Goal: Task Accomplishment & Management: Use online tool/utility

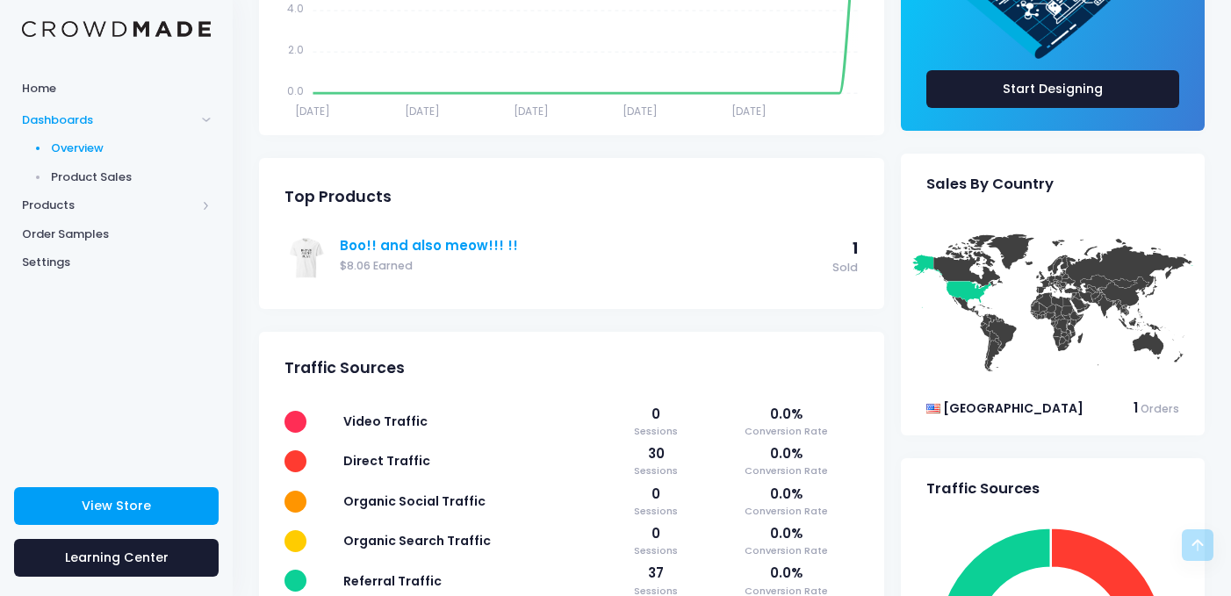
scroll to position [419, 0]
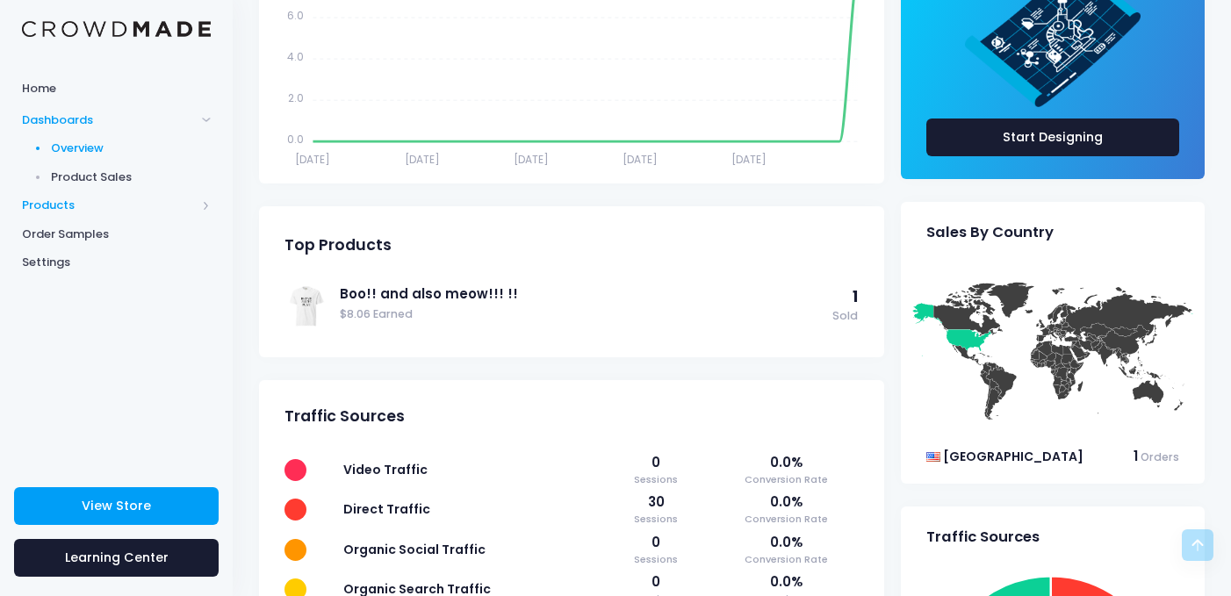
click at [56, 206] on span "Products" at bounding box center [109, 206] width 174 height 18
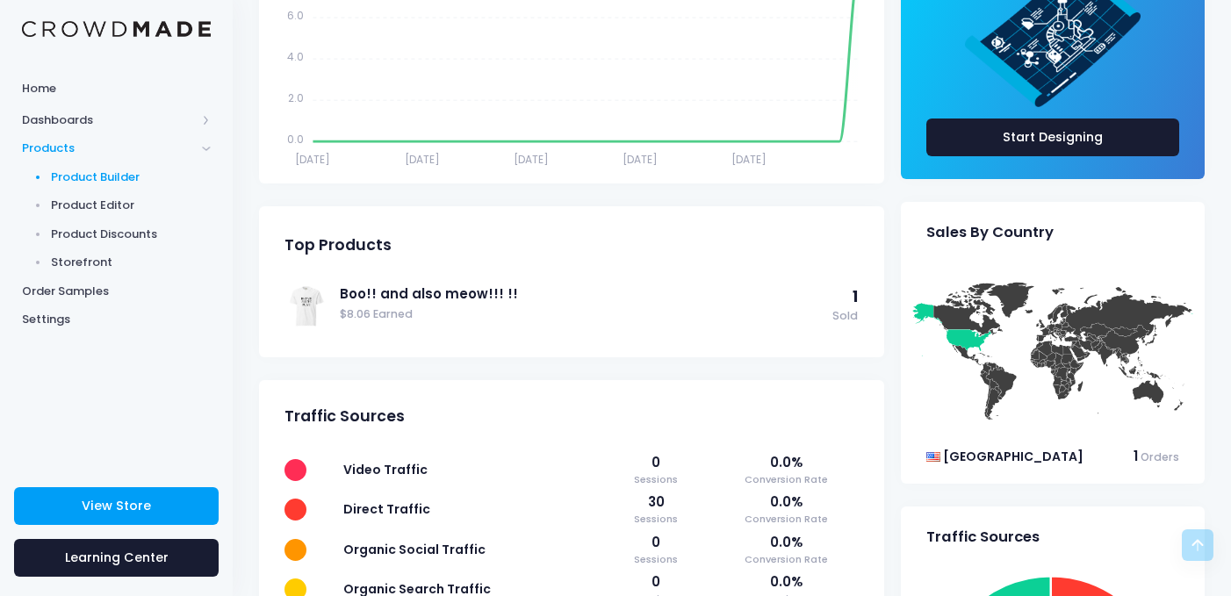
click at [76, 167] on link "Product Builder" at bounding box center [116, 176] width 233 height 29
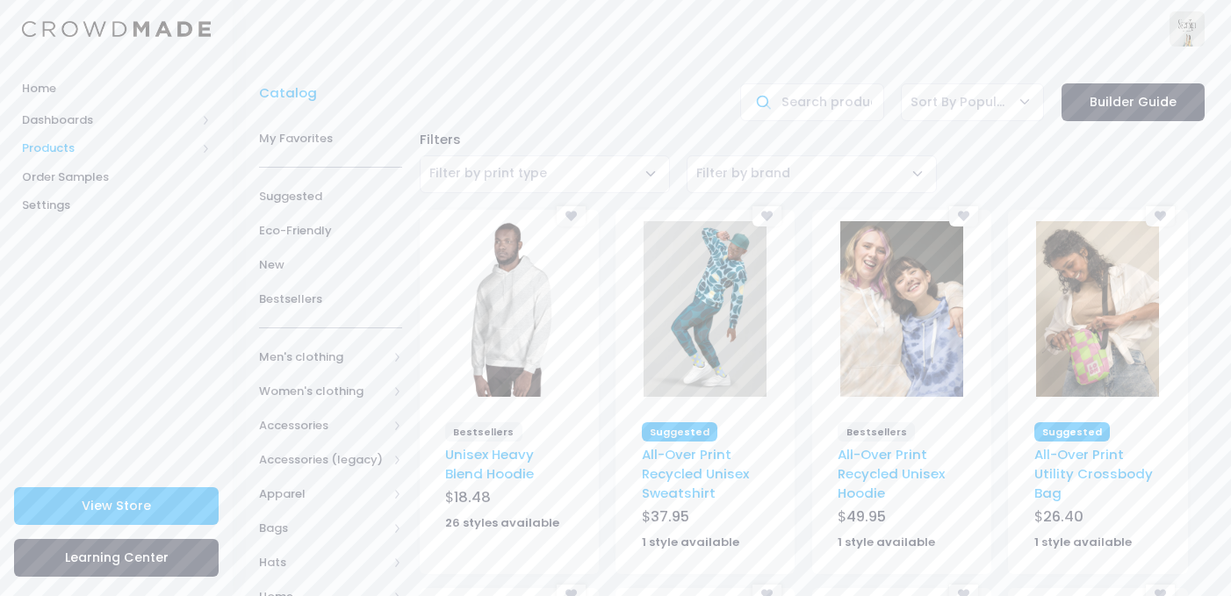
click at [88, 140] on span "Products" at bounding box center [109, 149] width 174 height 18
click at [76, 213] on link "Product Editor" at bounding box center [116, 205] width 233 height 29
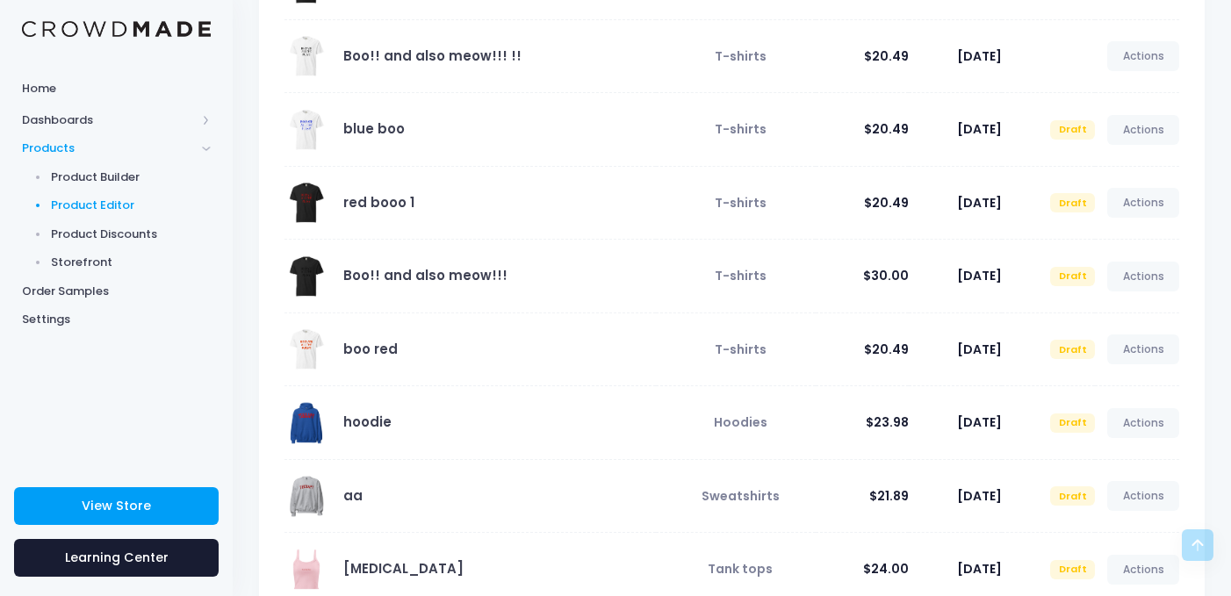
scroll to position [451, 0]
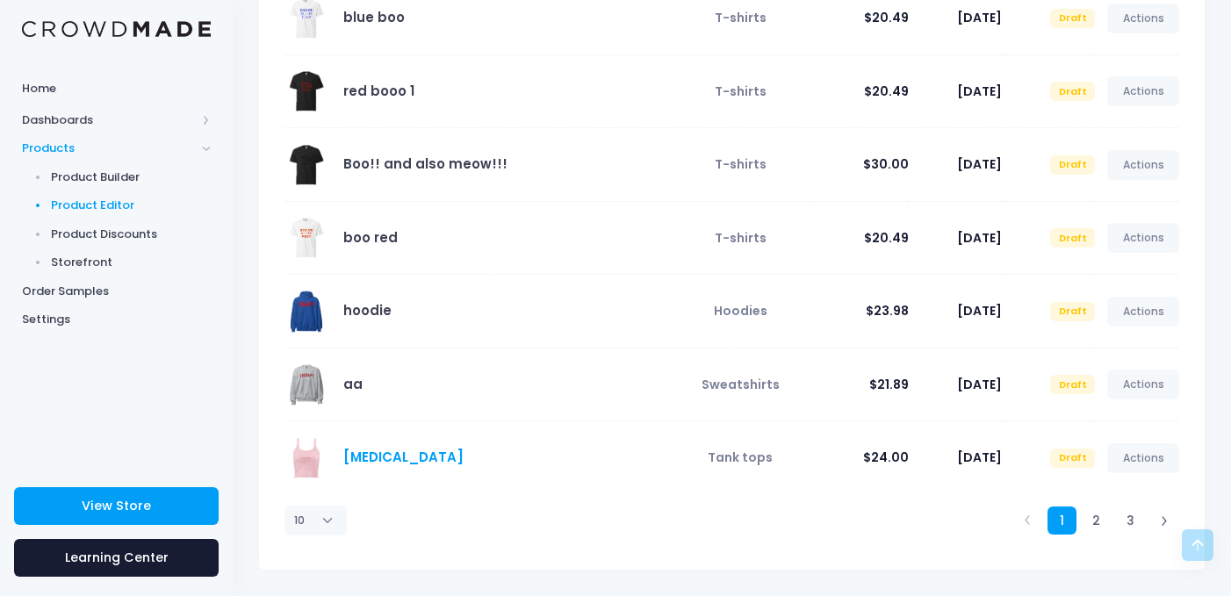
click at [354, 458] on link "[MEDICAL_DATA]" at bounding box center [403, 457] width 120 height 18
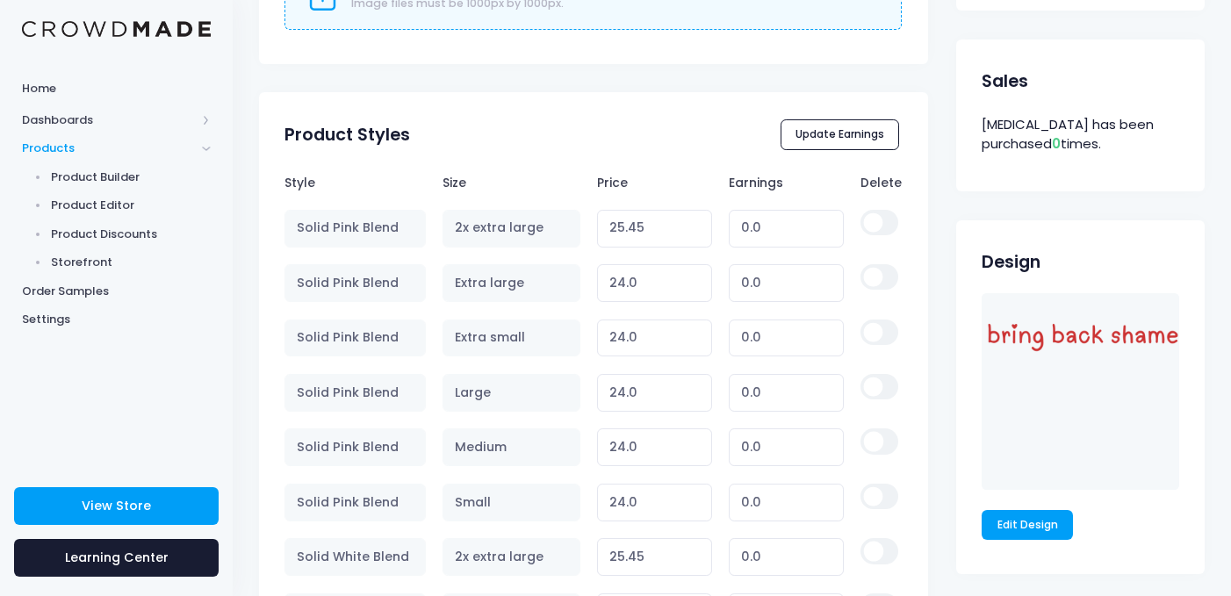
scroll to position [1073, 0]
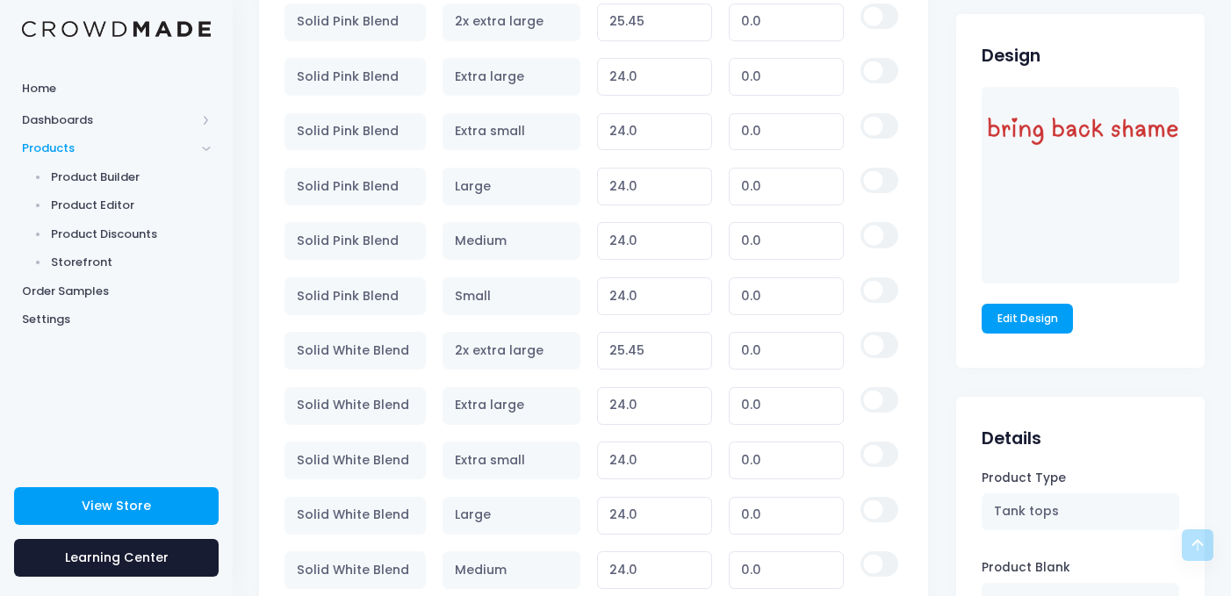
click at [1034, 349] on div "Edit Design" at bounding box center [1080, 222] width 249 height 270
click at [1032, 307] on link "Edit Design" at bounding box center [1027, 319] width 91 height 30
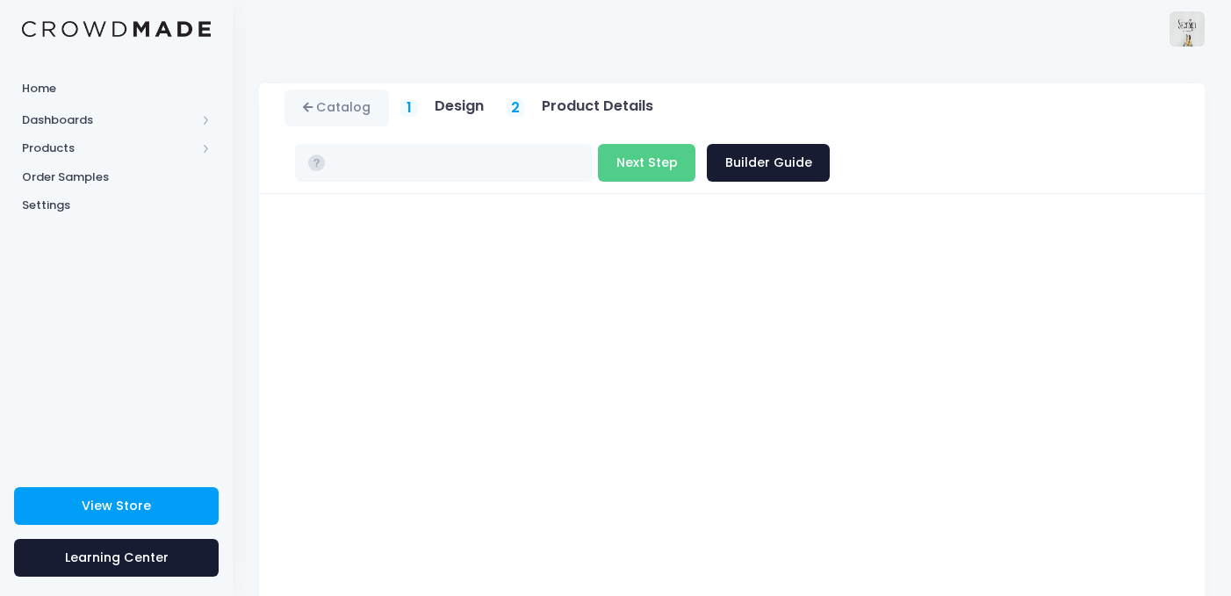
type input "$24.00 - $25.45"
click at [696, 144] on button "Next Step" at bounding box center [646, 163] width 97 height 38
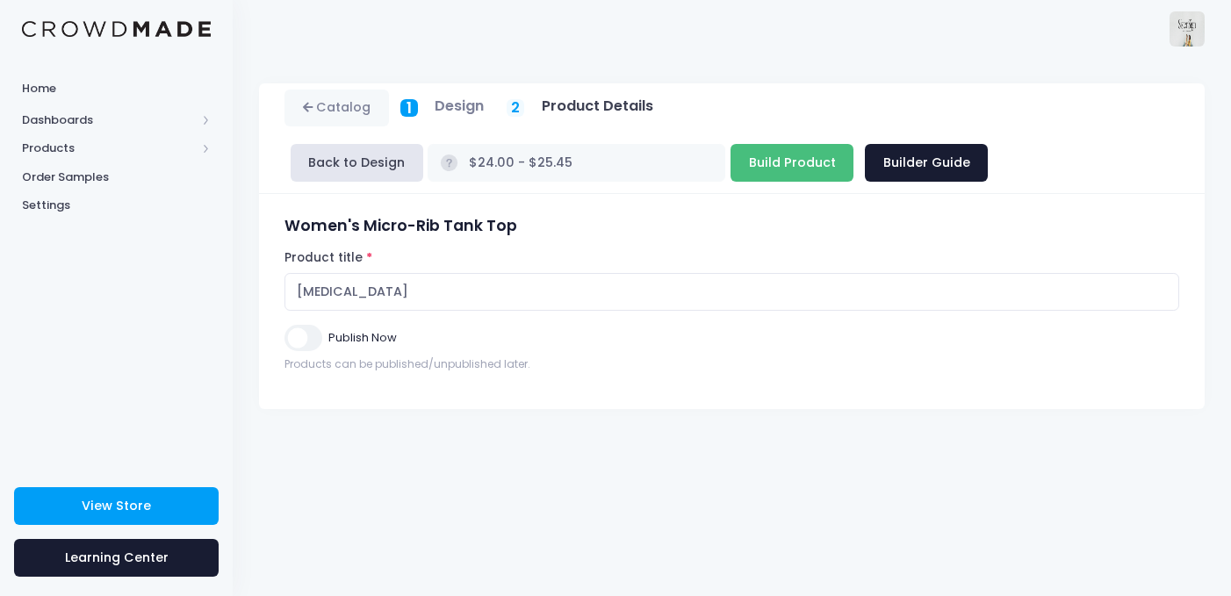
click at [731, 160] on input "Build Product" at bounding box center [792, 163] width 123 height 38
type input "Building product..."
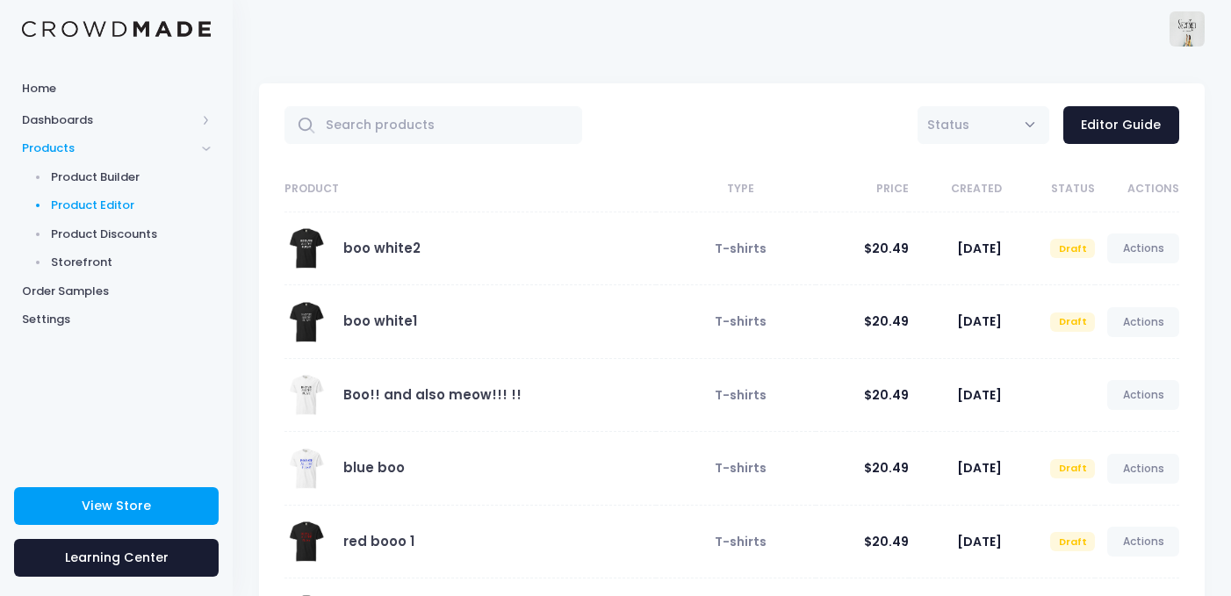
scroll to position [451, 0]
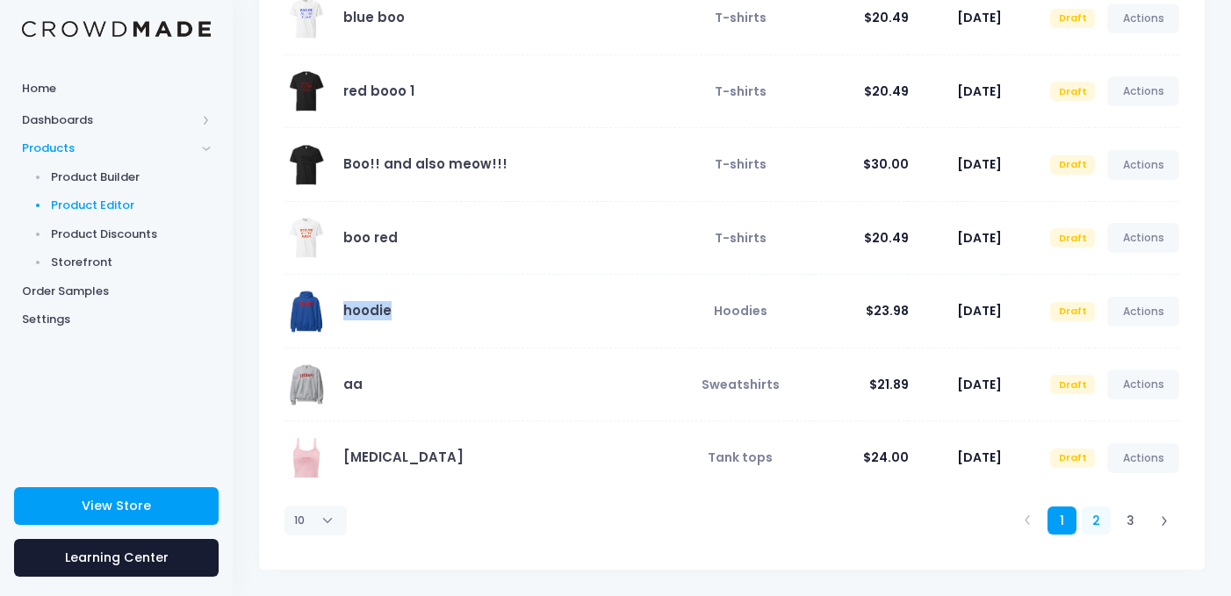
click at [1100, 523] on link "2" at bounding box center [1096, 521] width 29 height 29
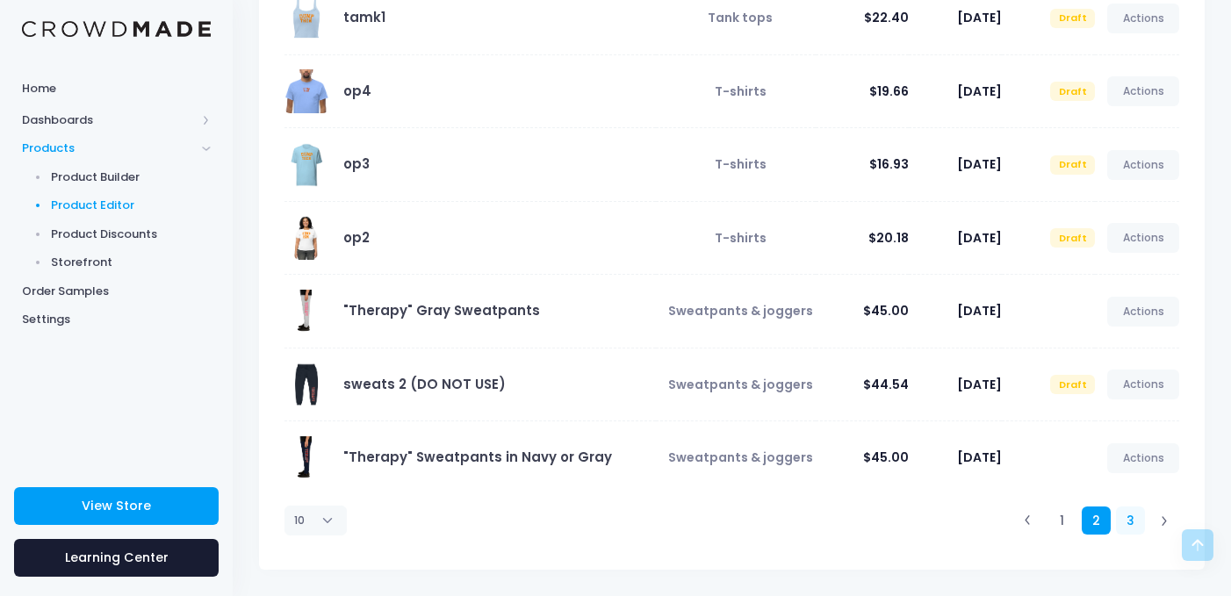
click at [1131, 512] on link "3" at bounding box center [1130, 521] width 29 height 29
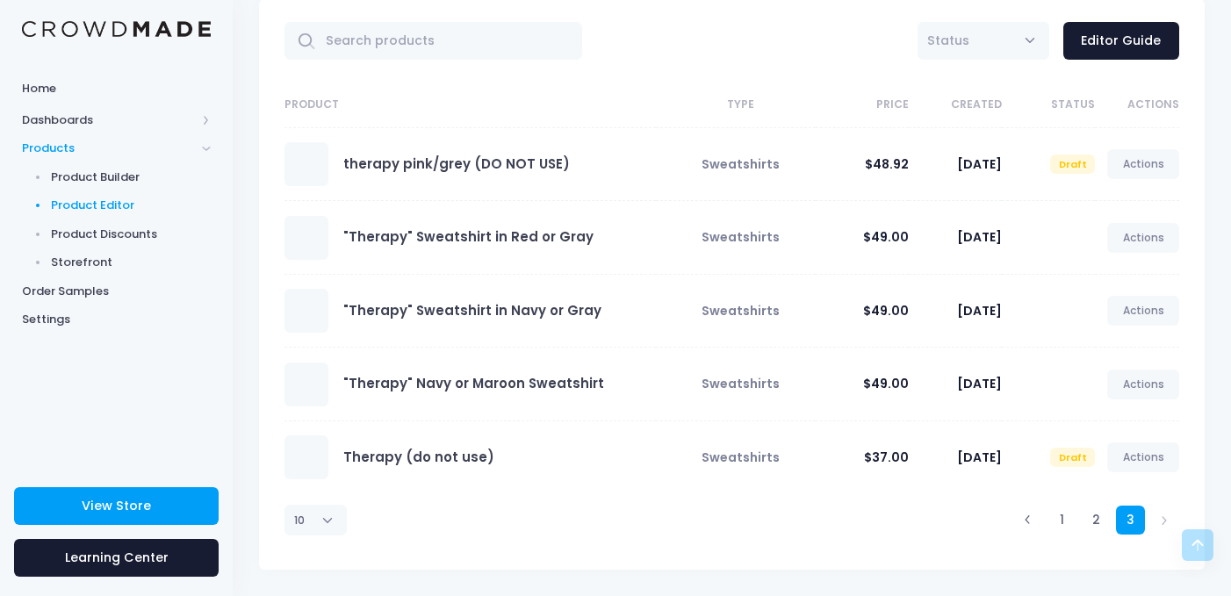
scroll to position [84, 0]
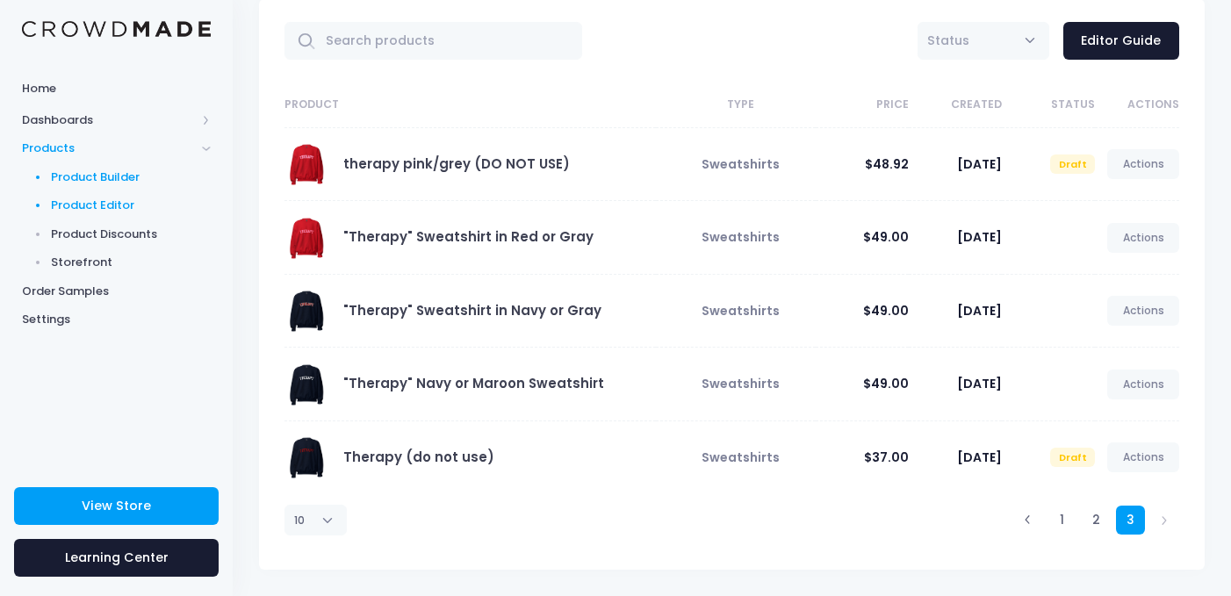
click at [111, 177] on span "Product Builder" at bounding box center [131, 178] width 161 height 18
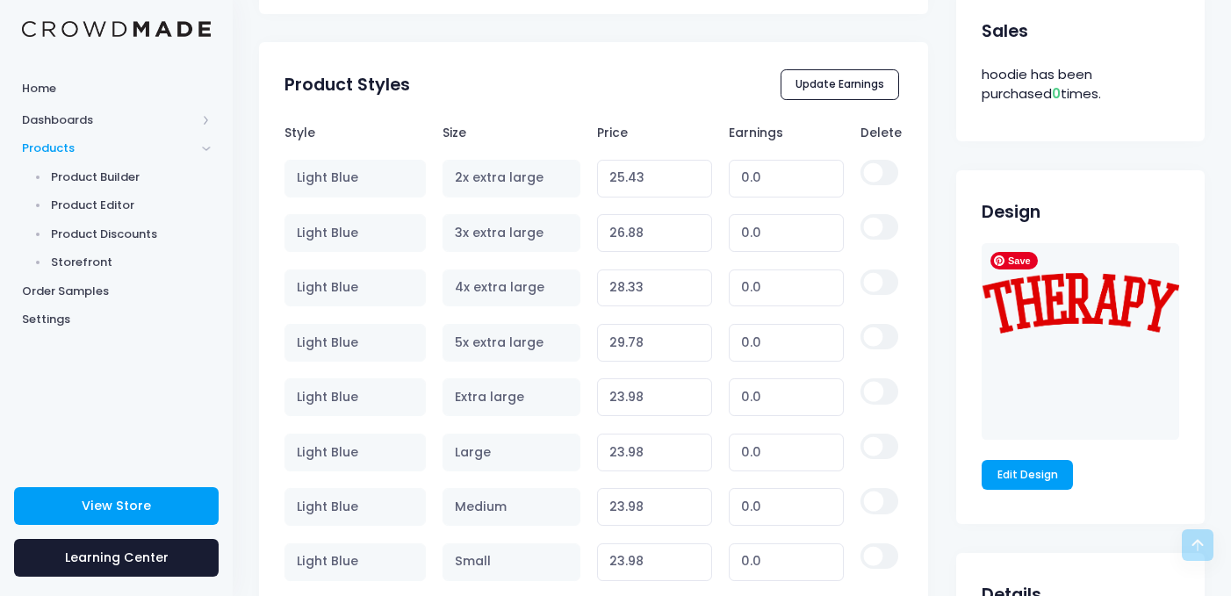
scroll to position [919, 0]
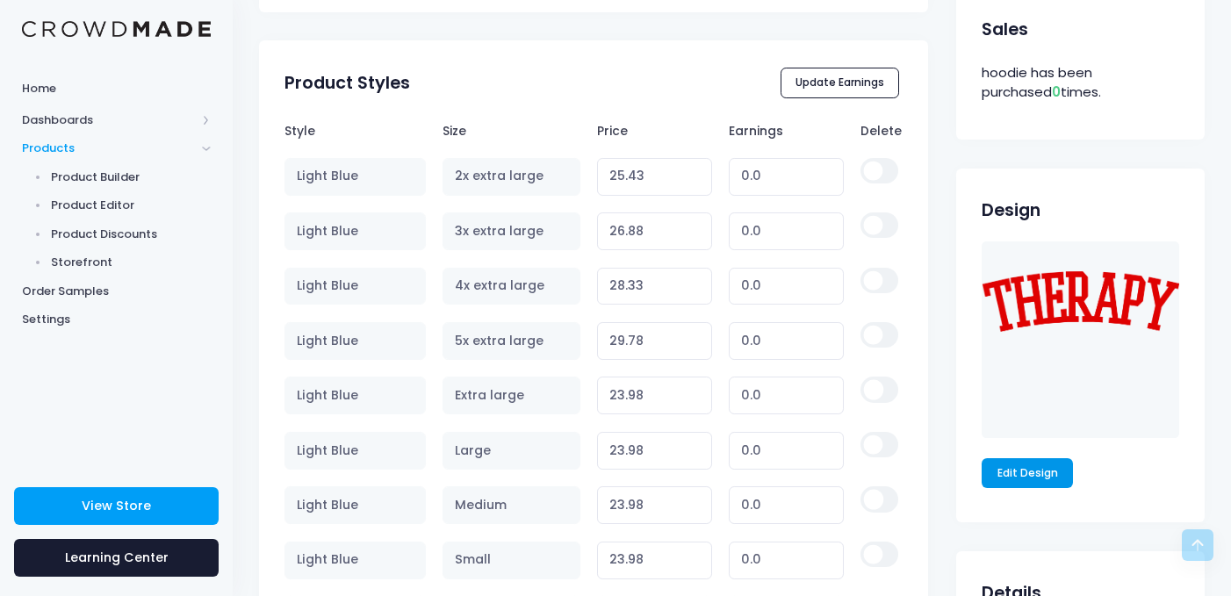
click at [1043, 475] on link "Edit Design" at bounding box center [1027, 473] width 91 height 30
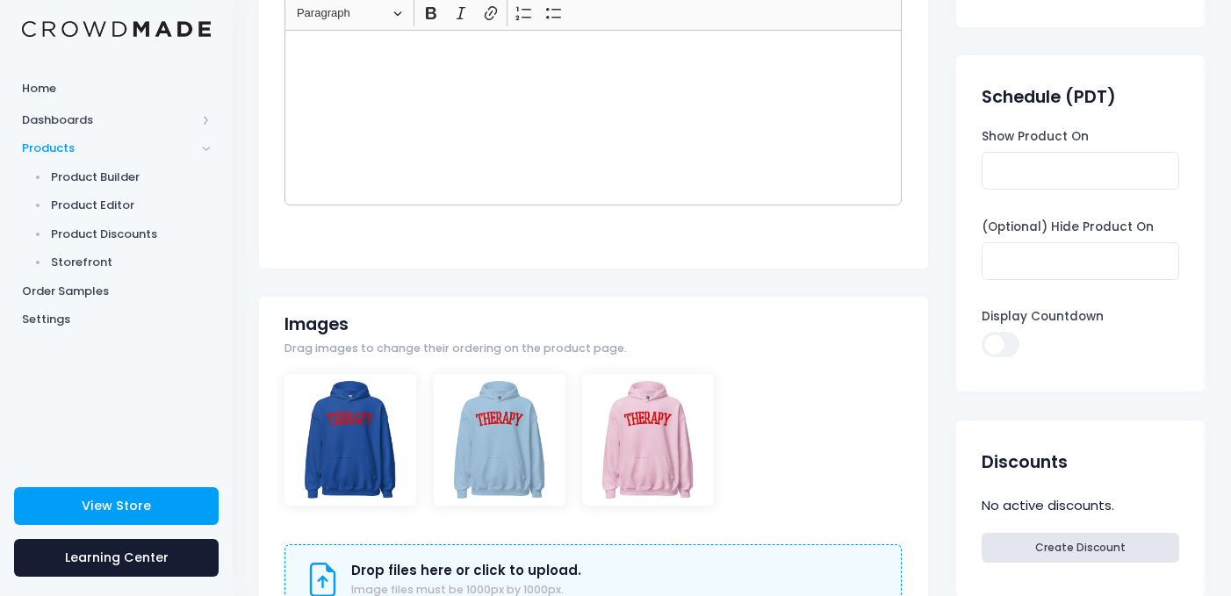
scroll to position [278, 0]
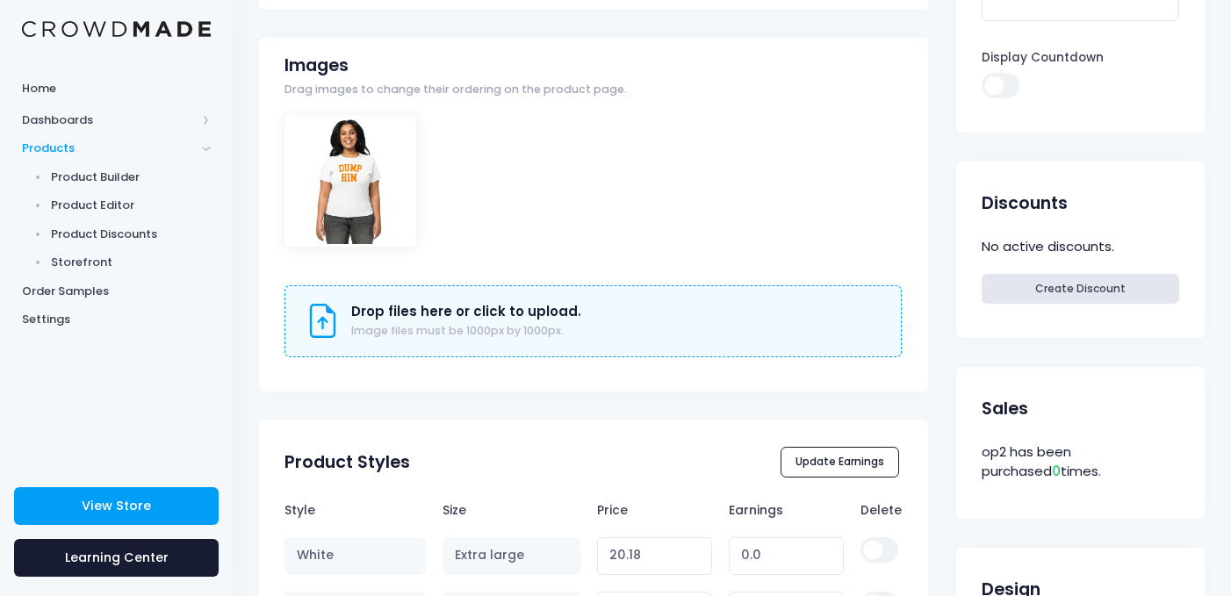
scroll to position [601, 0]
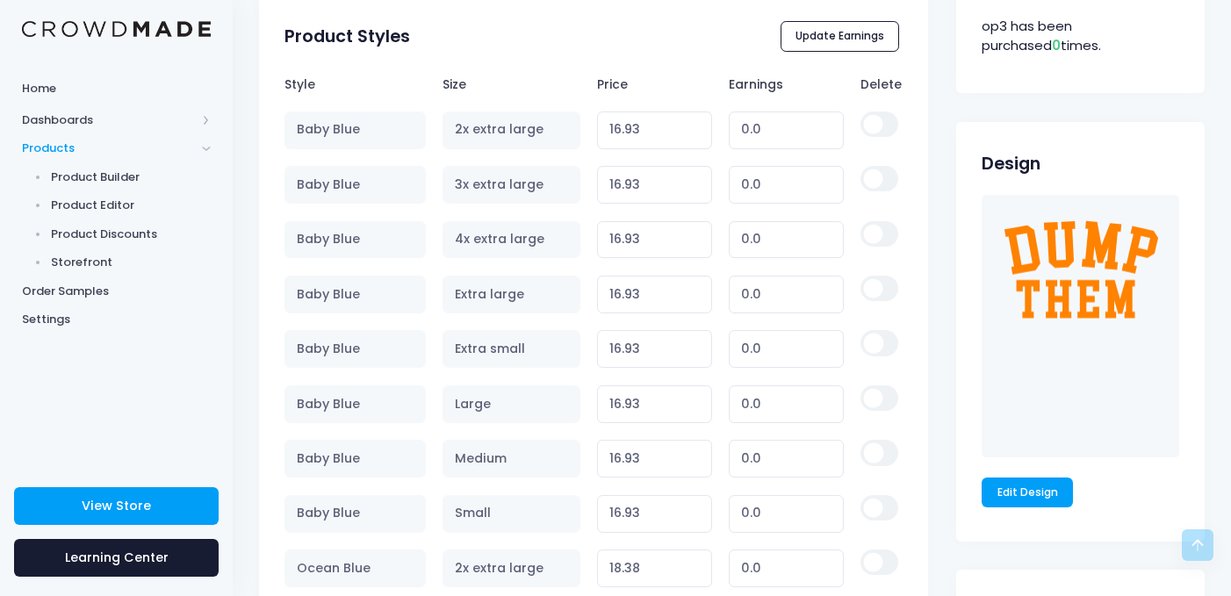
scroll to position [1062, 0]
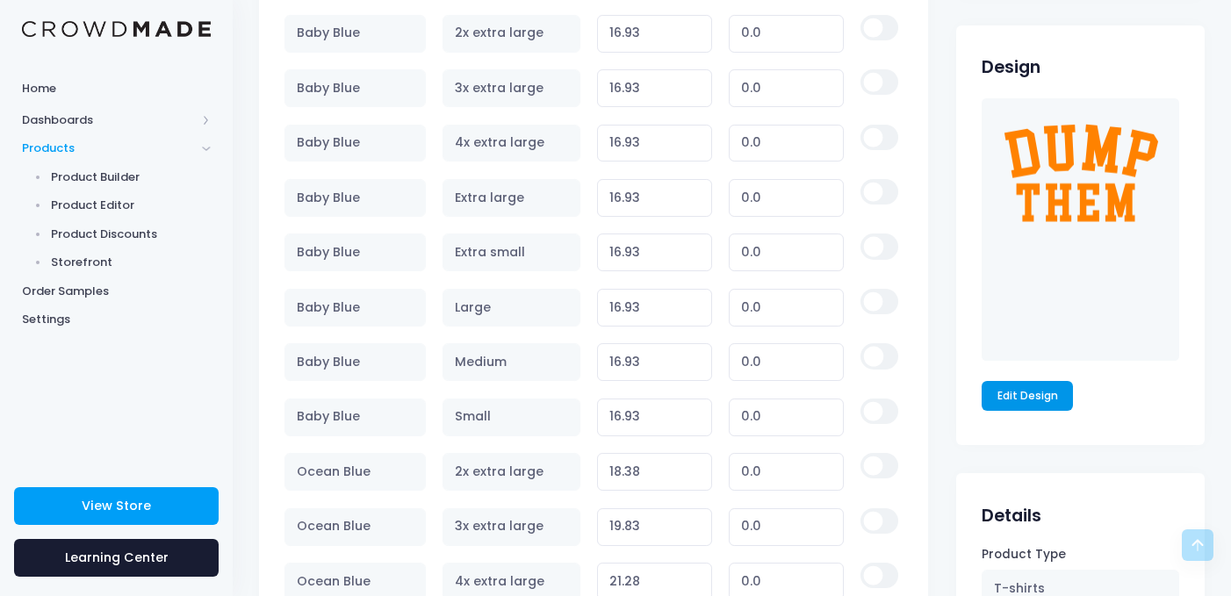
click at [1027, 403] on link "Edit Design" at bounding box center [1027, 396] width 91 height 30
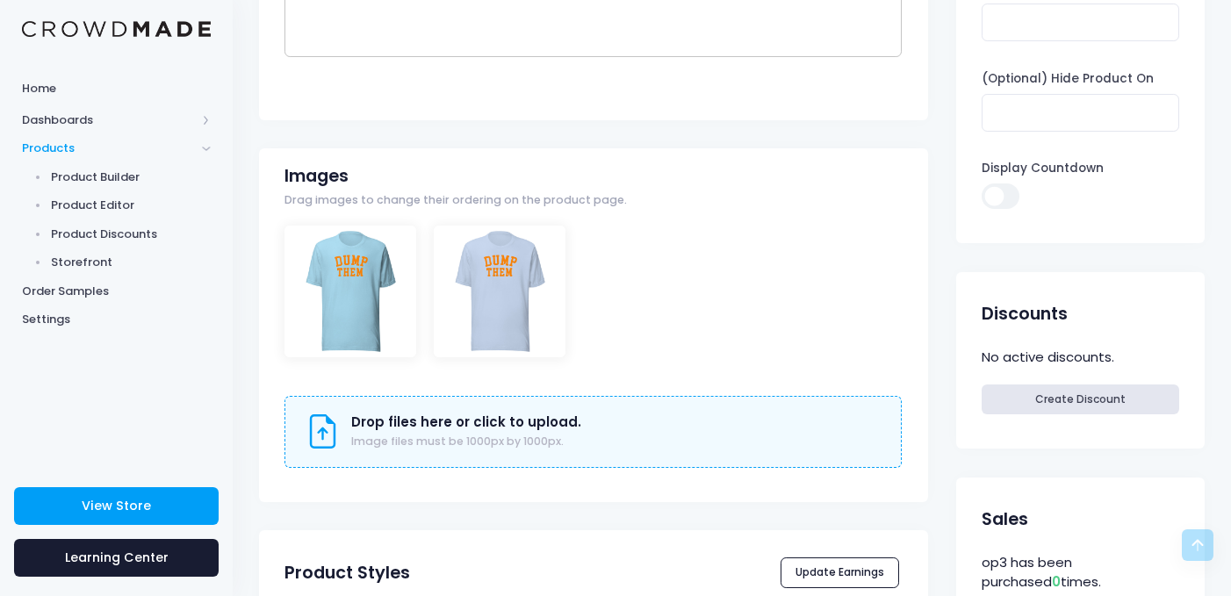
scroll to position [0, 0]
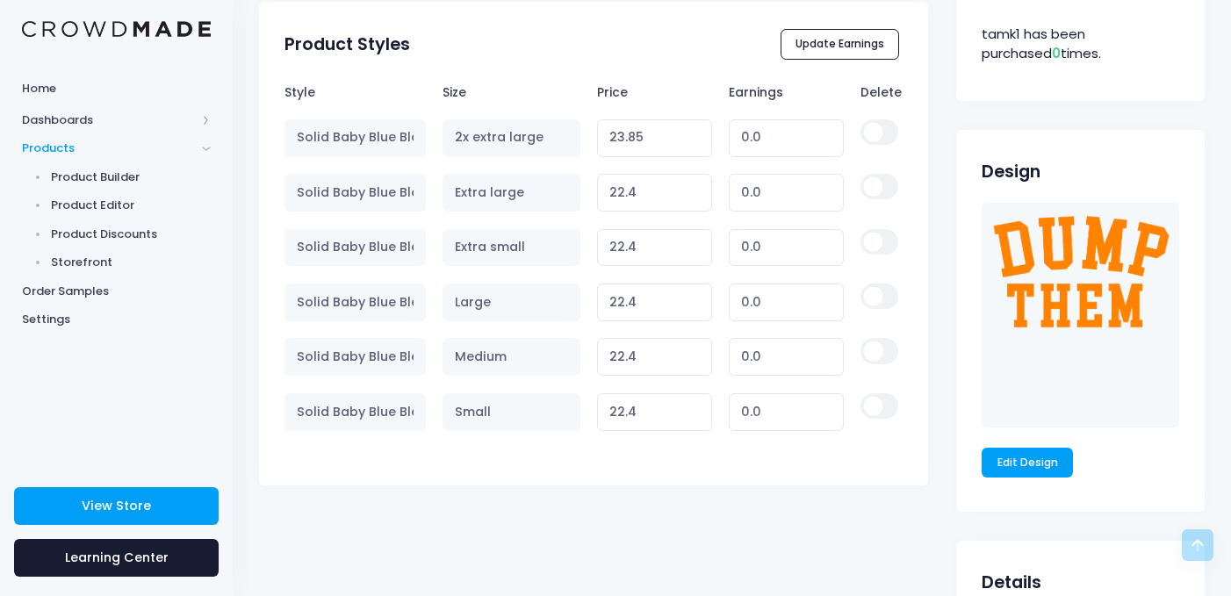
scroll to position [1076, 0]
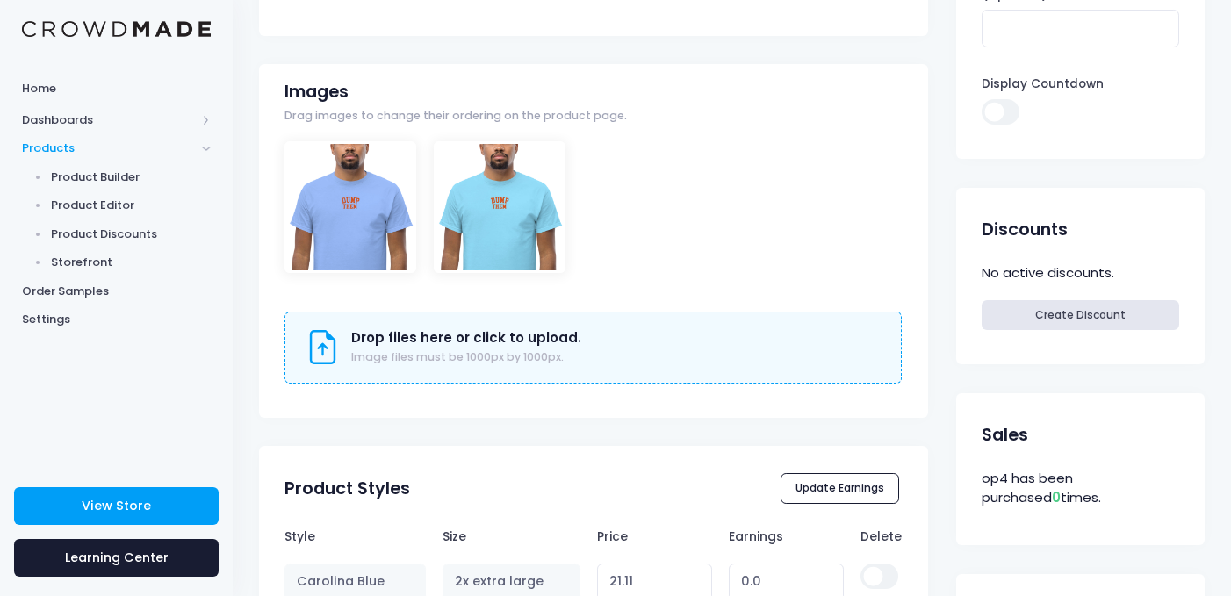
scroll to position [576, 0]
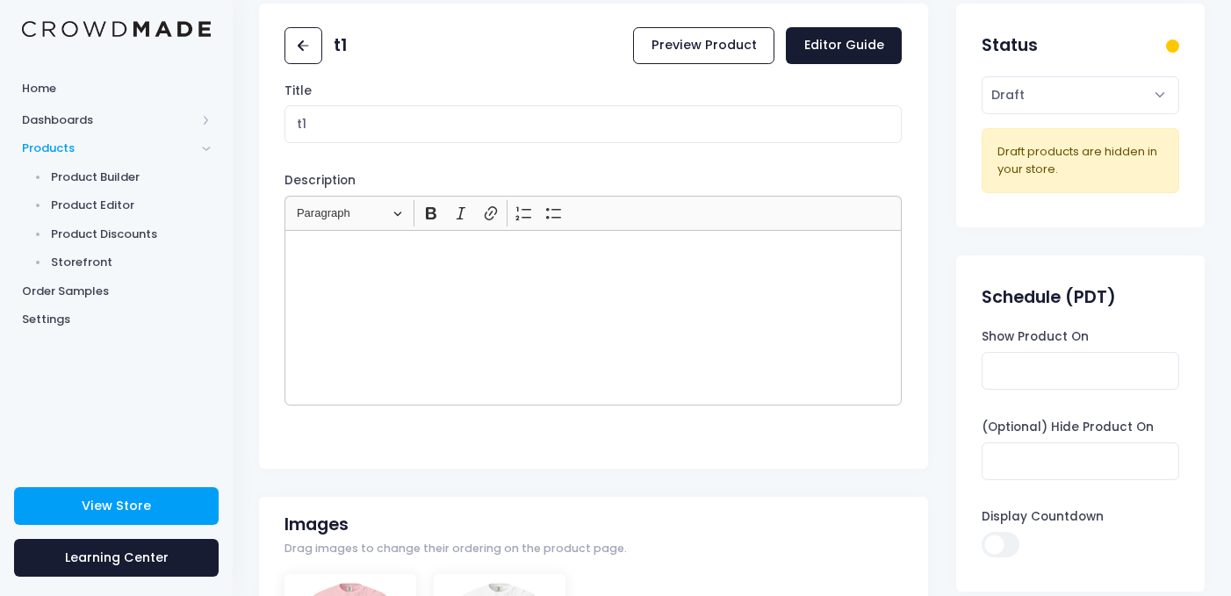
scroll to position [233, 0]
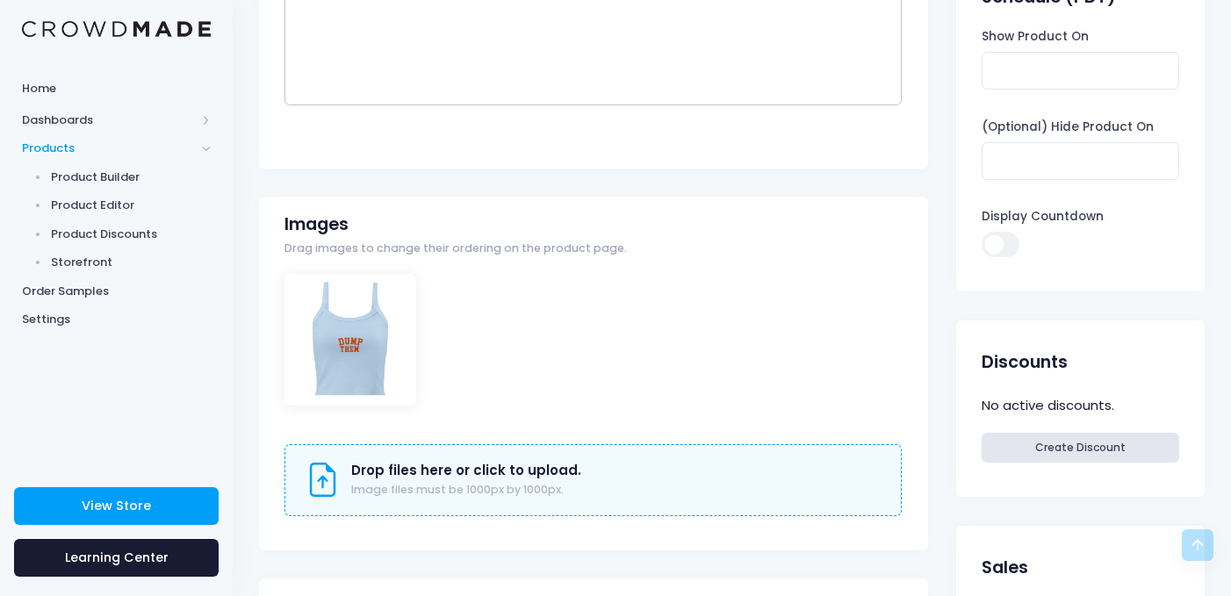
scroll to position [220, 0]
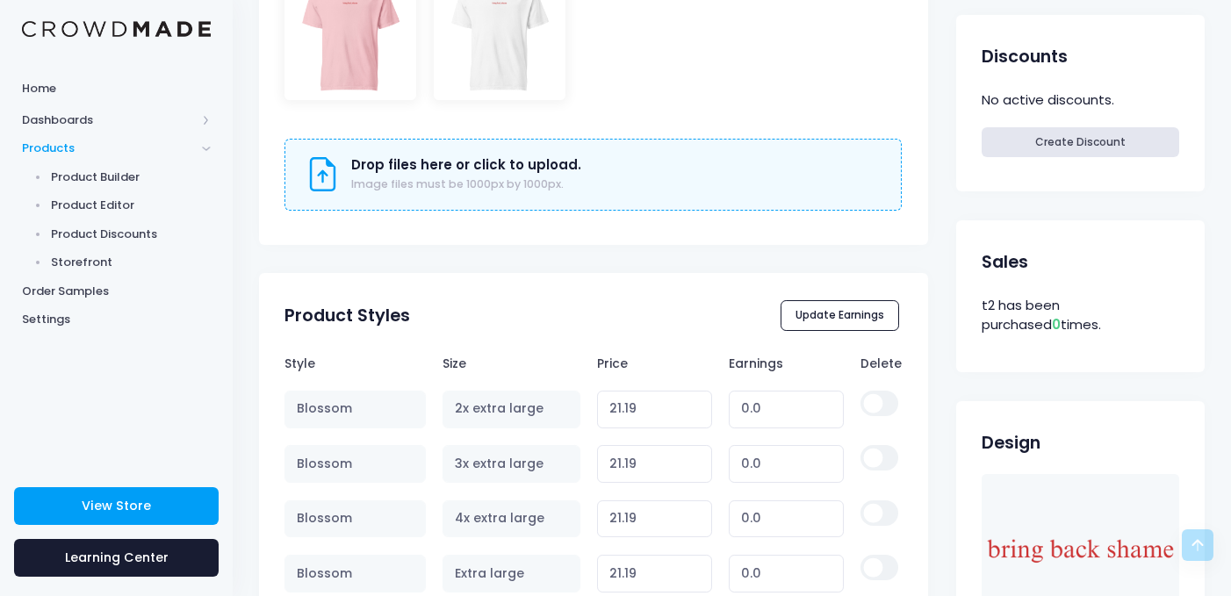
scroll to position [1023, 0]
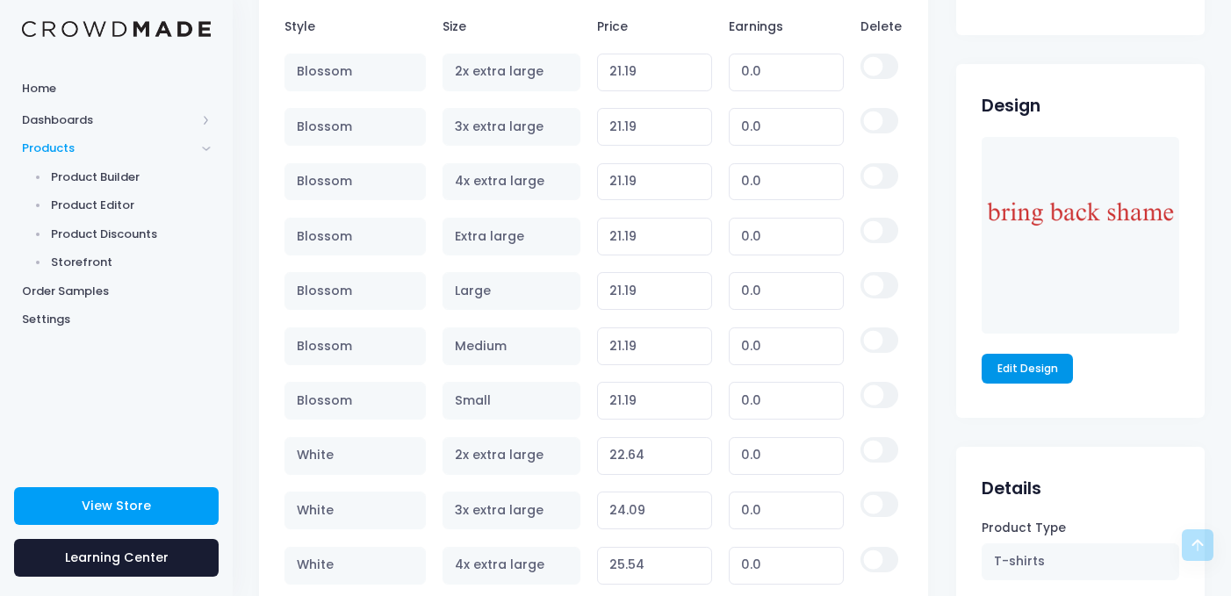
click at [1029, 370] on link "Edit Design" at bounding box center [1027, 369] width 91 height 30
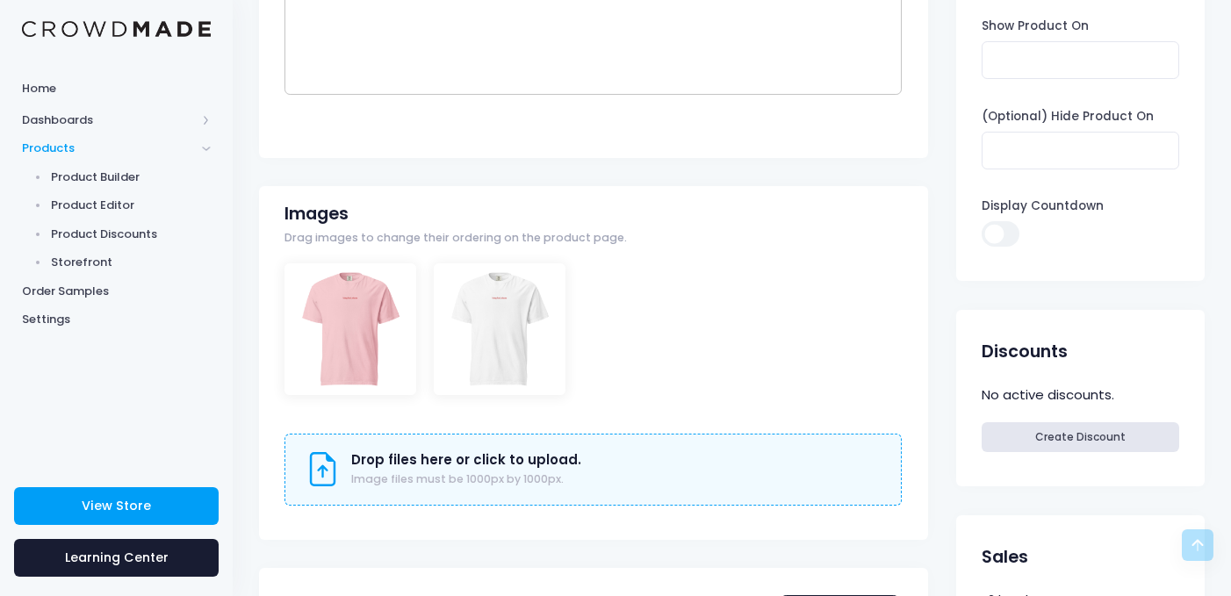
scroll to position [366, 0]
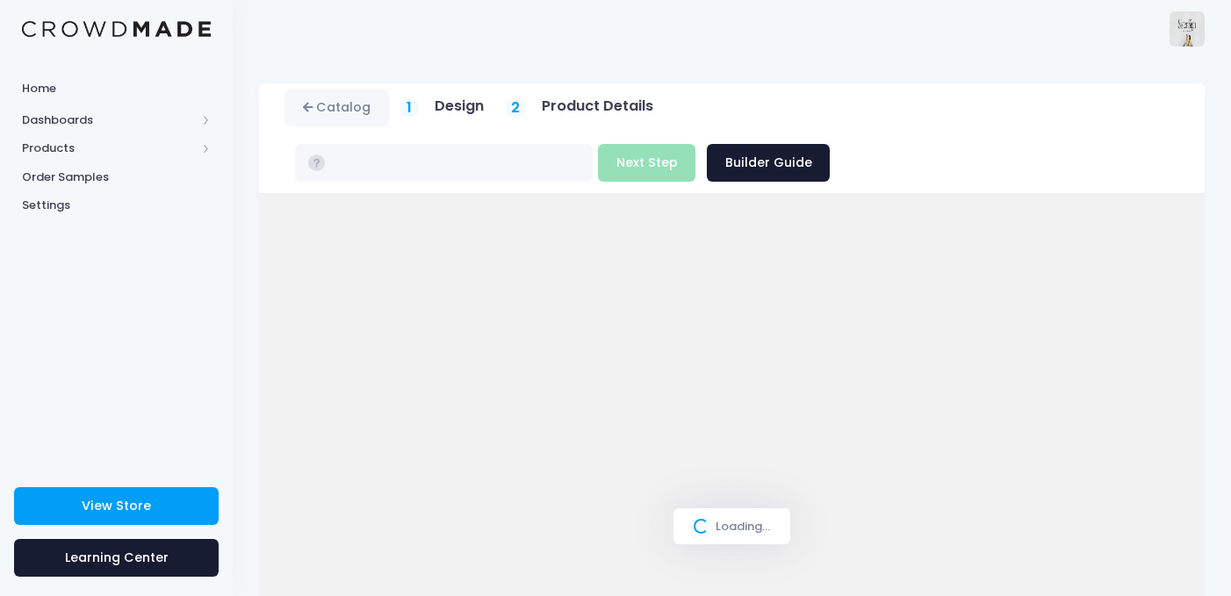
scroll to position [240, 0]
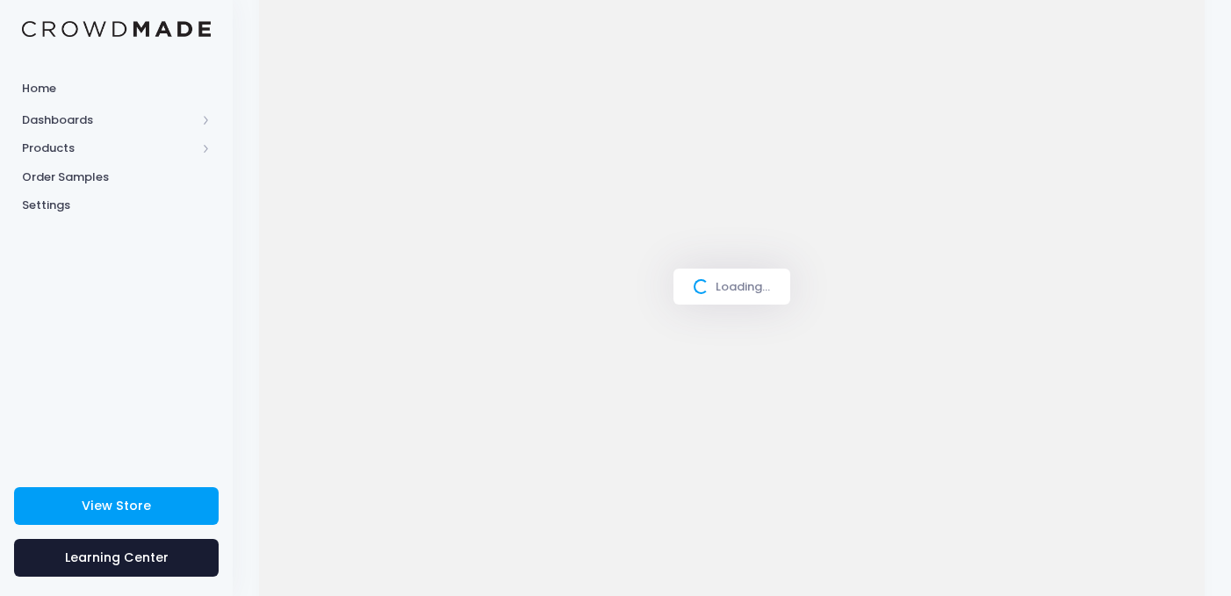
type input "$16.93 - $21.28"
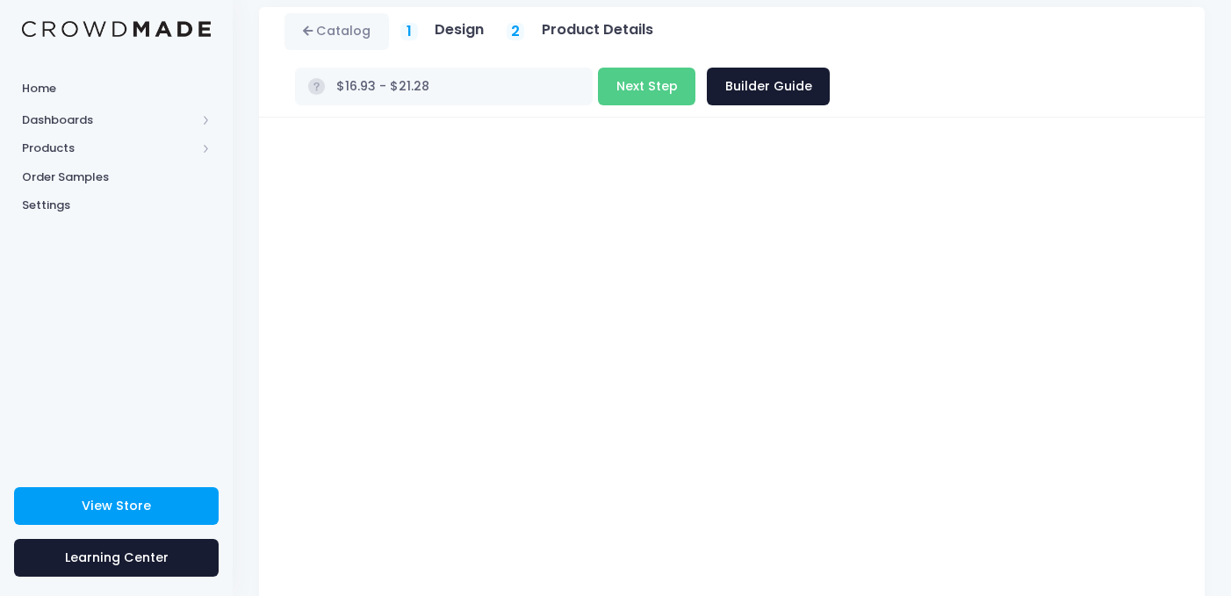
scroll to position [0, 0]
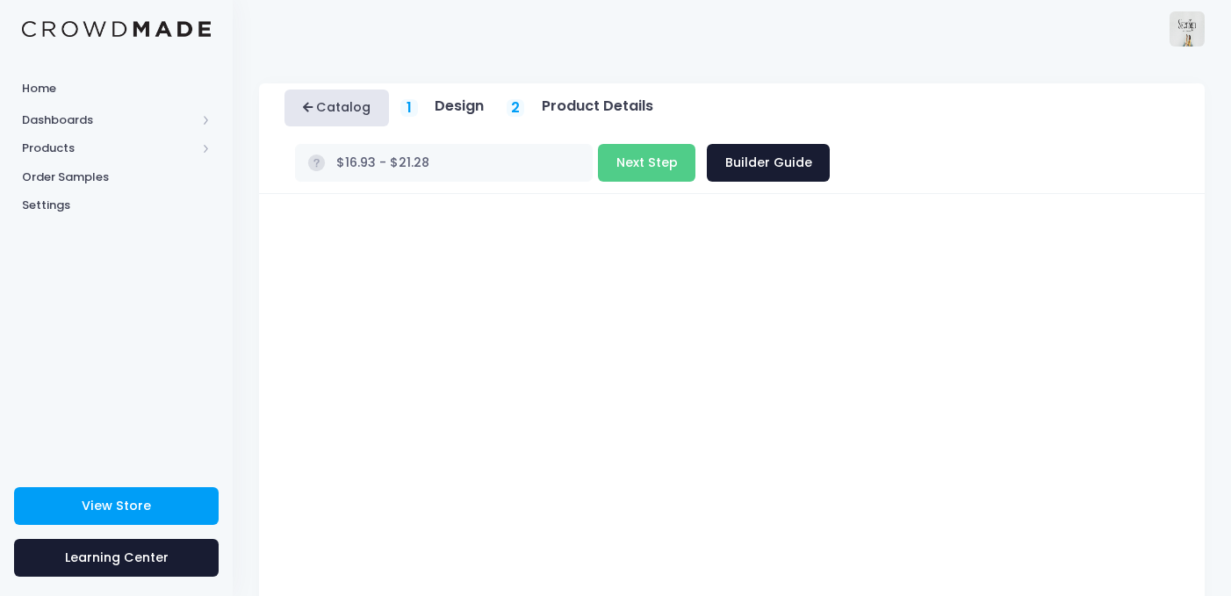
click at [341, 118] on link "Catalog" at bounding box center [337, 109] width 105 height 38
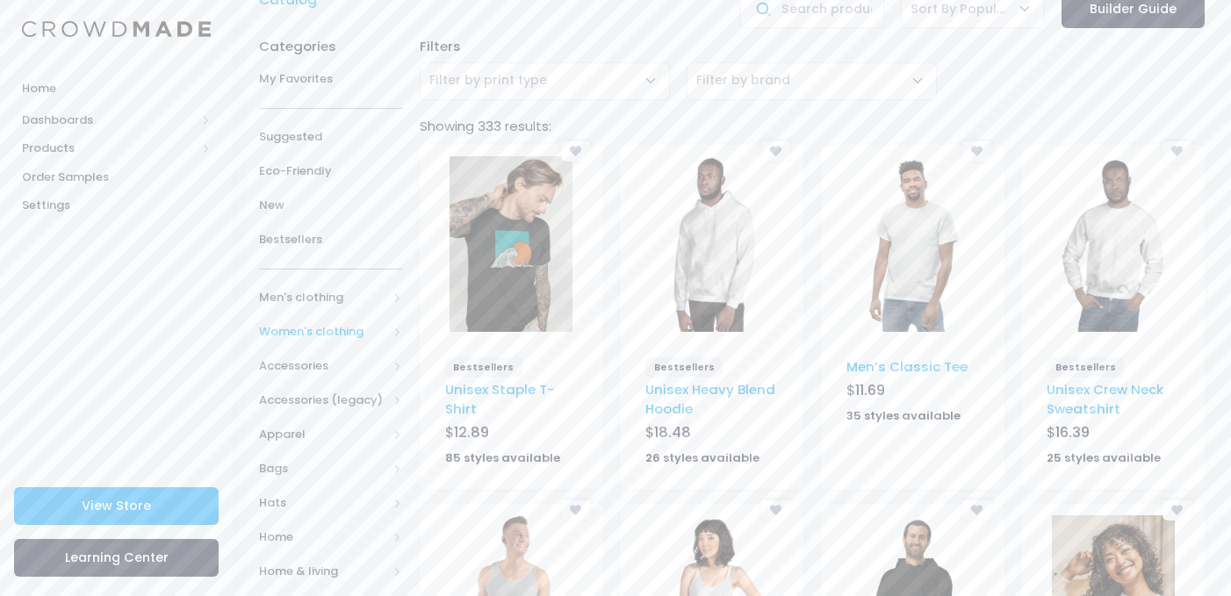
scroll to position [91, 0]
click at [352, 334] on span "Women's clothing" at bounding box center [323, 334] width 128 height 18
click at [323, 382] on span "All Women's clothing" at bounding box center [334, 376] width 94 height 34
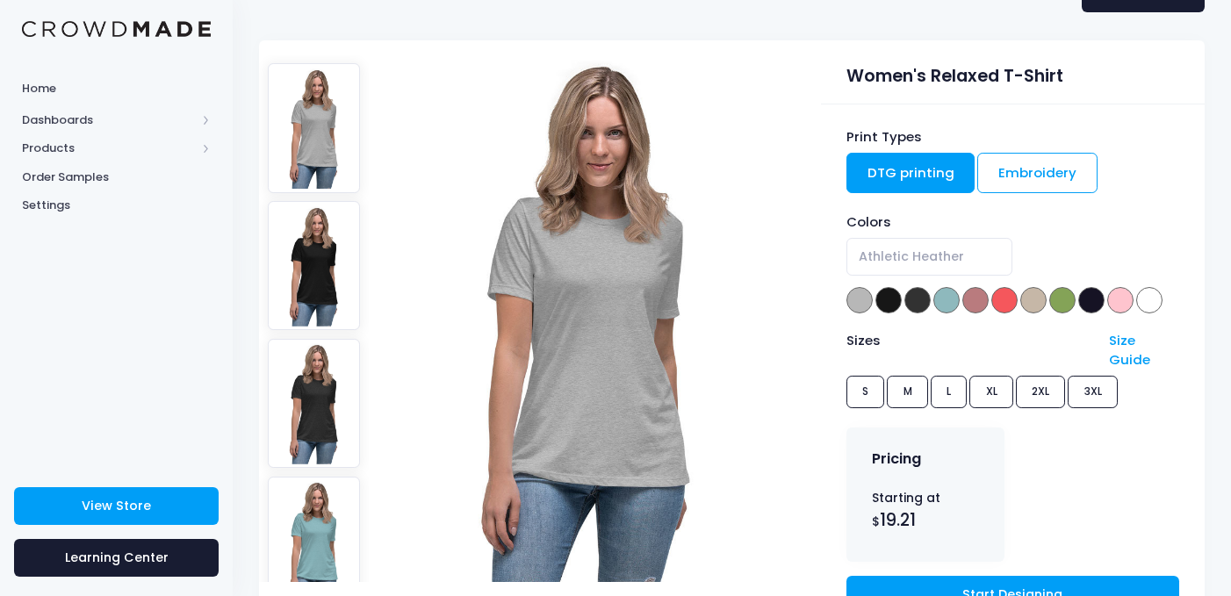
scroll to position [114, 0]
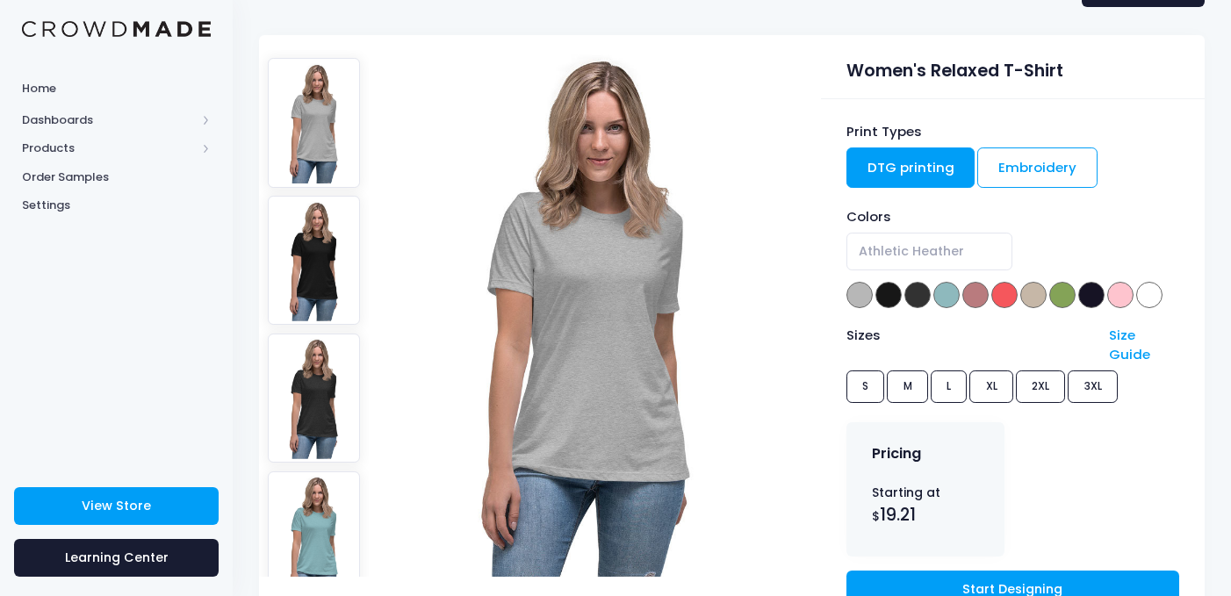
click at [1149, 301] on span at bounding box center [1150, 295] width 26 height 26
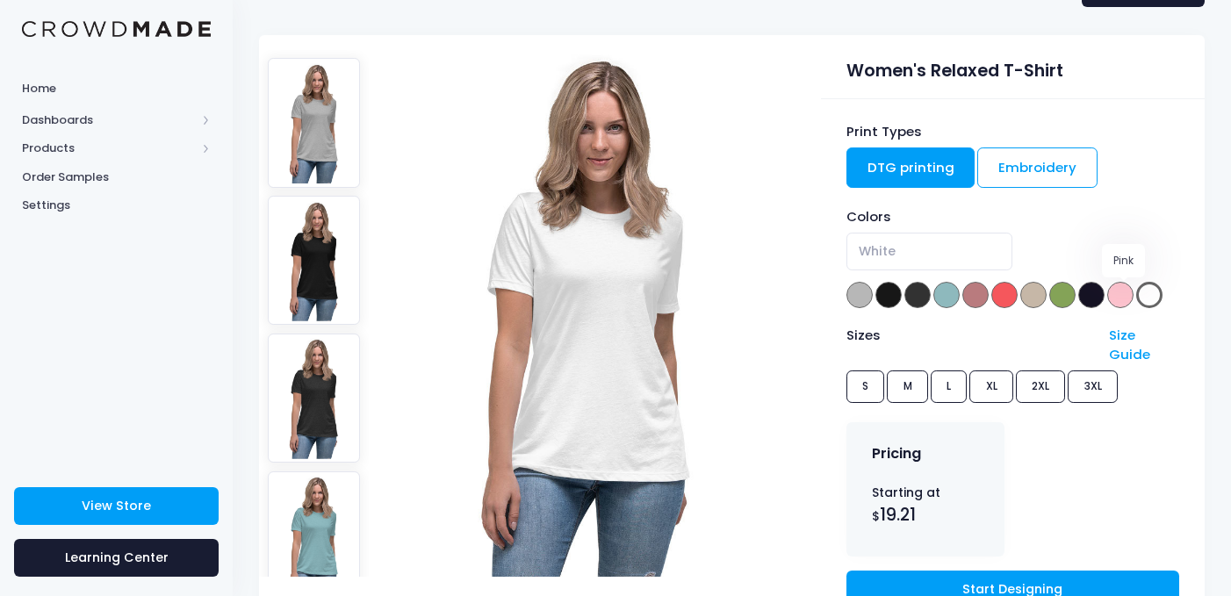
click at [1127, 297] on span at bounding box center [1121, 295] width 26 height 26
select select "Pink"
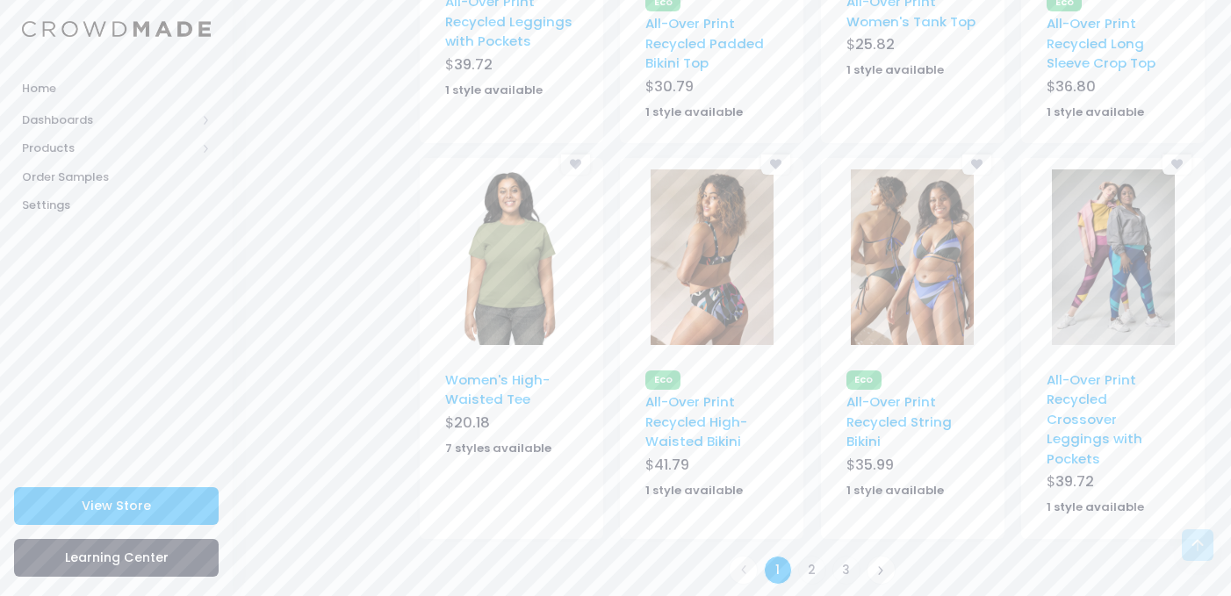
scroll to position [1162, 0]
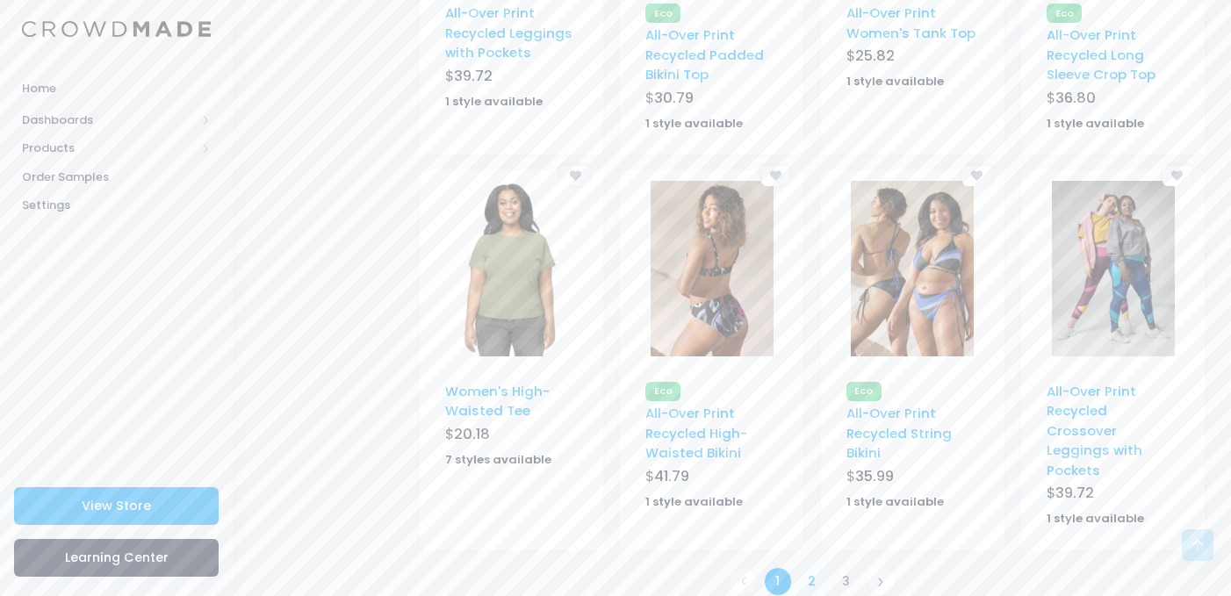
click at [814, 567] on link "2" at bounding box center [812, 581] width 29 height 29
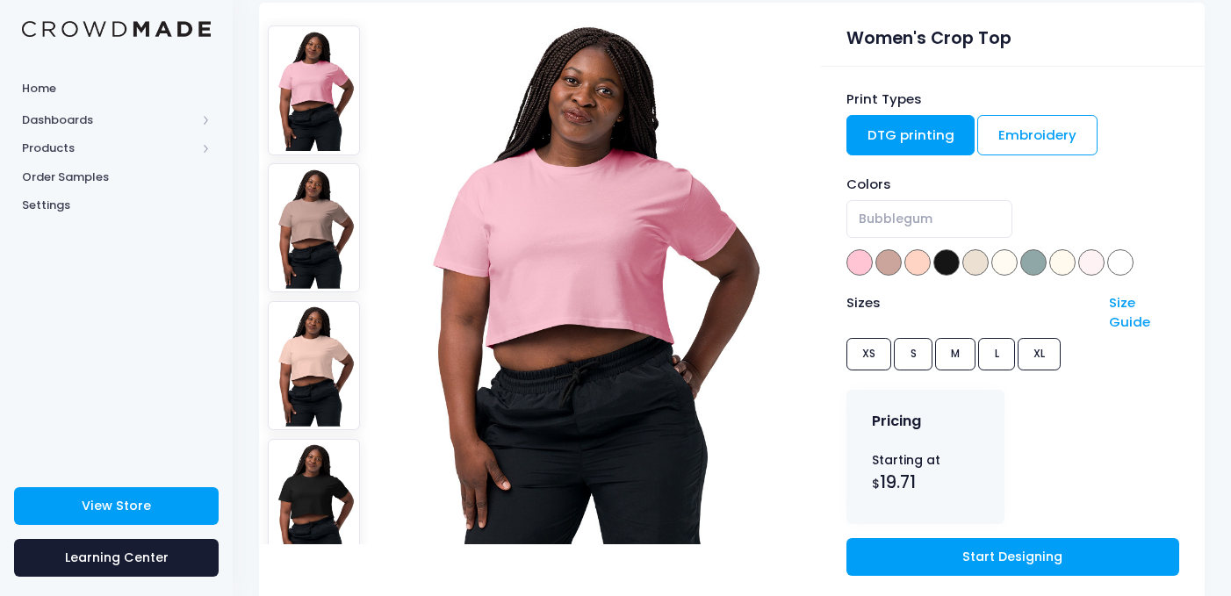
scroll to position [148, 0]
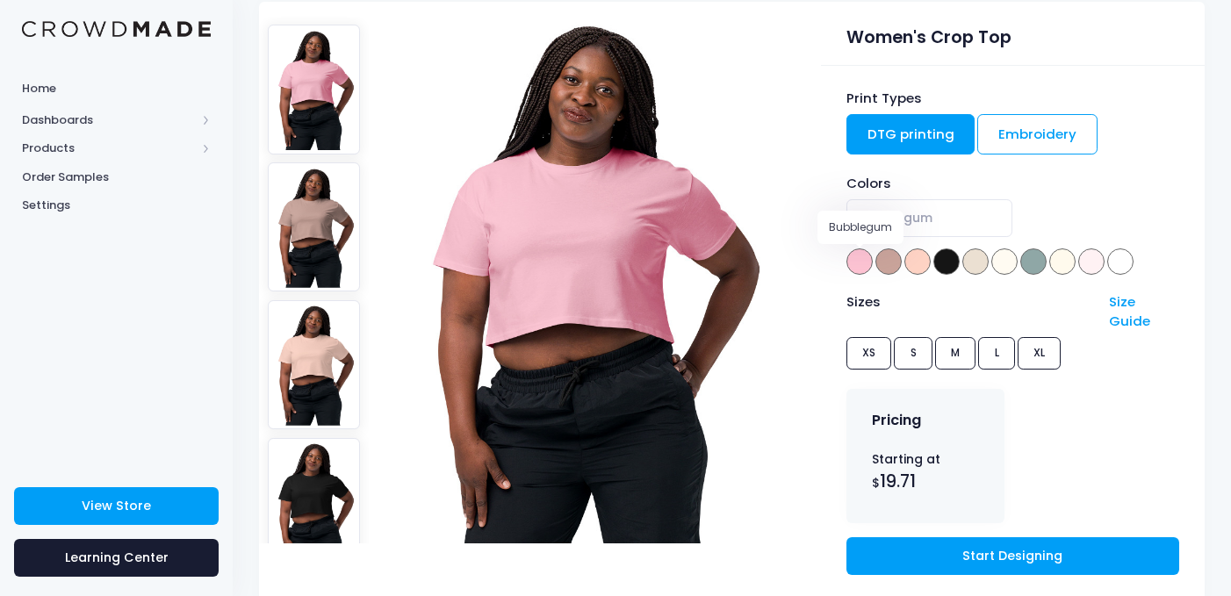
click at [862, 256] on span at bounding box center [860, 262] width 26 height 26
click at [879, 258] on span at bounding box center [889, 262] width 26 height 26
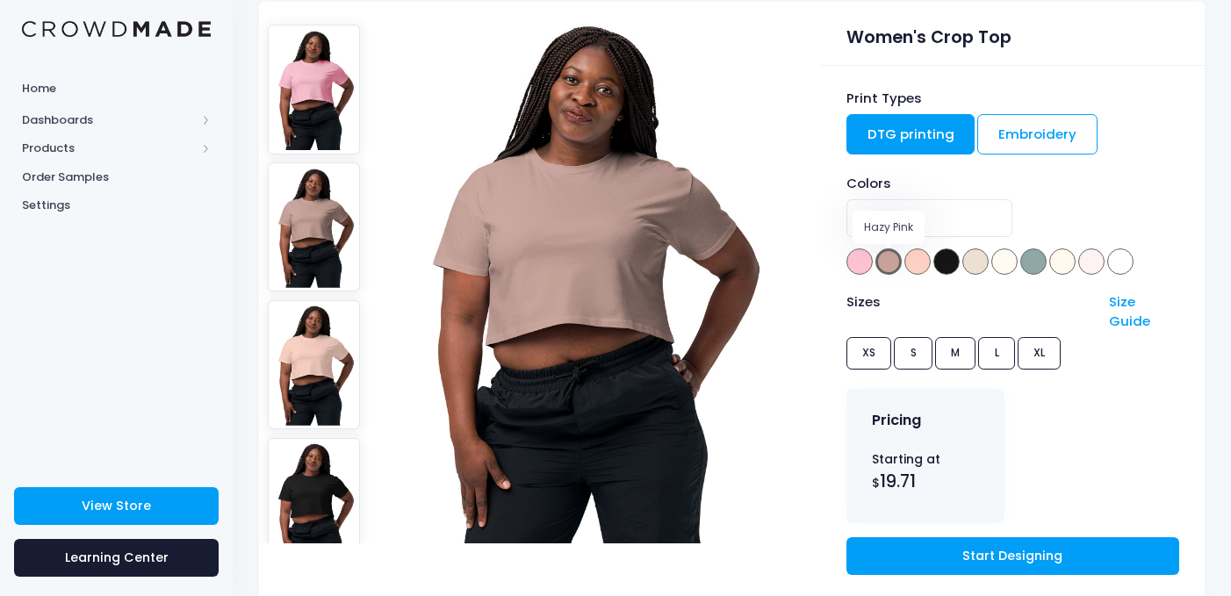
click at [934, 258] on span at bounding box center [947, 262] width 26 height 26
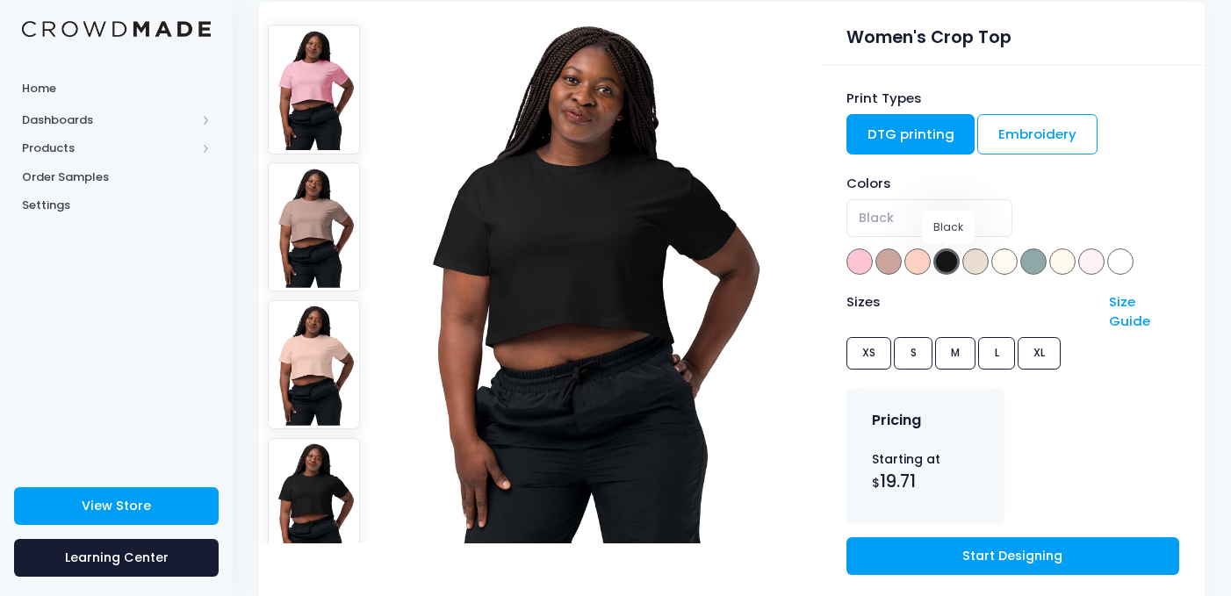
click at [971, 261] on span at bounding box center [976, 262] width 26 height 26
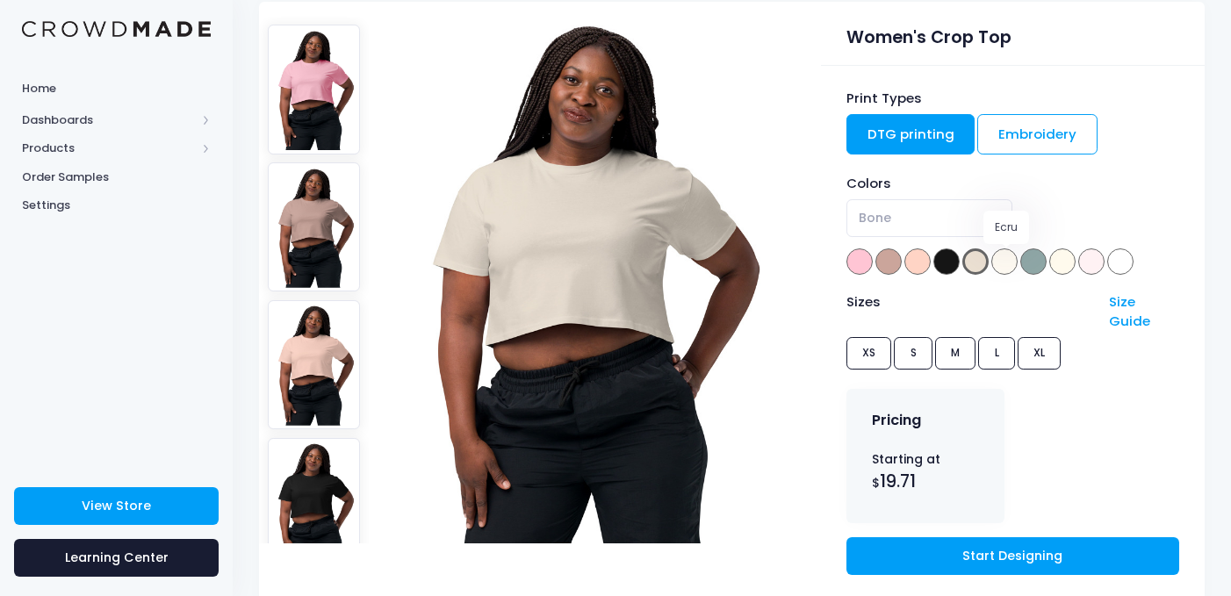
click at [1011, 250] on span at bounding box center [1005, 262] width 26 height 26
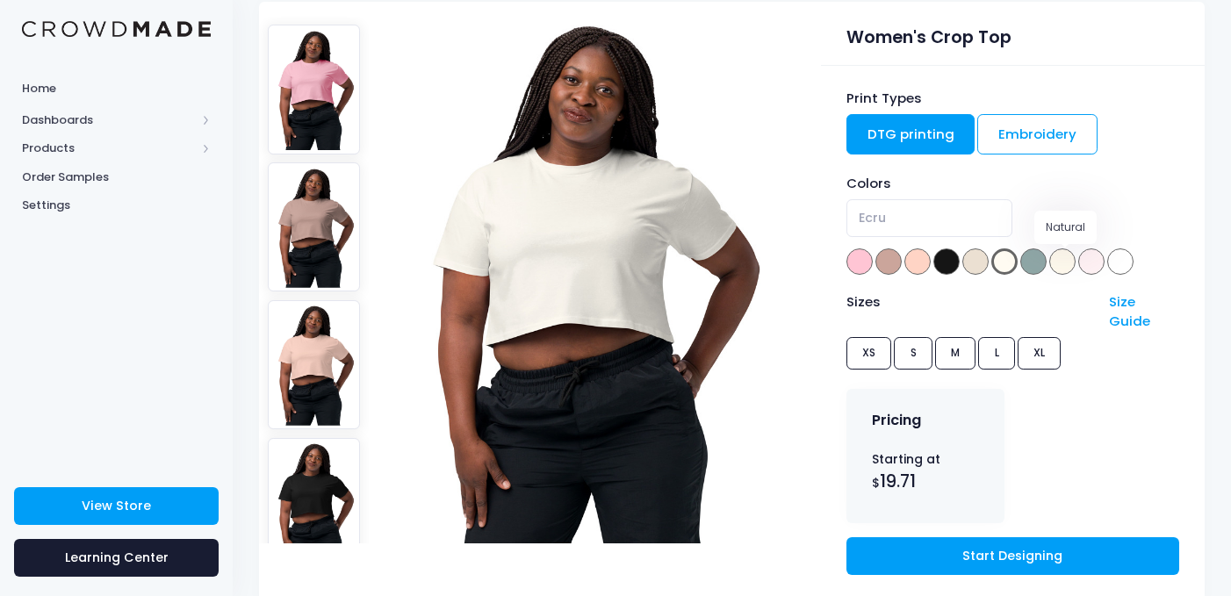
click at [1050, 257] on div "Colors Bubblegum Hazy Pink Pale Pink Black Bone Ecru Mineral Natural Orchid Whi…" at bounding box center [1013, 226] width 333 height 104
click at [1042, 264] on span at bounding box center [1034, 262] width 26 height 26
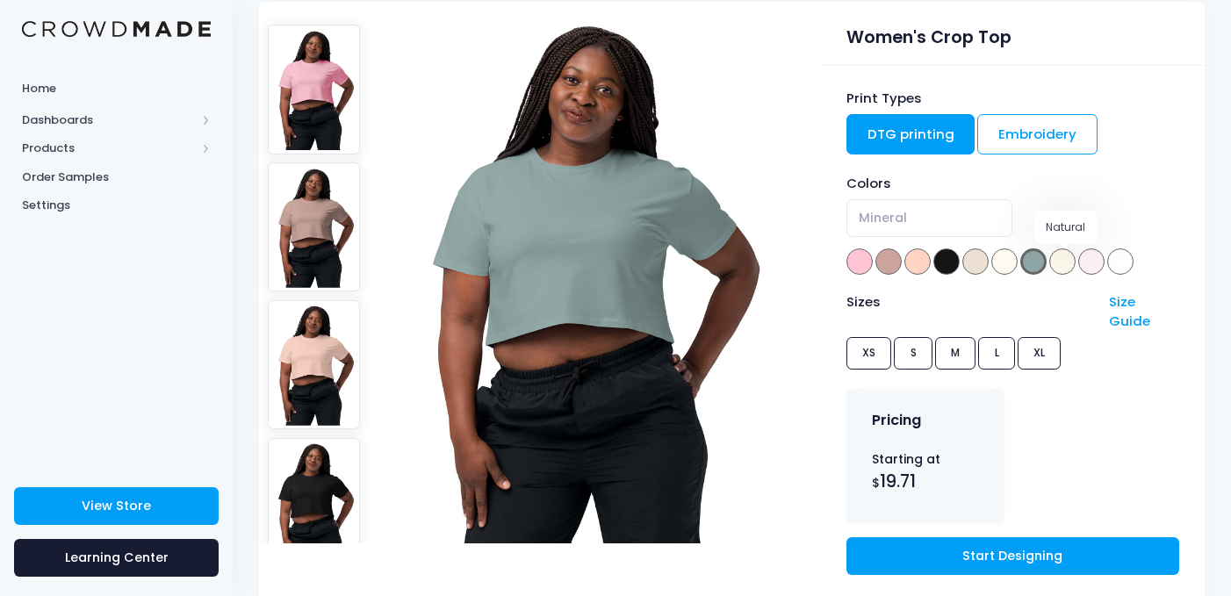
click at [1065, 264] on span at bounding box center [1063, 262] width 26 height 26
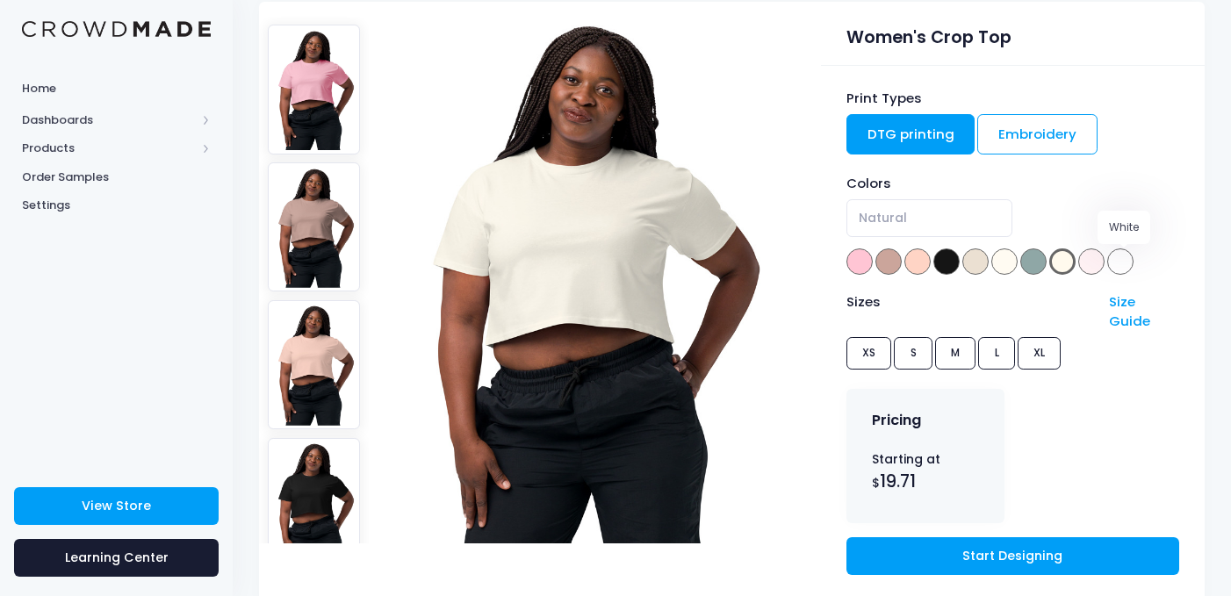
click at [1111, 264] on span at bounding box center [1121, 262] width 26 height 26
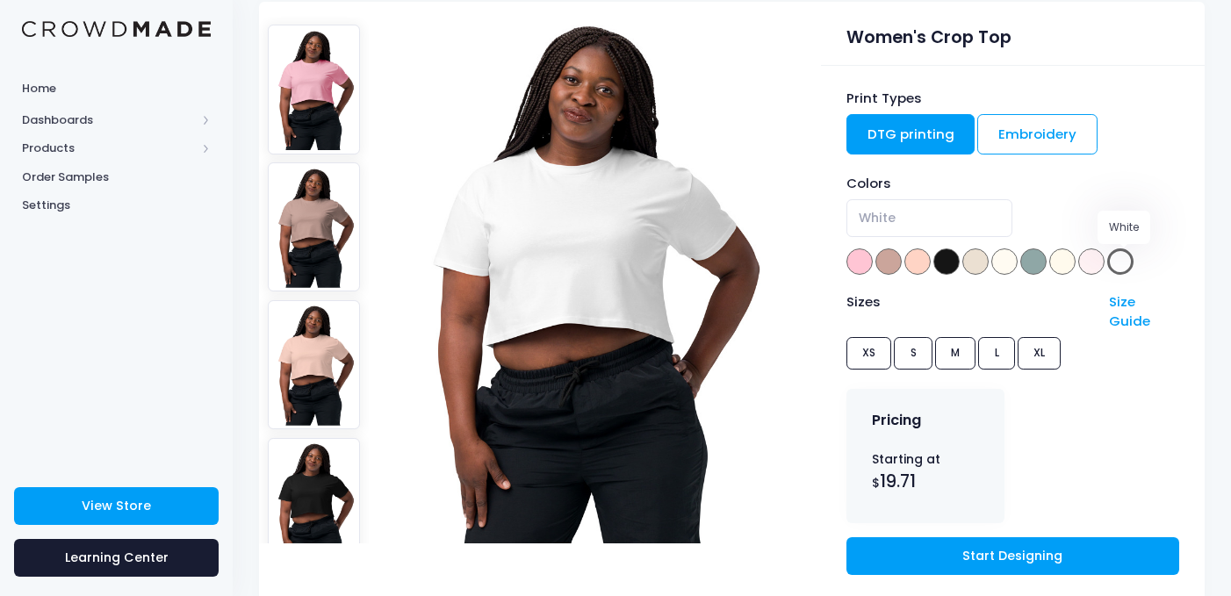
click at [1149, 257] on div "Colors Bubblegum Hazy Pink Pale Pink Black Bone Ecru Mineral Natural Orchid Whi…" at bounding box center [1013, 226] width 333 height 104
click at [1110, 261] on div "Colors Bubblegum Hazy Pink Pale Pink Black Bone Ecru Mineral Natural Orchid Whi…" at bounding box center [1013, 226] width 333 height 104
click at [1074, 271] on span at bounding box center [1063, 262] width 26 height 26
select select "Natural"
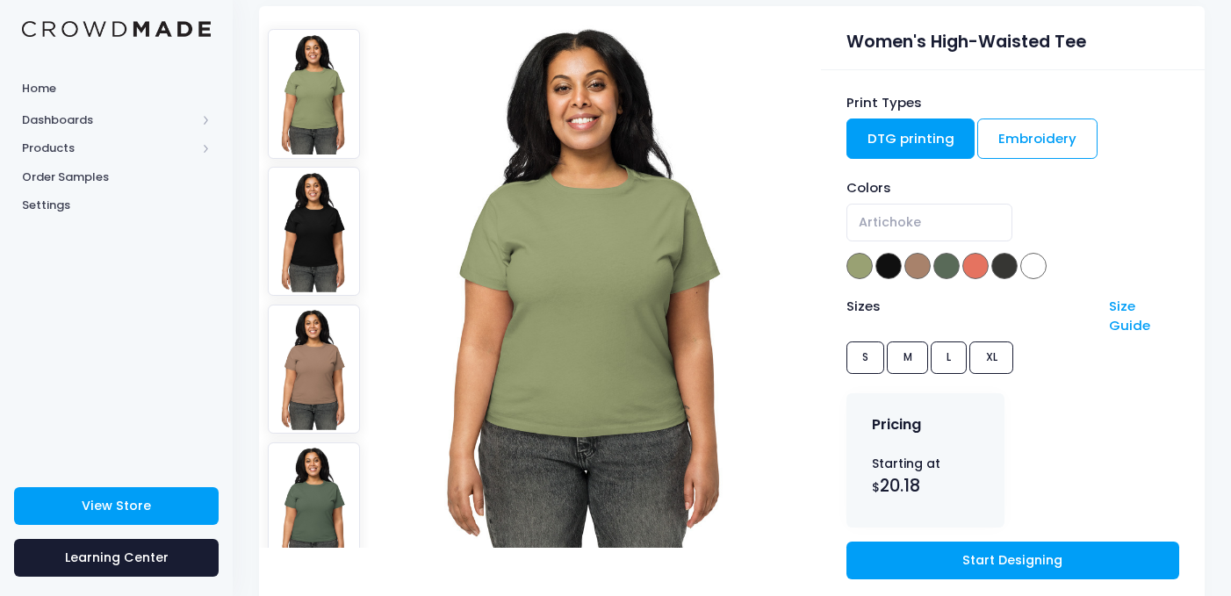
scroll to position [148, 0]
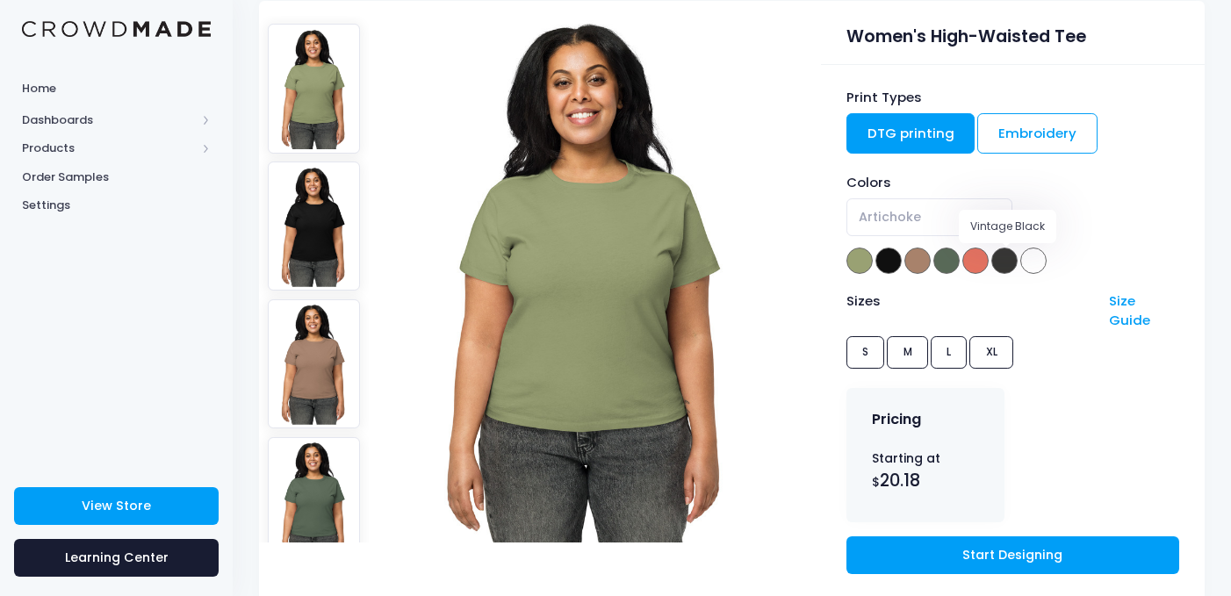
click at [992, 260] on div "Colors Artichoke Black Latte Pine Red Sorbet Vintage Black White Artichoke" at bounding box center [1013, 225] width 333 height 104
click at [911, 266] on span at bounding box center [918, 261] width 26 height 26
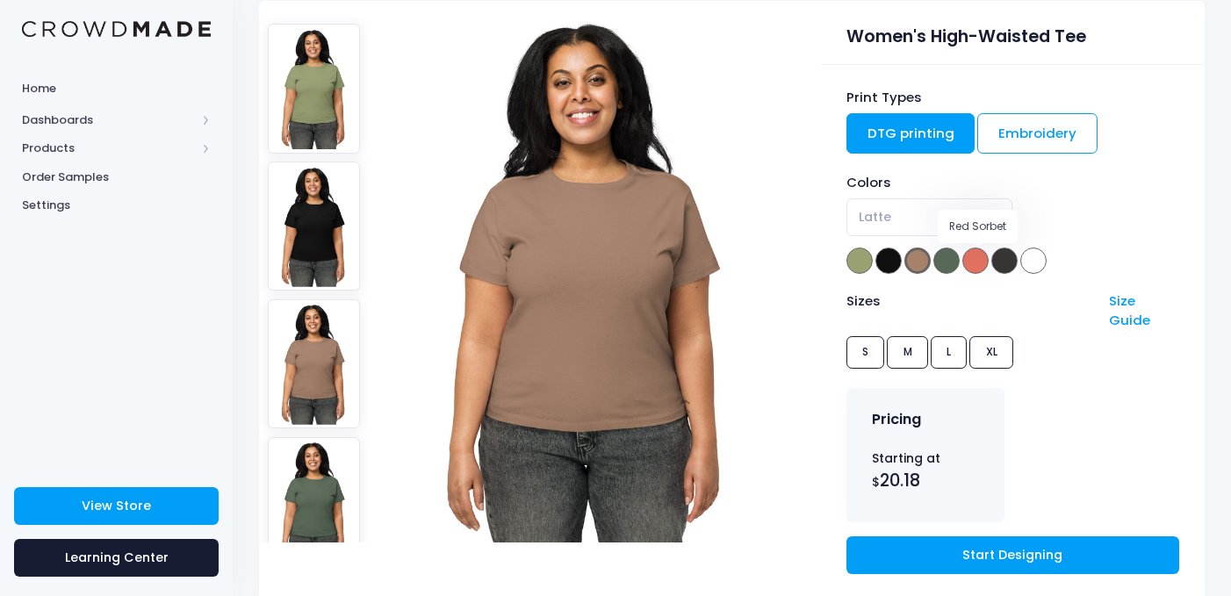
click at [968, 263] on span at bounding box center [976, 261] width 26 height 26
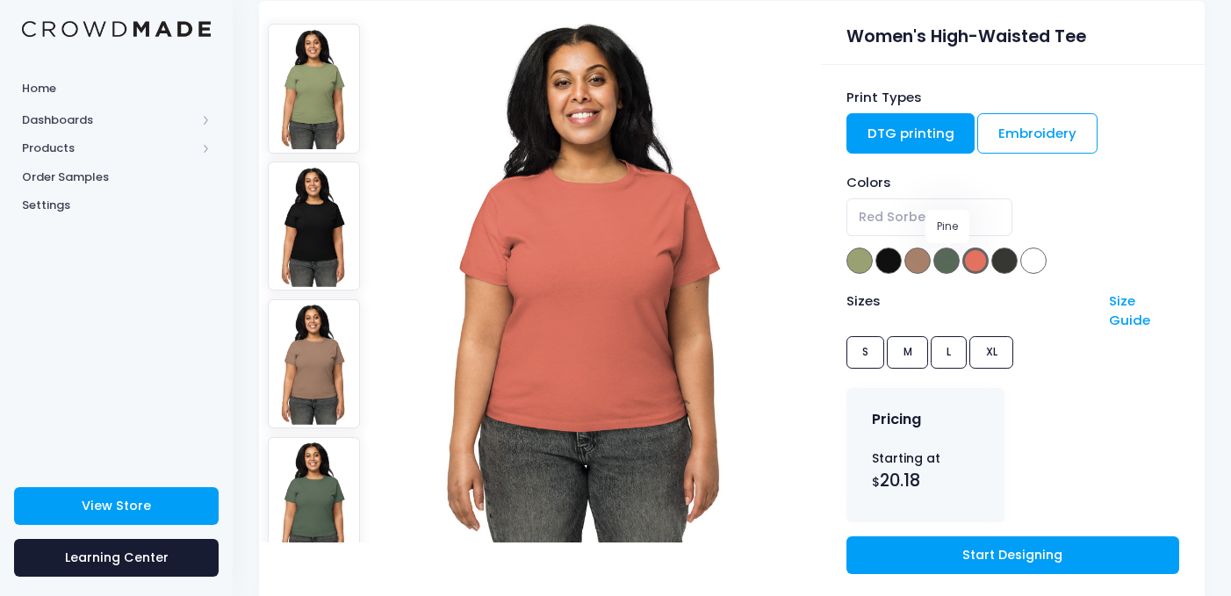
click at [906, 263] on span at bounding box center [918, 261] width 26 height 26
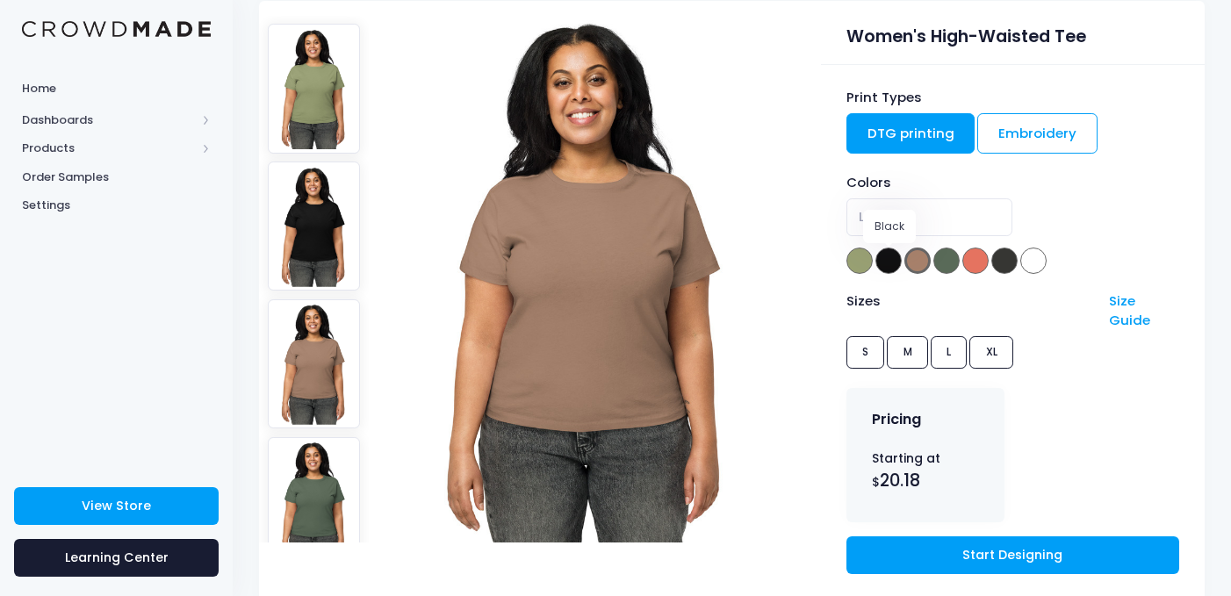
click at [884, 264] on span at bounding box center [889, 261] width 26 height 26
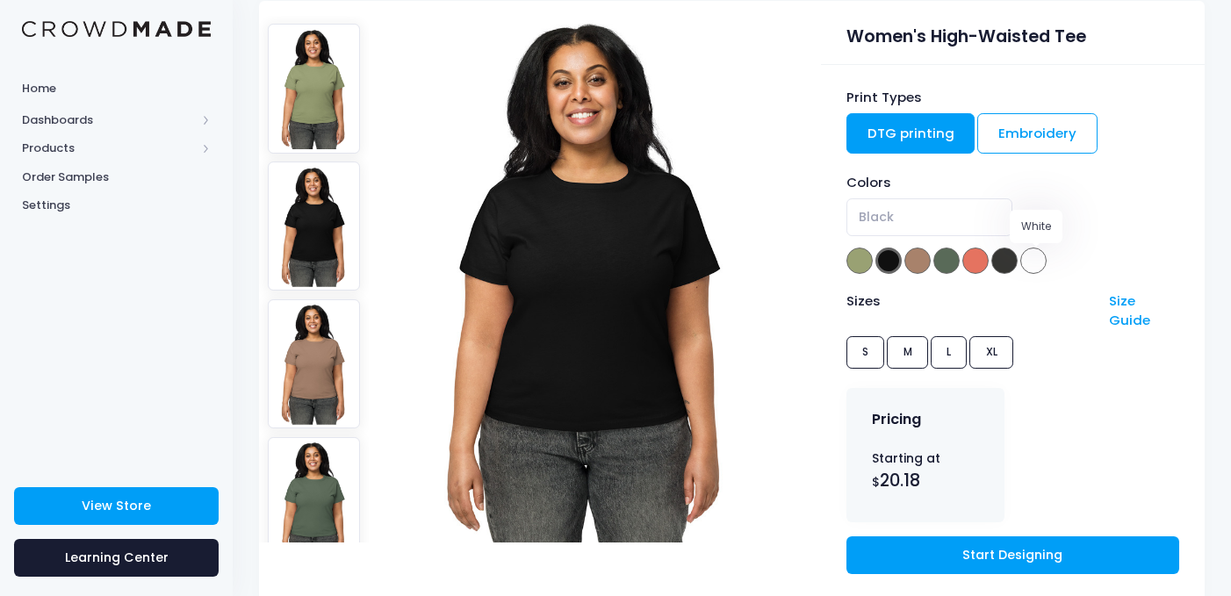
click at [1028, 255] on span at bounding box center [1034, 261] width 26 height 26
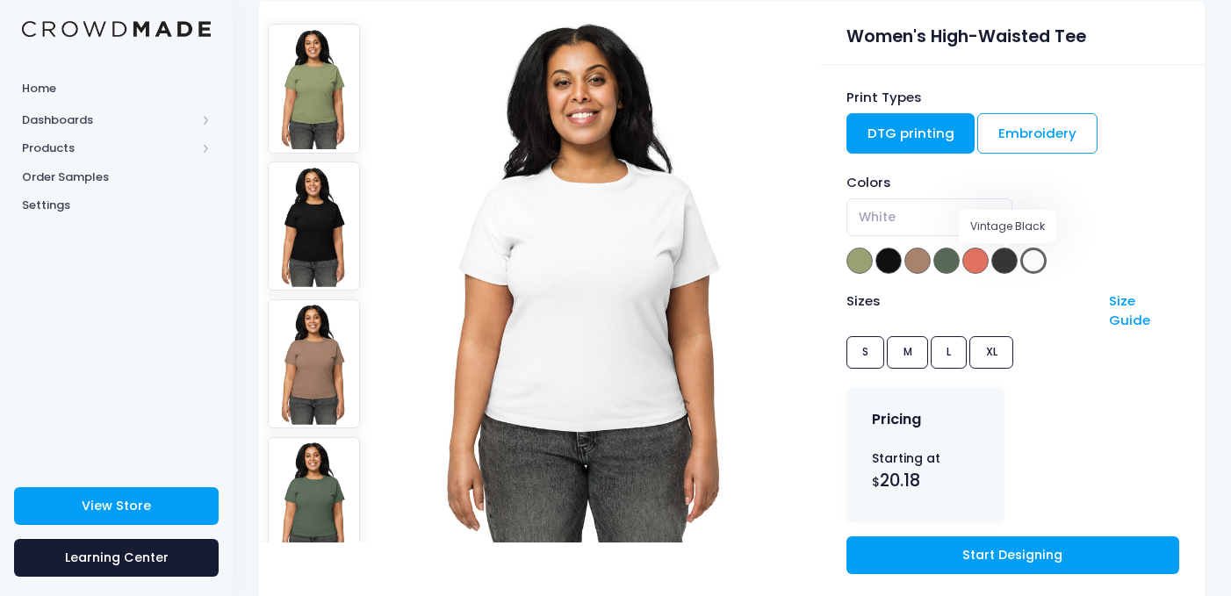
click at [1002, 258] on span at bounding box center [1005, 261] width 26 height 26
select select "Vintage Black"
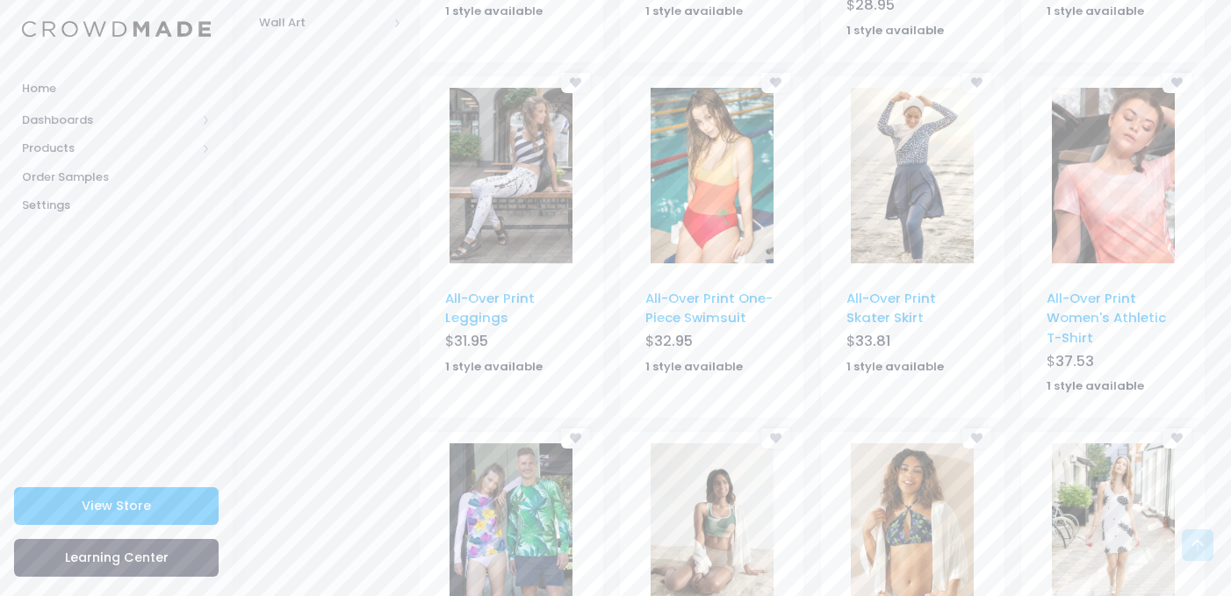
scroll to position [1191, 0]
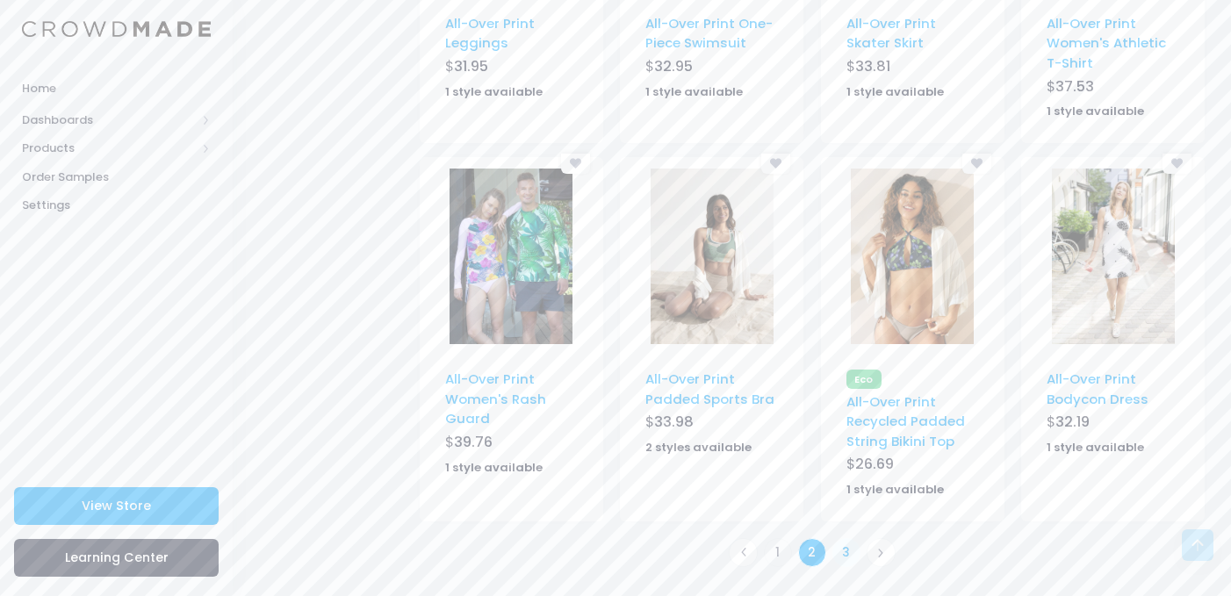
click at [848, 556] on link "3" at bounding box center [847, 552] width 29 height 29
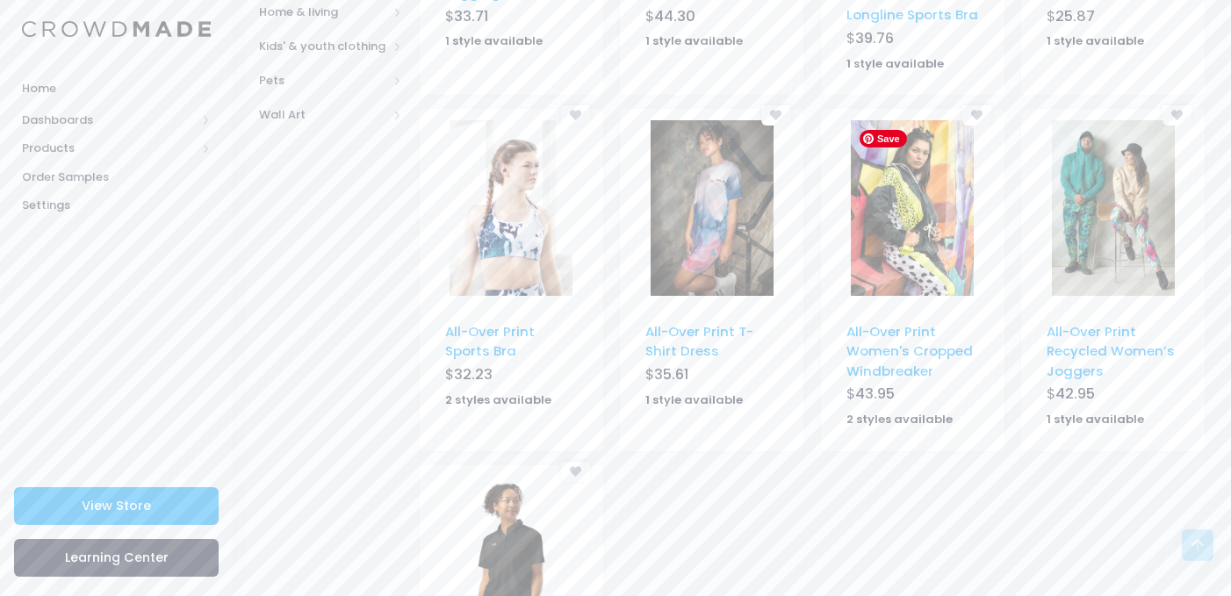
scroll to position [822, 0]
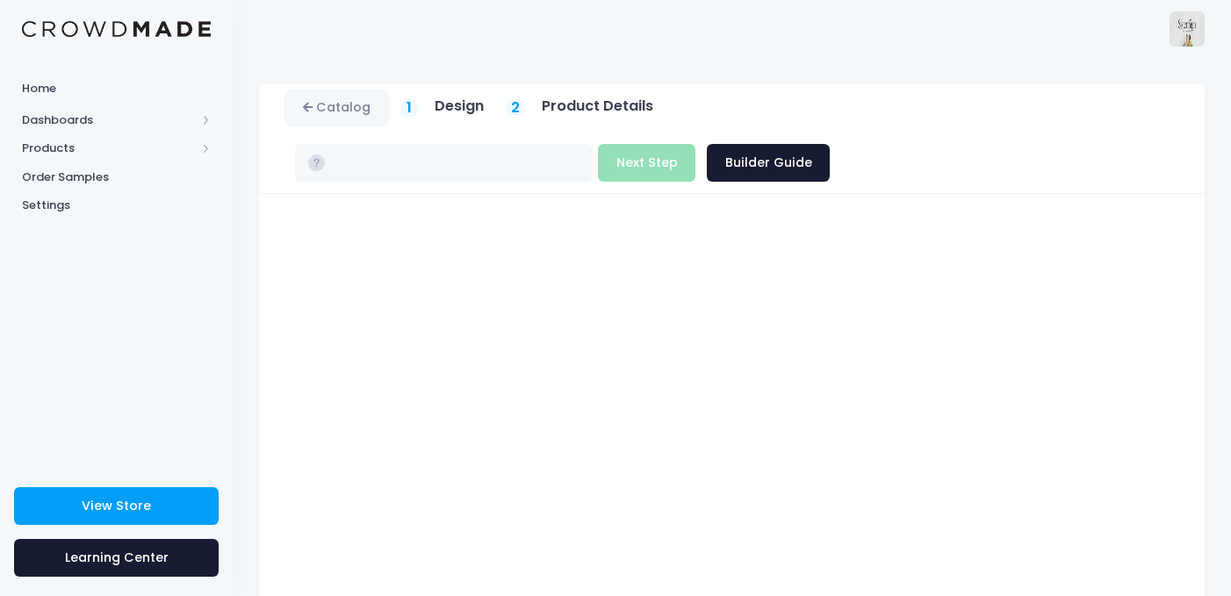
type input "$21.19"
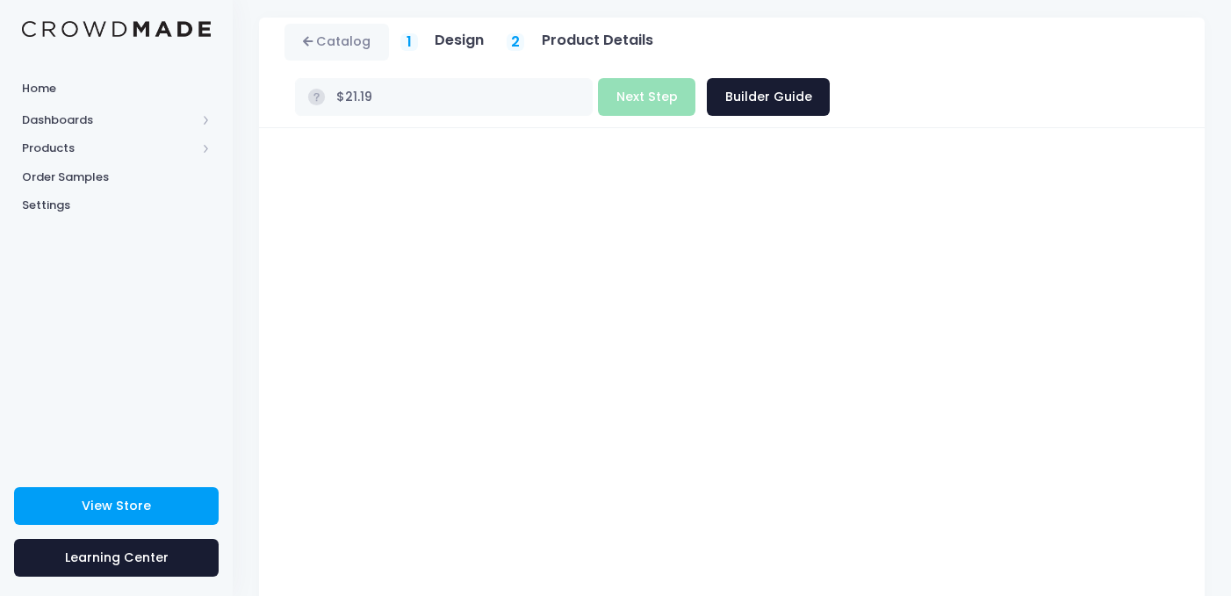
scroll to position [65, 0]
click at [329, 54] on link "Catalog" at bounding box center [337, 44] width 105 height 38
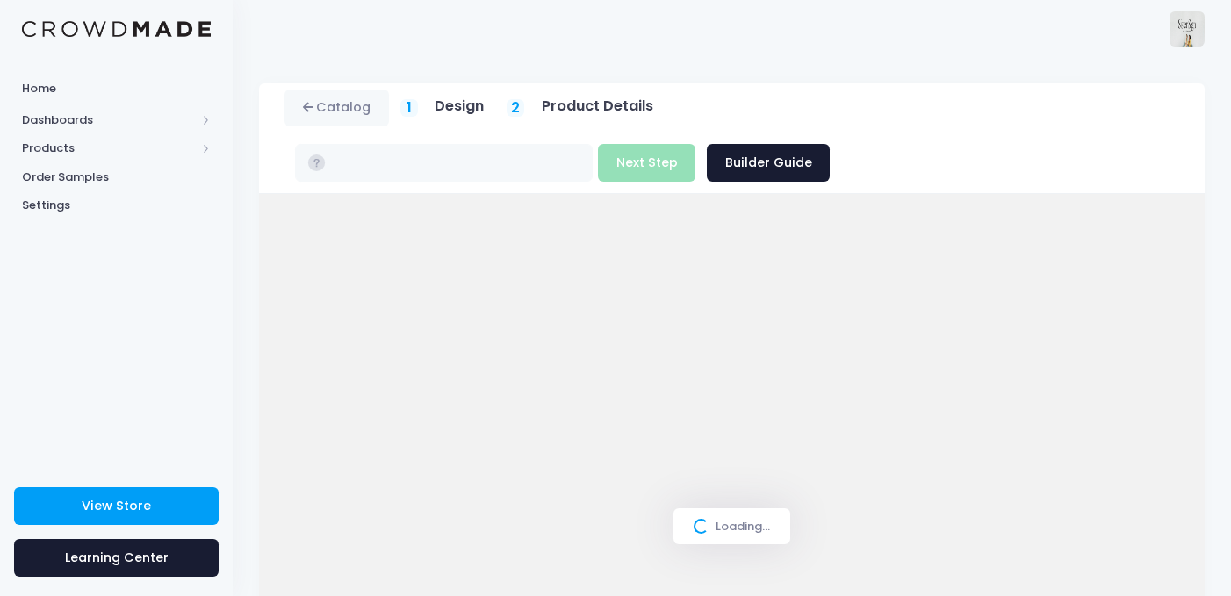
scroll to position [65, 0]
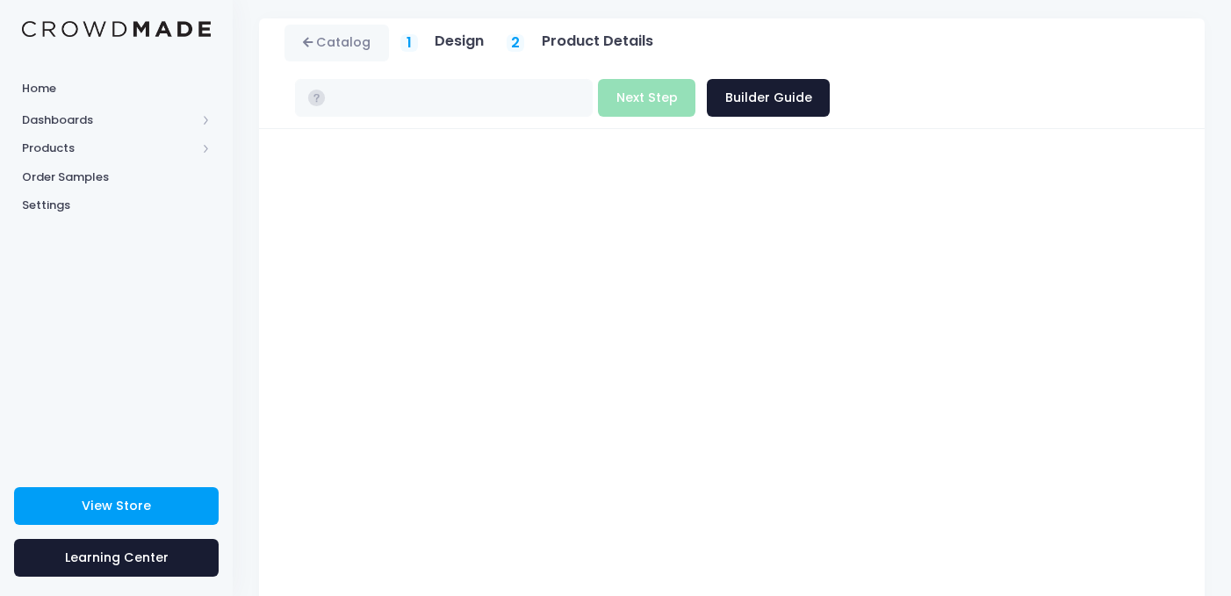
type input "$21.19 - $25.54"
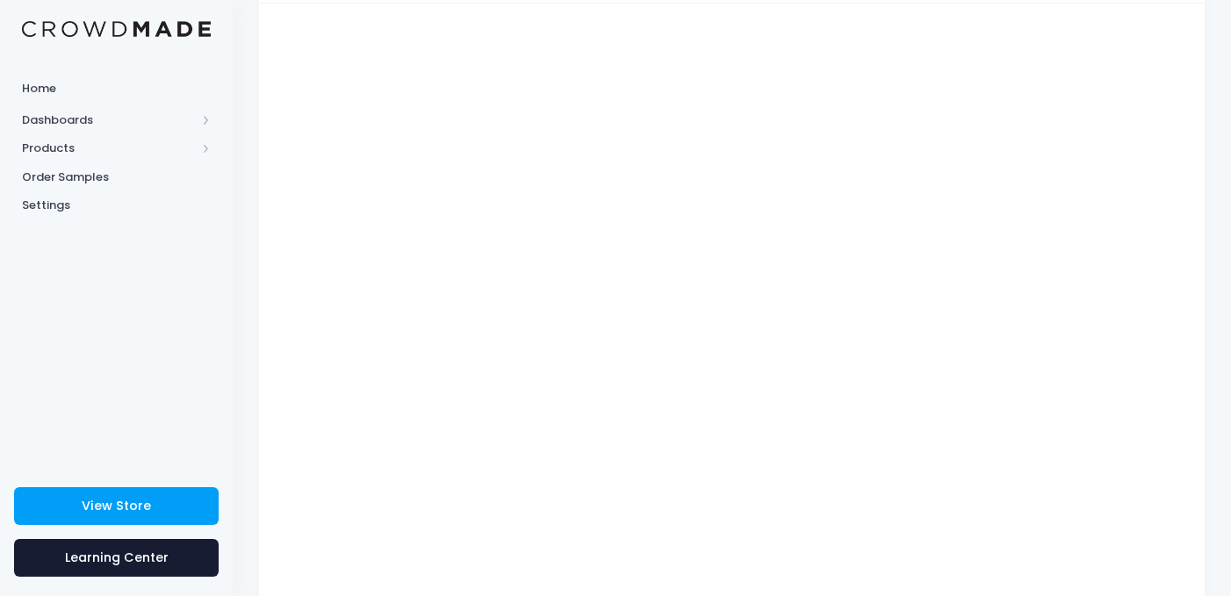
scroll to position [178, 0]
type input "$26.98 - $29.88"
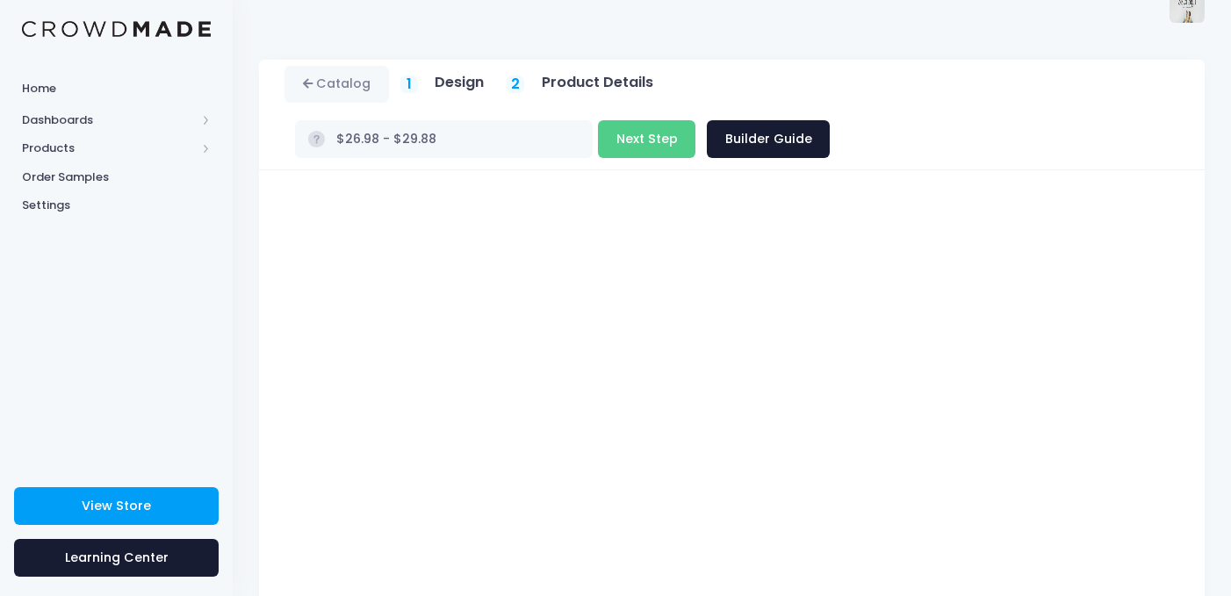
scroll to position [7, 0]
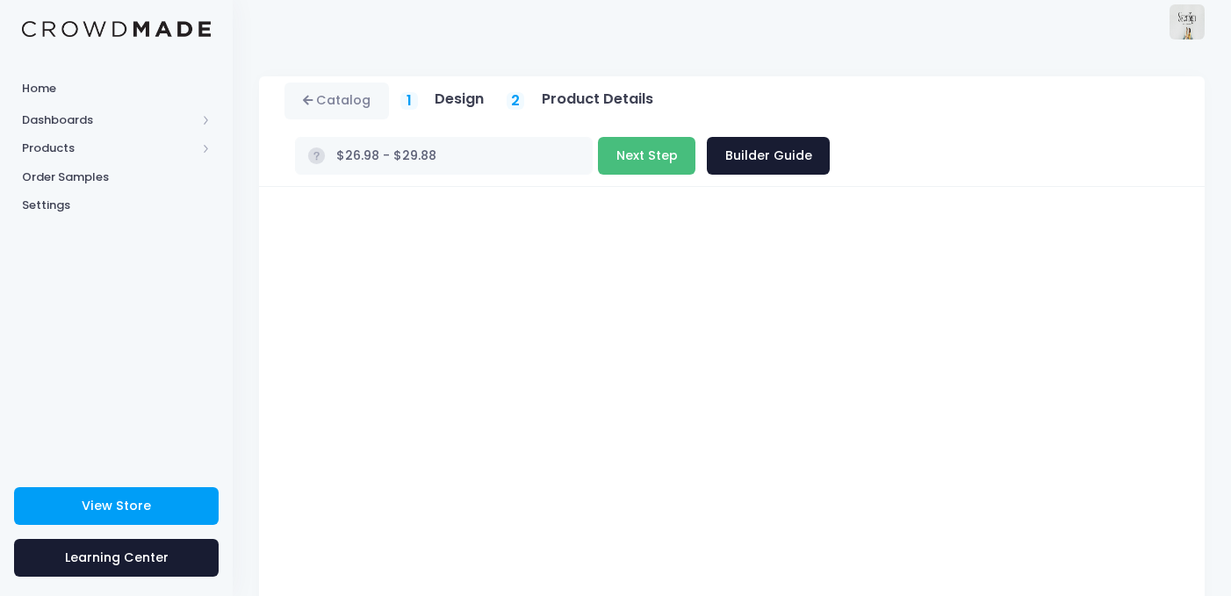
click at [696, 137] on button "Next Step" at bounding box center [646, 156] width 97 height 38
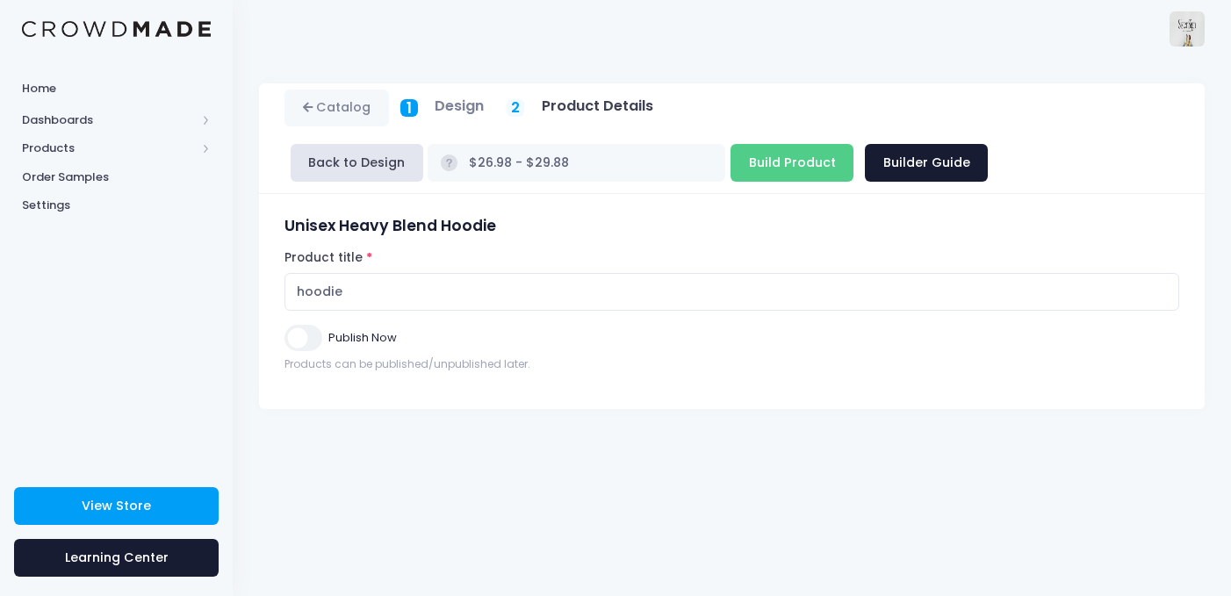
scroll to position [0, 0]
click at [731, 170] on input "Build Product" at bounding box center [792, 163] width 123 height 38
type input "Building product..."
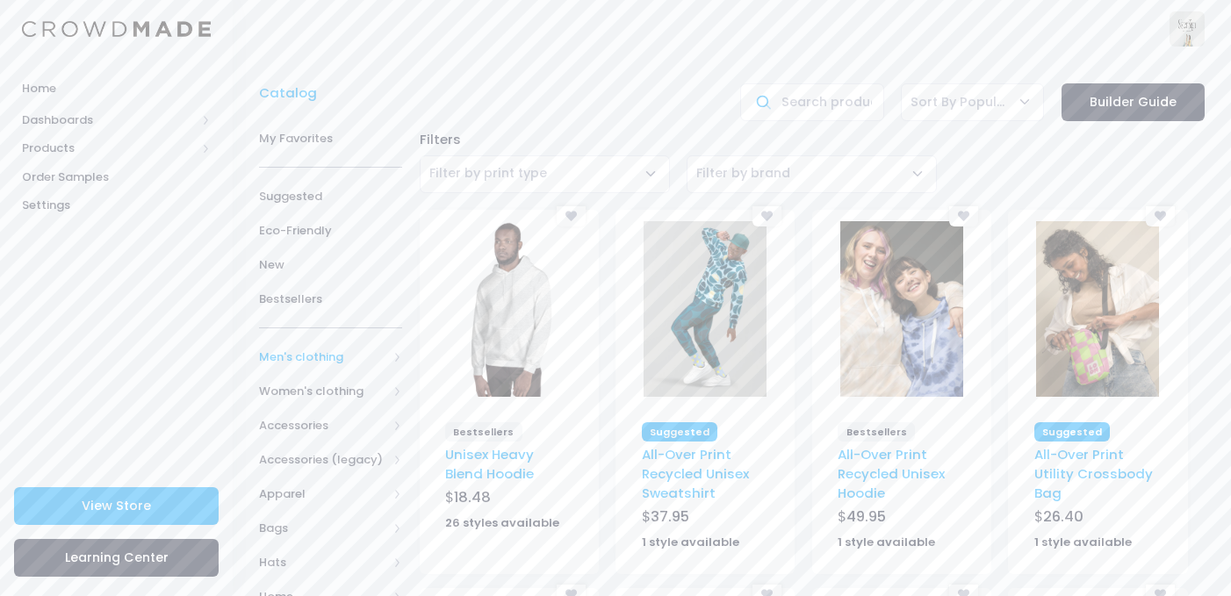
click at [295, 354] on span "Men's clothing" at bounding box center [323, 358] width 128 height 18
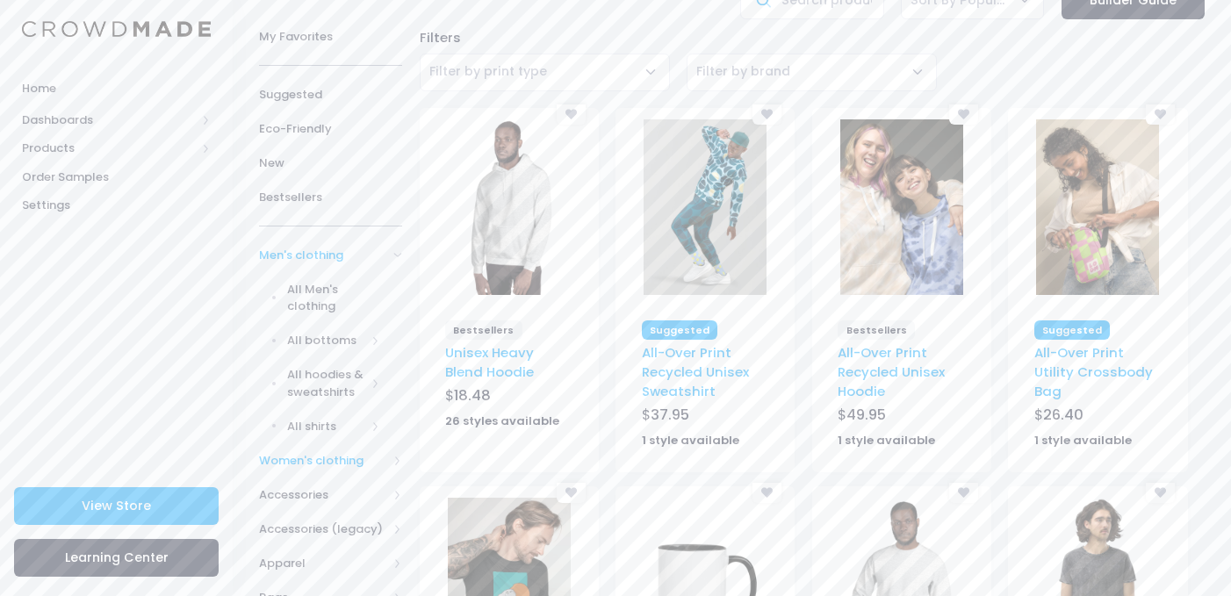
scroll to position [200, 0]
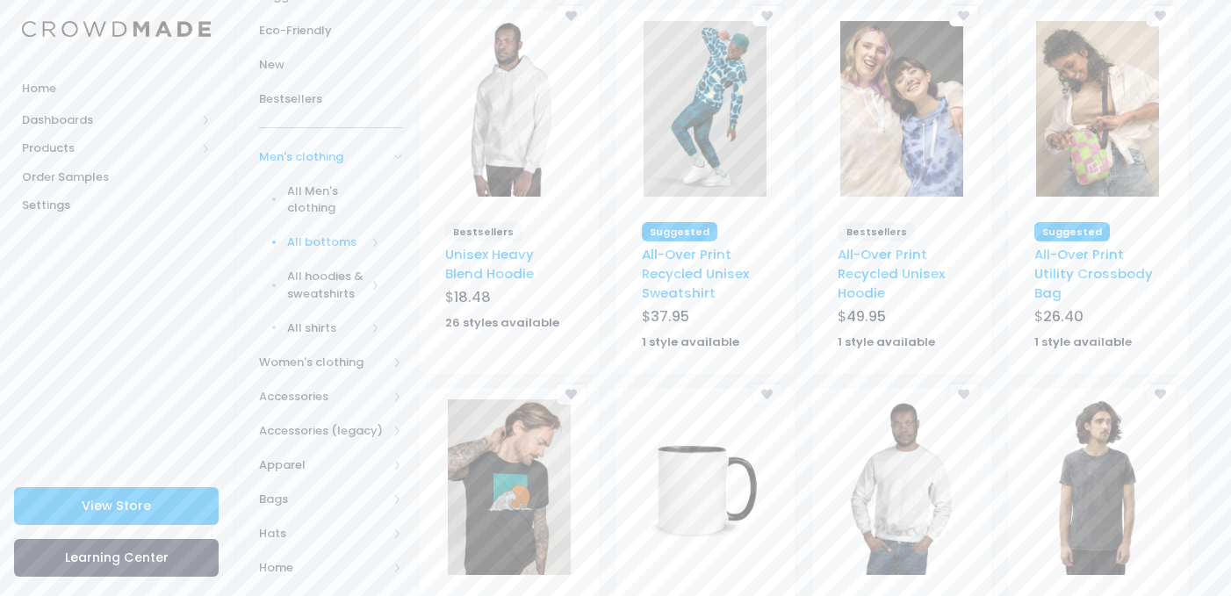
click at [328, 246] on span "All bottoms" at bounding box center [326, 243] width 79 height 18
click at [321, 267] on link "All bottoms" at bounding box center [319, 276] width 166 height 34
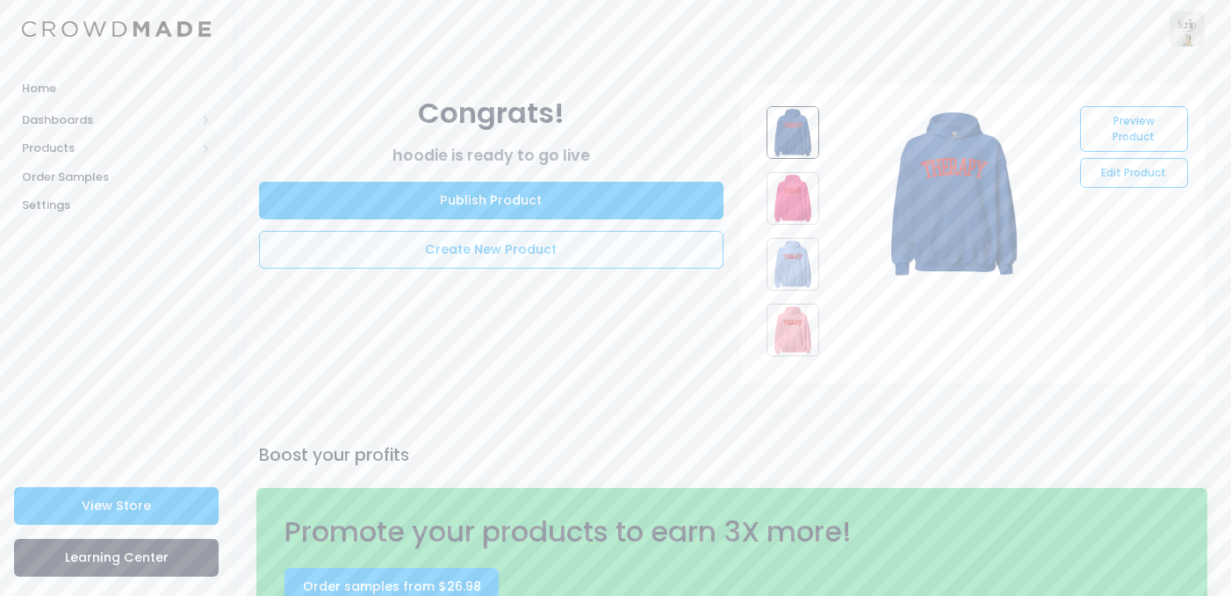
click at [360, 258] on link "Create New Product" at bounding box center [491, 250] width 465 height 38
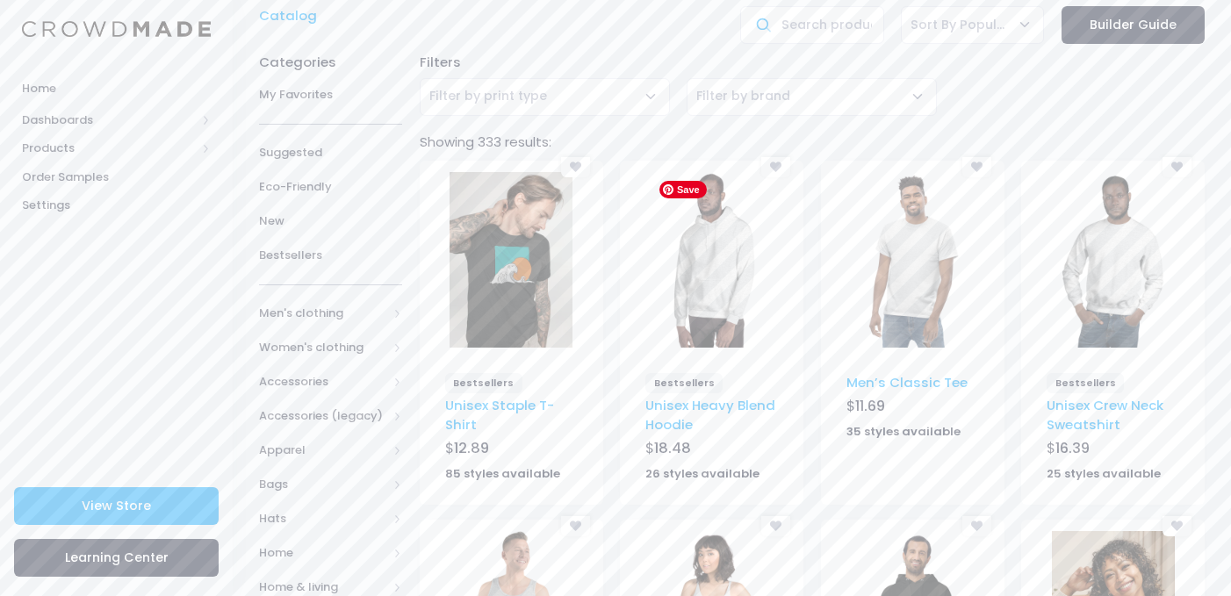
scroll to position [48, 0]
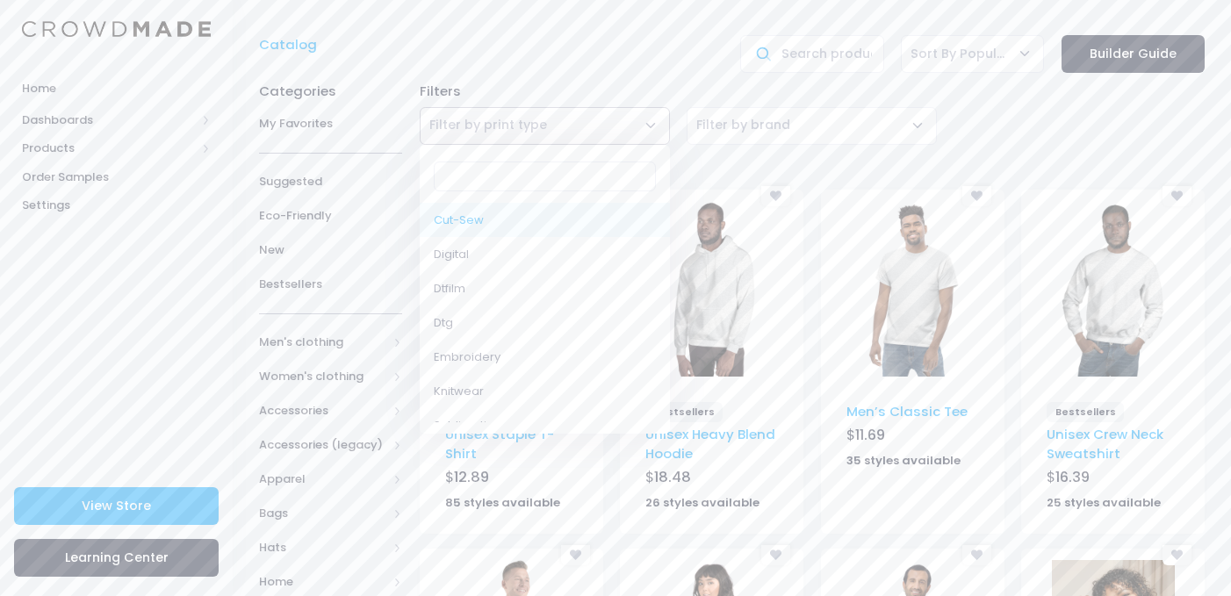
click at [614, 117] on span "Filter by print type" at bounding box center [545, 126] width 250 height 38
click at [446, 125] on span "Filter by print type" at bounding box center [488, 125] width 118 height 18
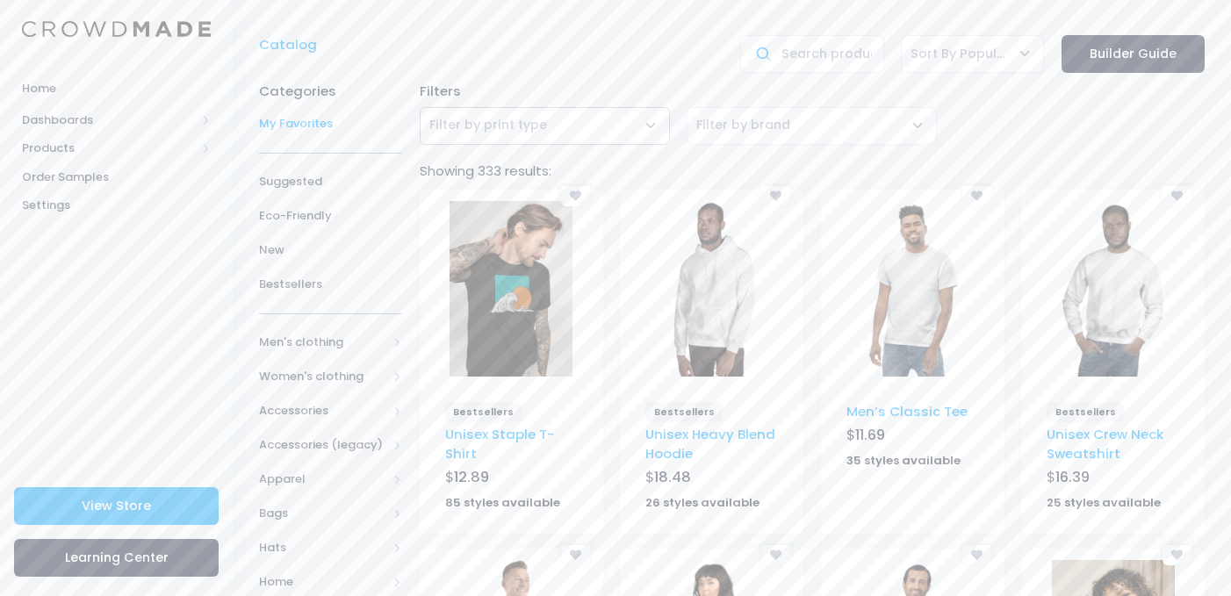
scroll to position [0, 0]
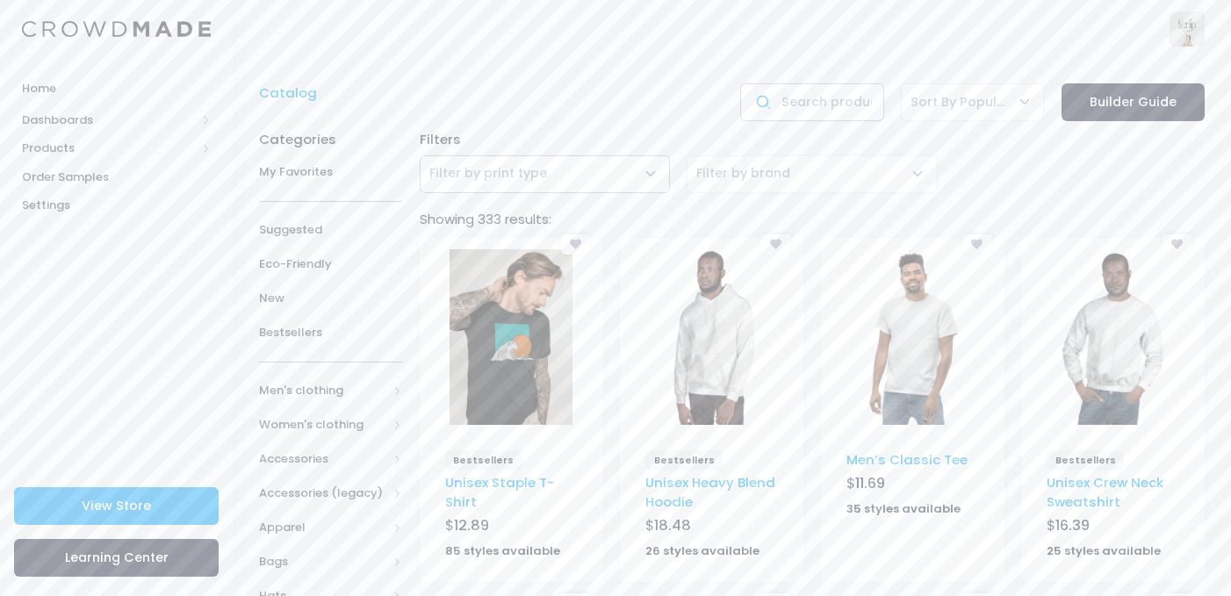
click at [843, 92] on input "text" at bounding box center [811, 102] width 143 height 38
type input "sweatpants"
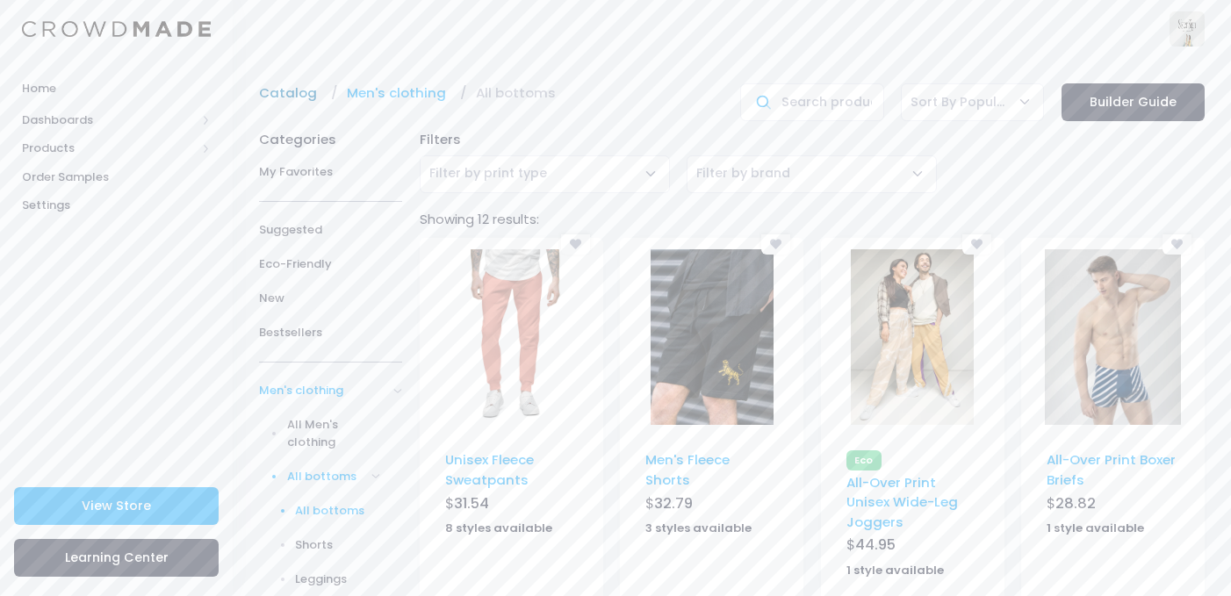
click at [271, 97] on link "Catalog" at bounding box center [292, 92] width 67 height 19
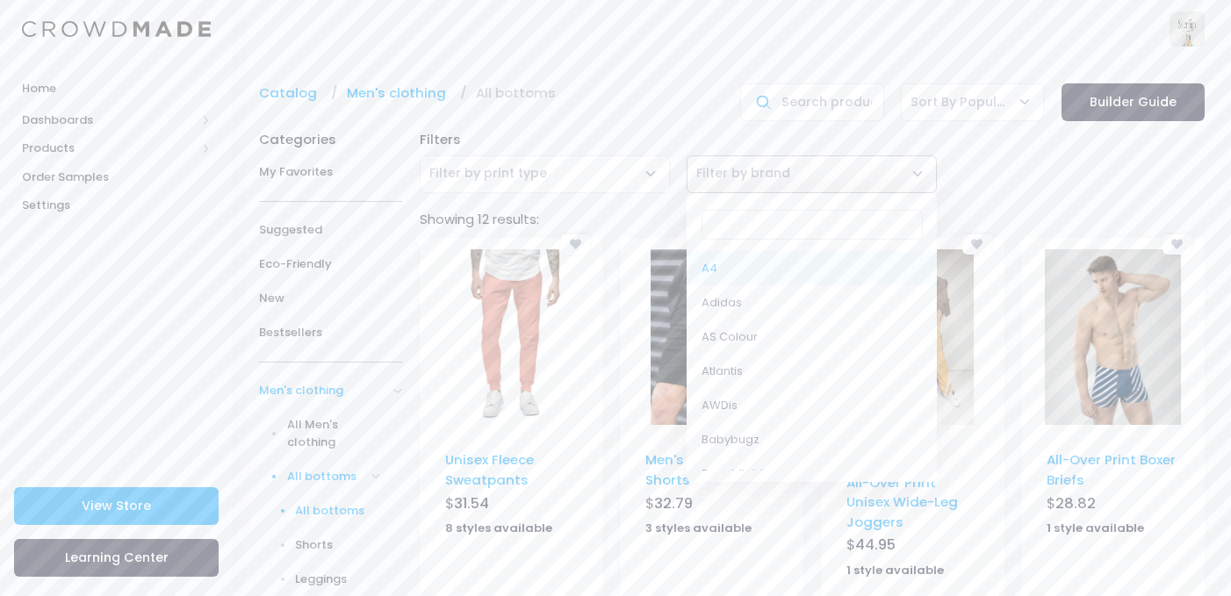
click at [734, 170] on span "Filter by brand" at bounding box center [743, 173] width 94 height 18
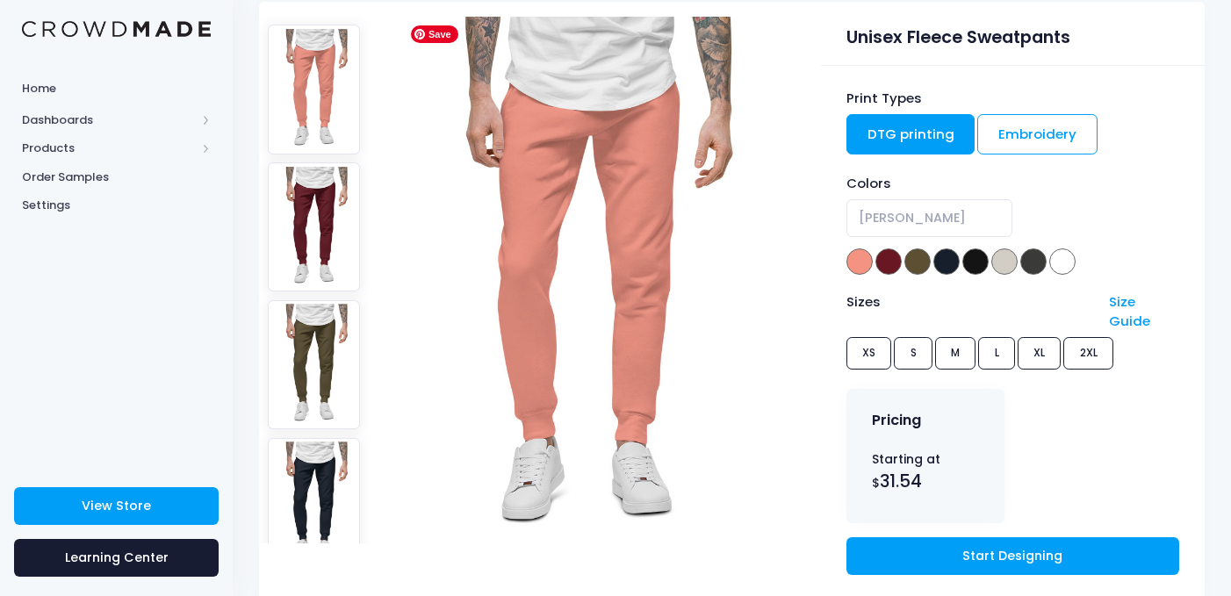
scroll to position [148, 1]
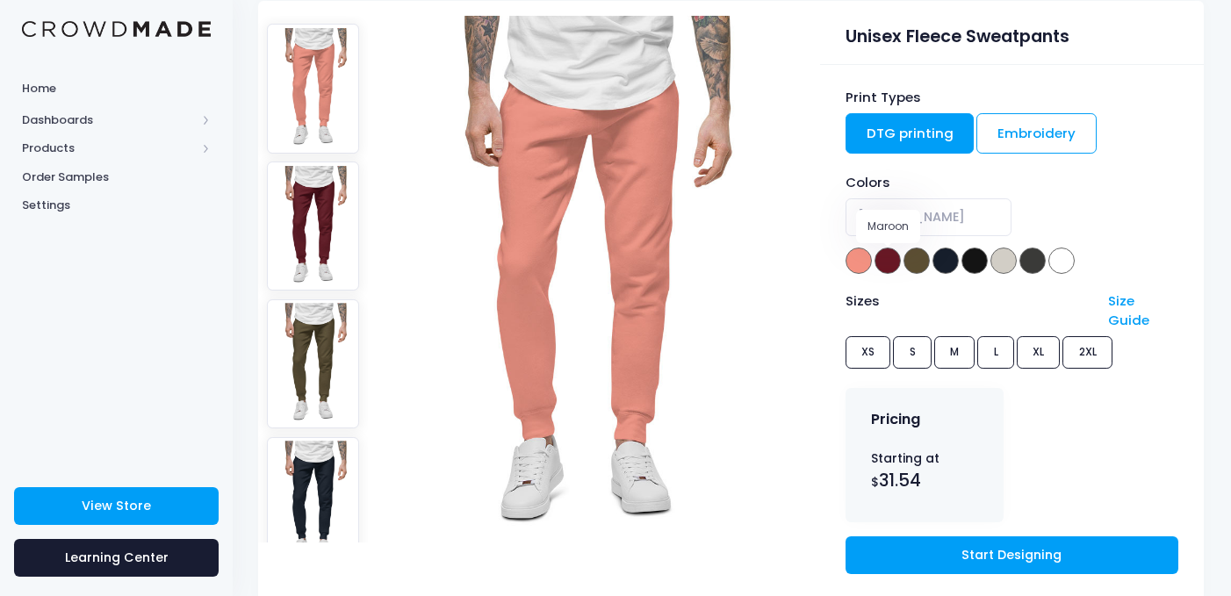
click at [906, 262] on span at bounding box center [917, 261] width 26 height 26
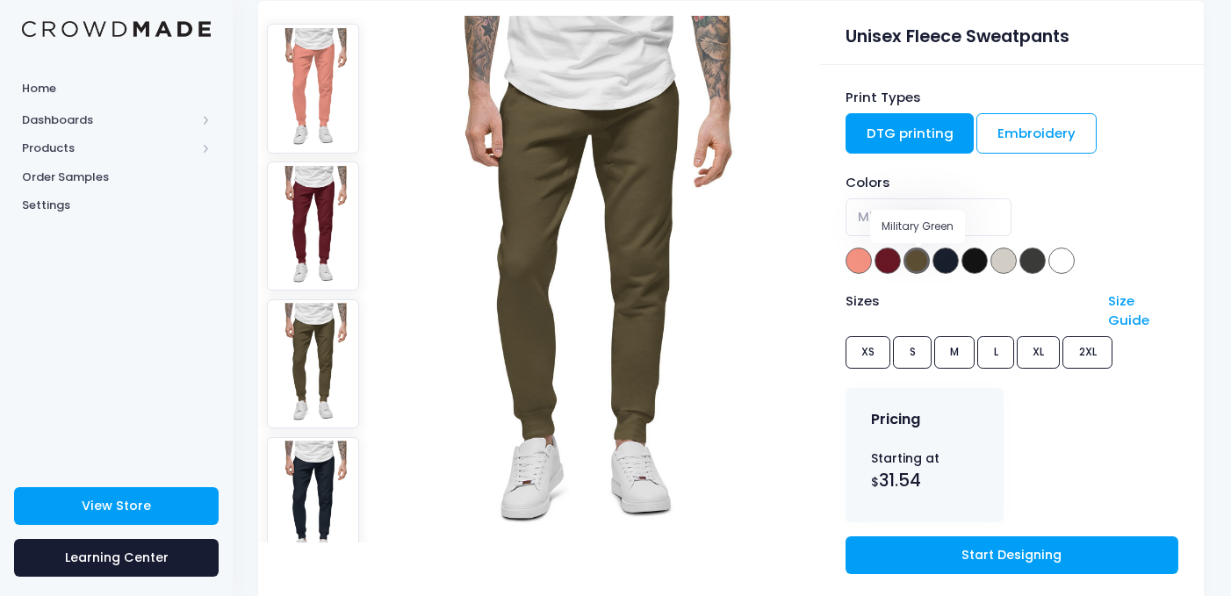
click at [891, 264] on span at bounding box center [888, 261] width 26 height 26
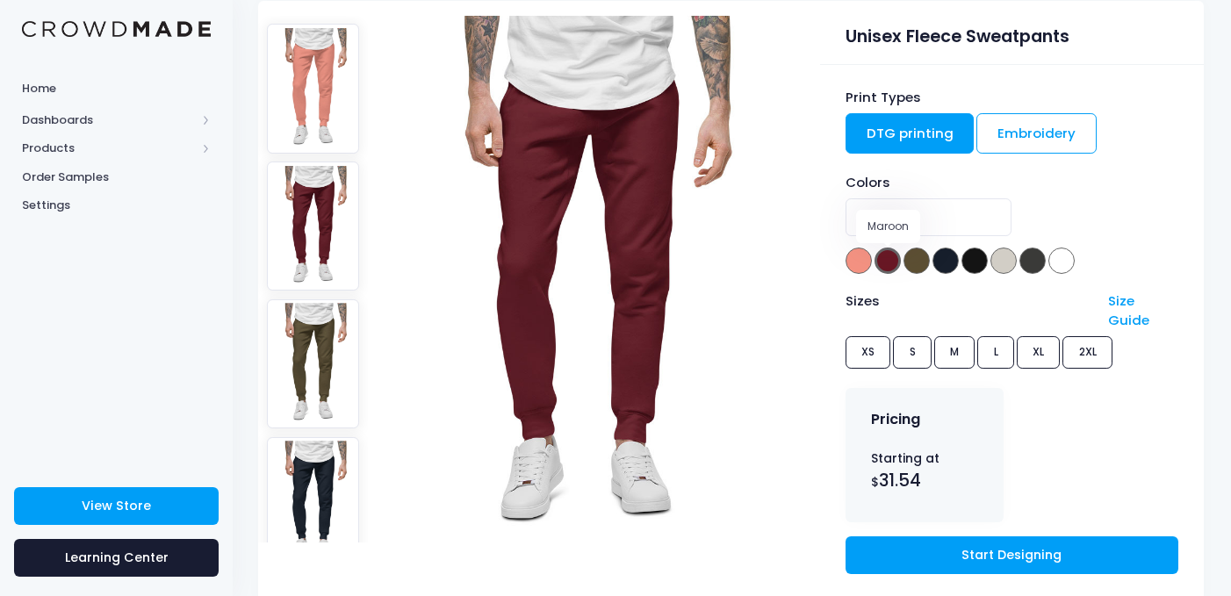
click at [926, 262] on span at bounding box center [917, 261] width 26 height 26
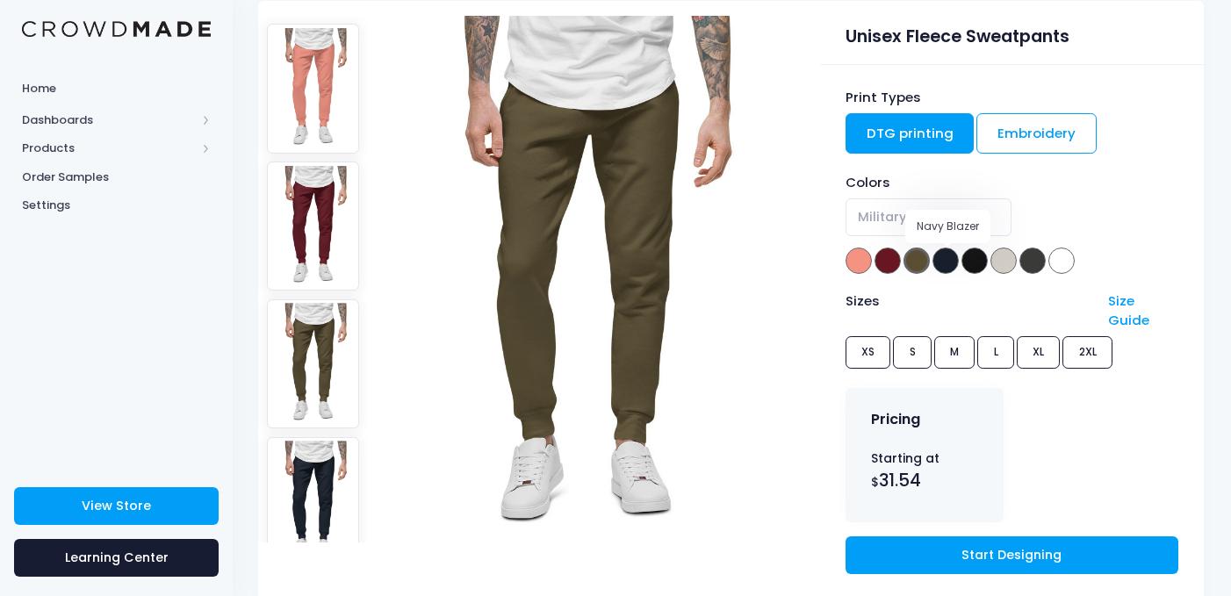
click at [953, 268] on span at bounding box center [946, 261] width 26 height 26
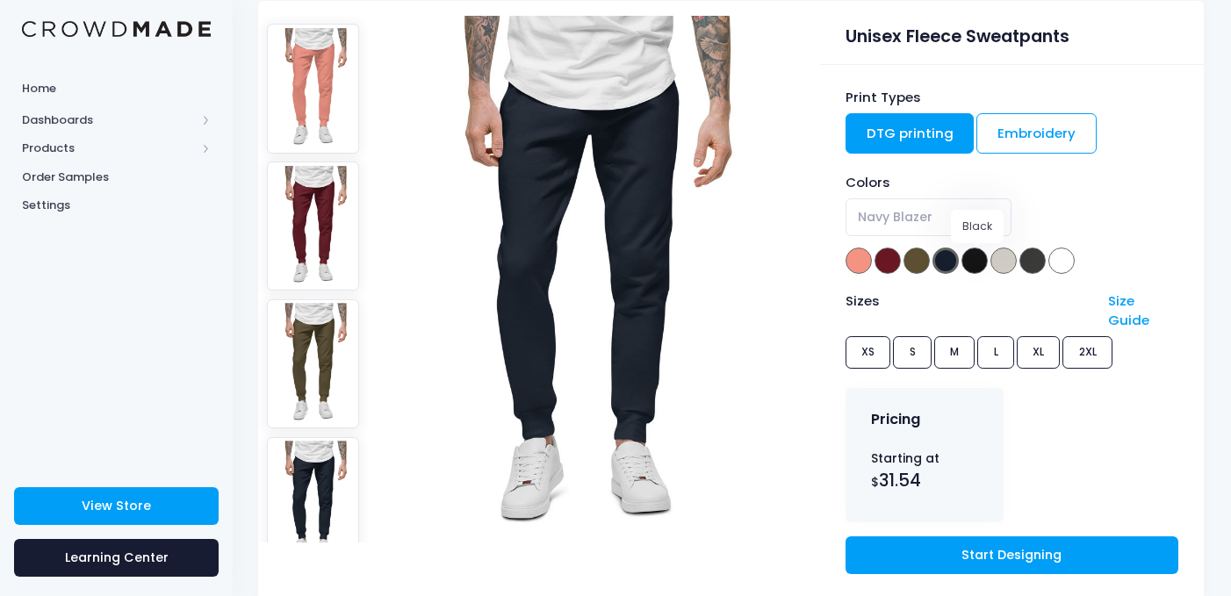
click at [985, 268] on span at bounding box center [975, 261] width 26 height 26
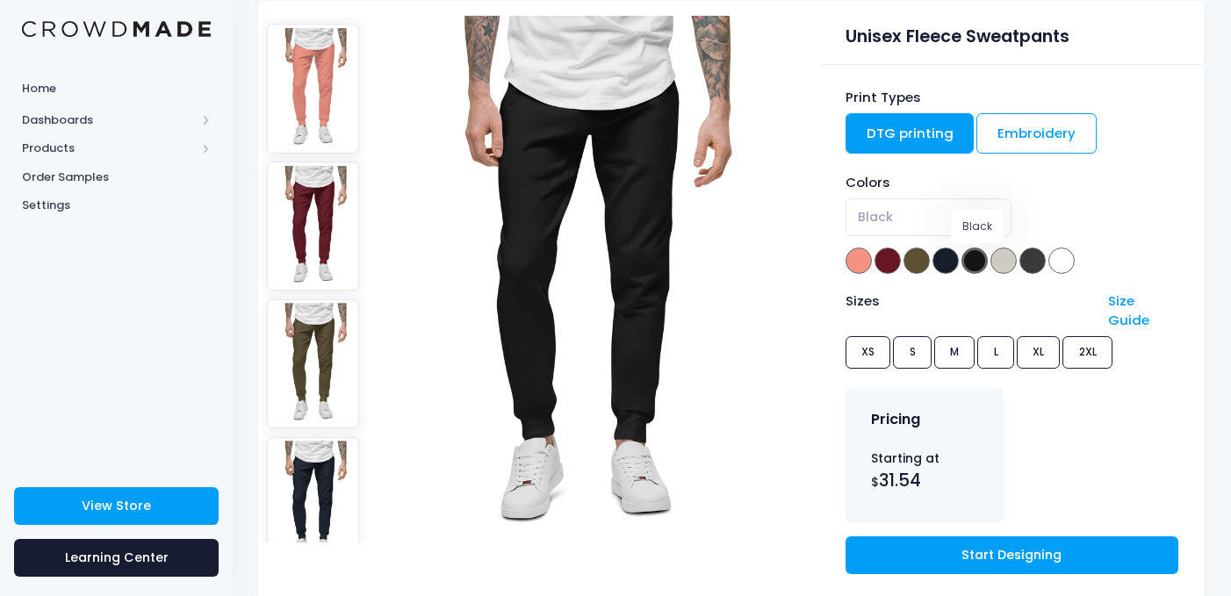
click at [1014, 258] on span at bounding box center [1004, 261] width 26 height 26
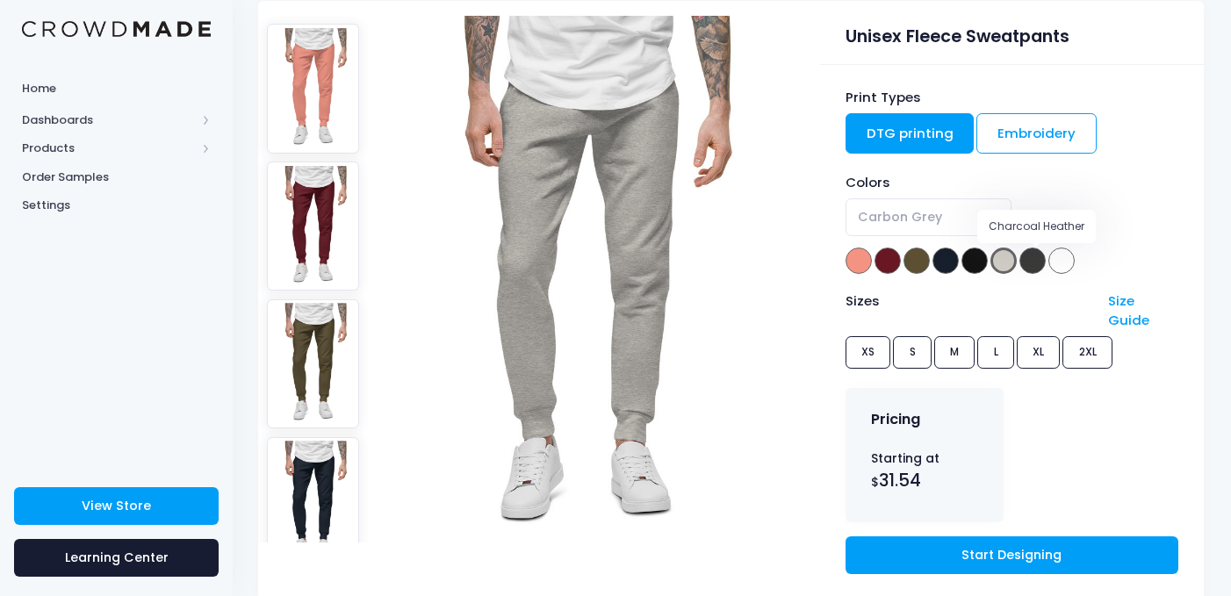
click at [1037, 263] on span at bounding box center [1033, 261] width 26 height 26
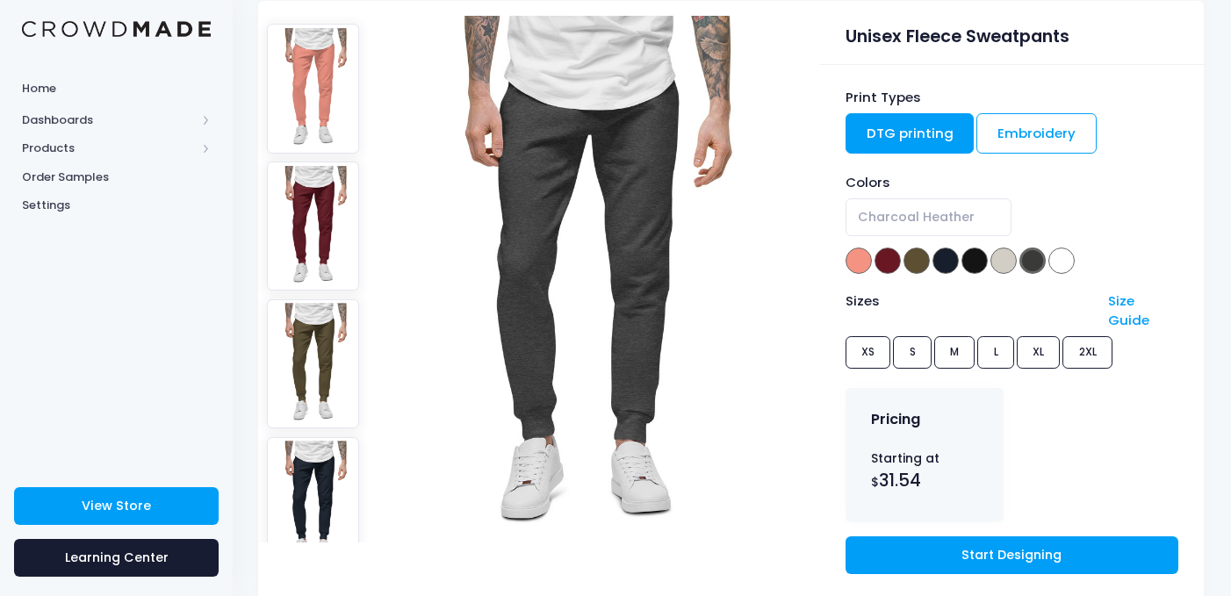
click at [942, 263] on span at bounding box center [946, 261] width 26 height 26
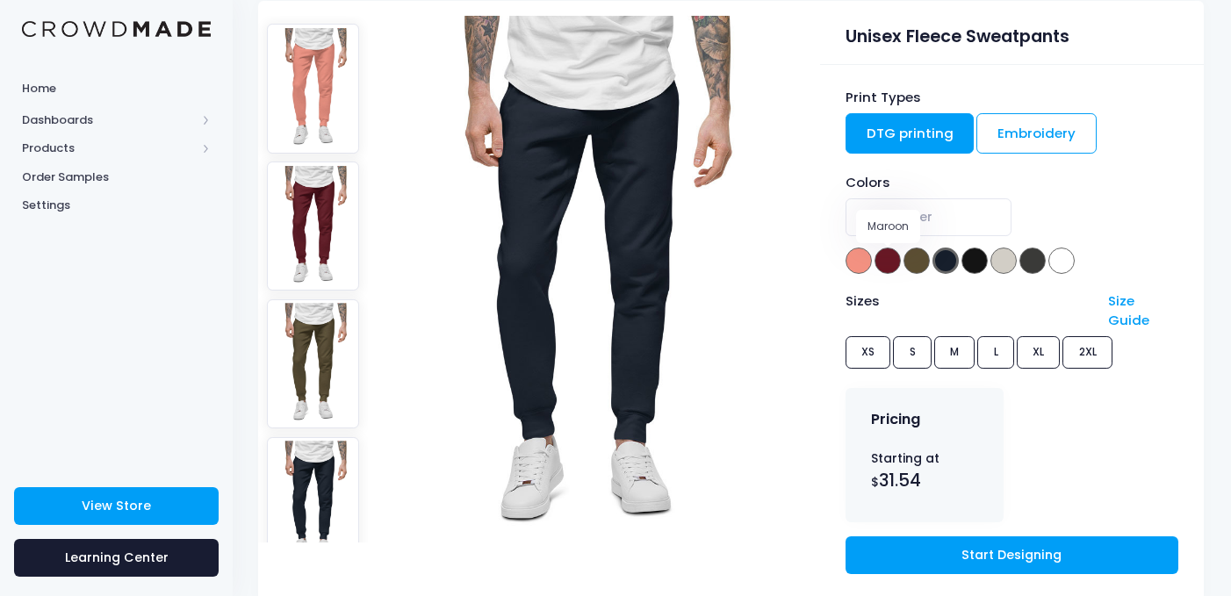
click at [877, 266] on span at bounding box center [888, 261] width 26 height 26
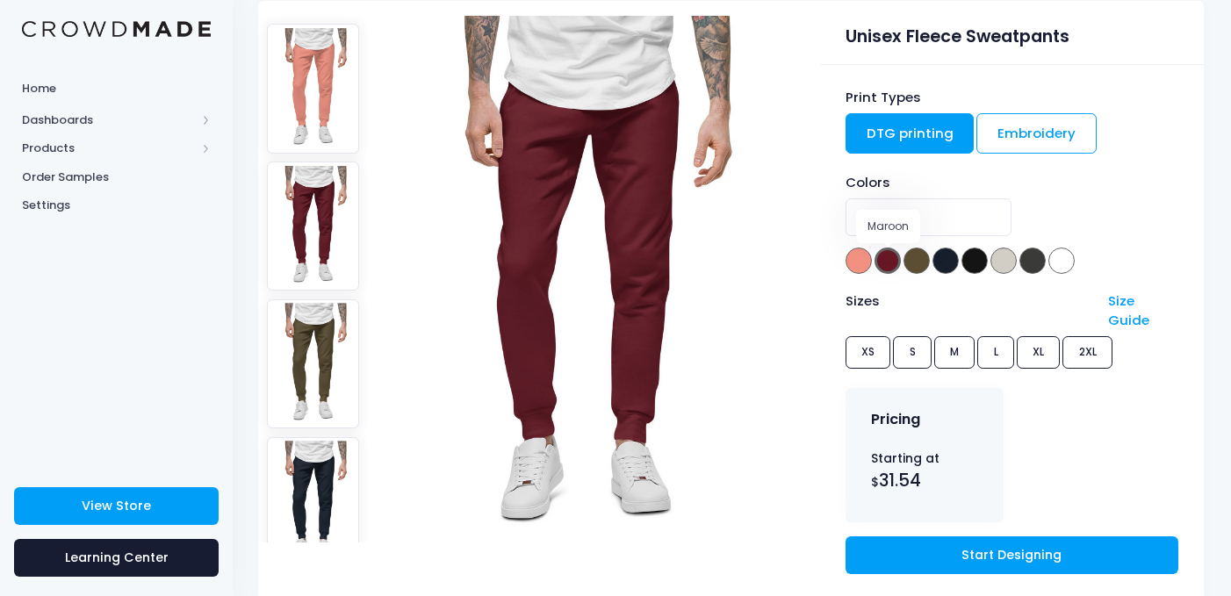
click at [860, 264] on span at bounding box center [859, 261] width 26 height 26
select select "Dusty Rose"
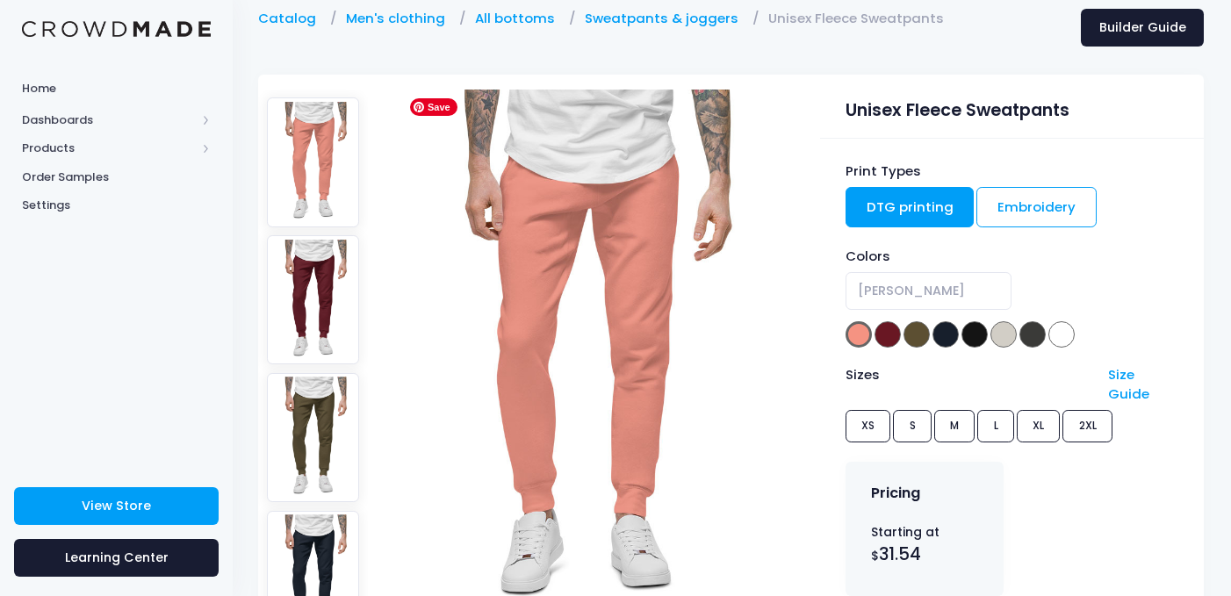
scroll to position [0, 1]
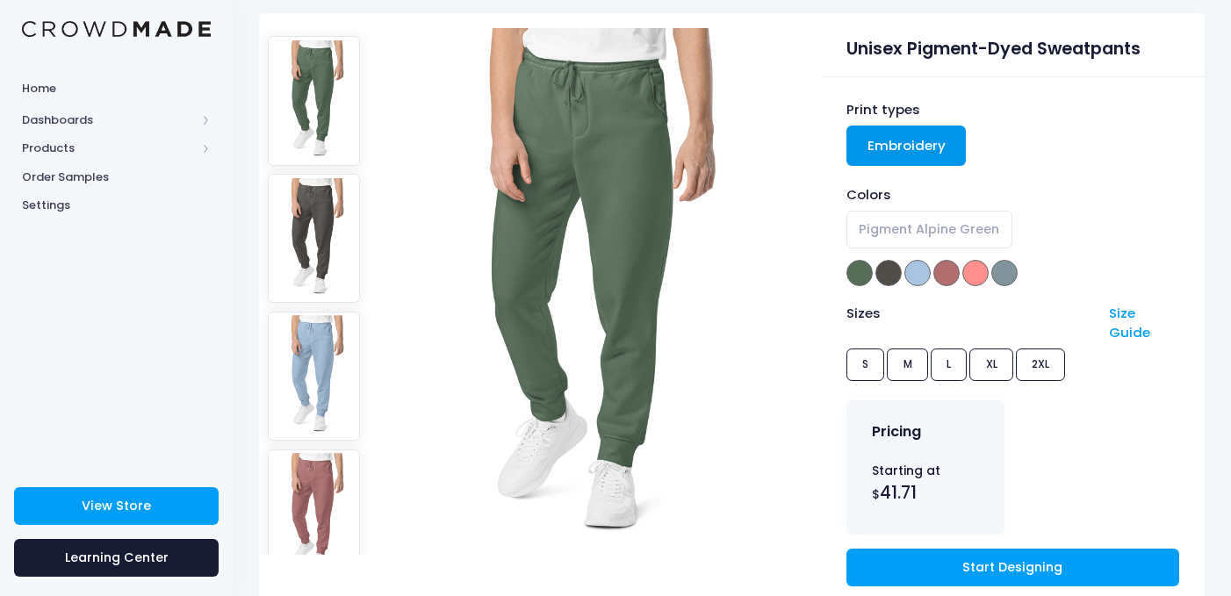
scroll to position [137, 0]
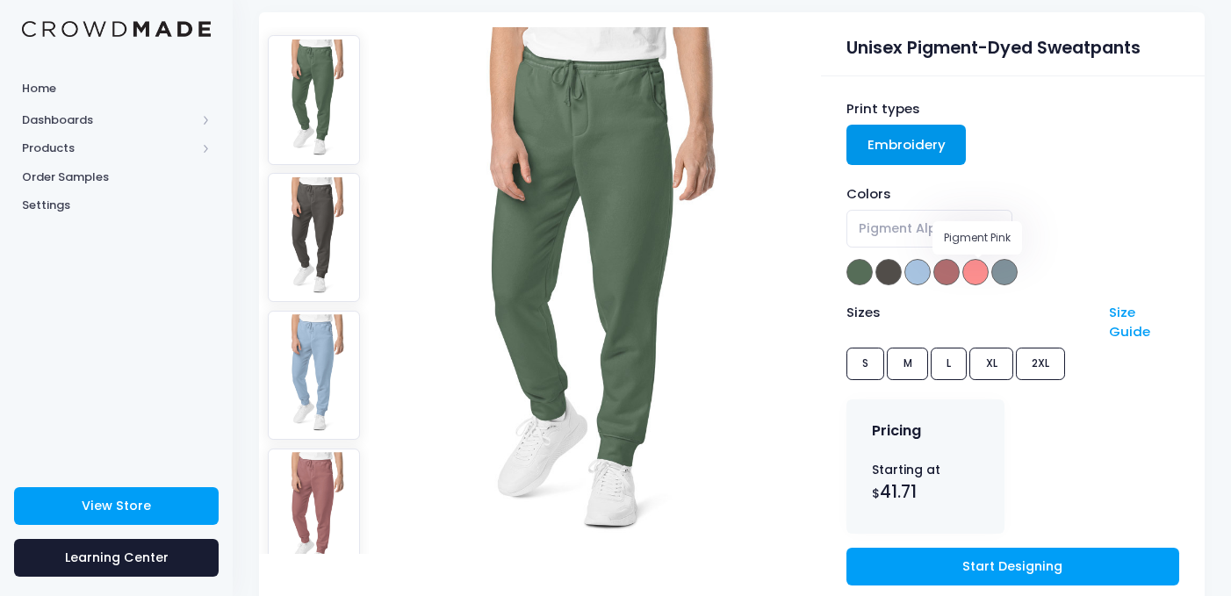
click at [973, 271] on span at bounding box center [976, 272] width 26 height 26
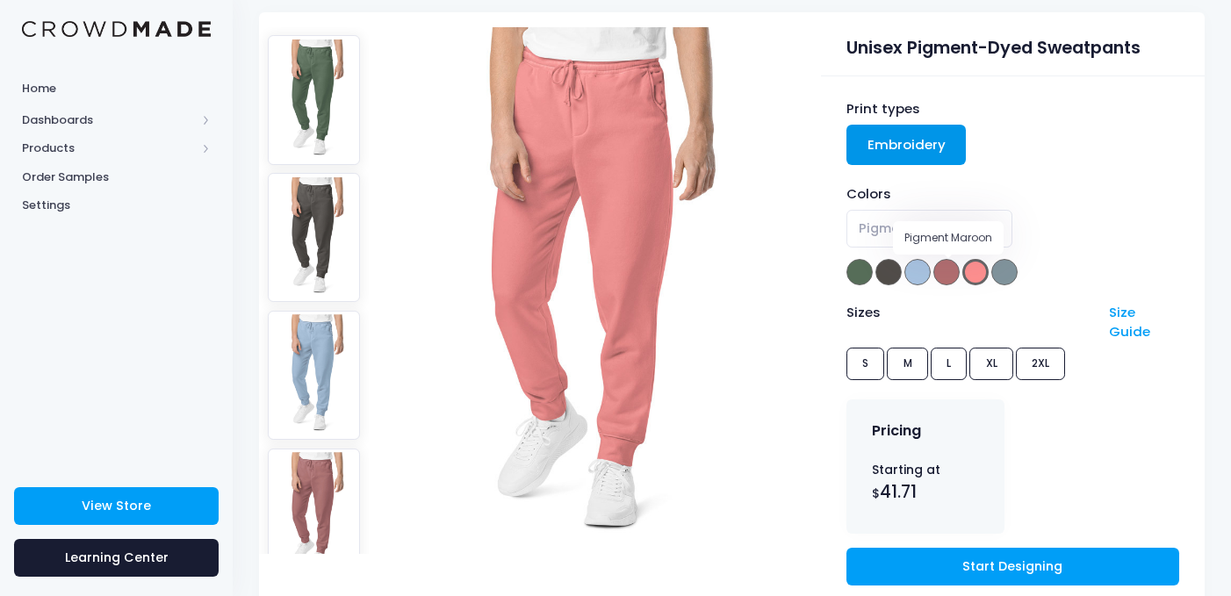
click at [943, 278] on span at bounding box center [947, 272] width 26 height 26
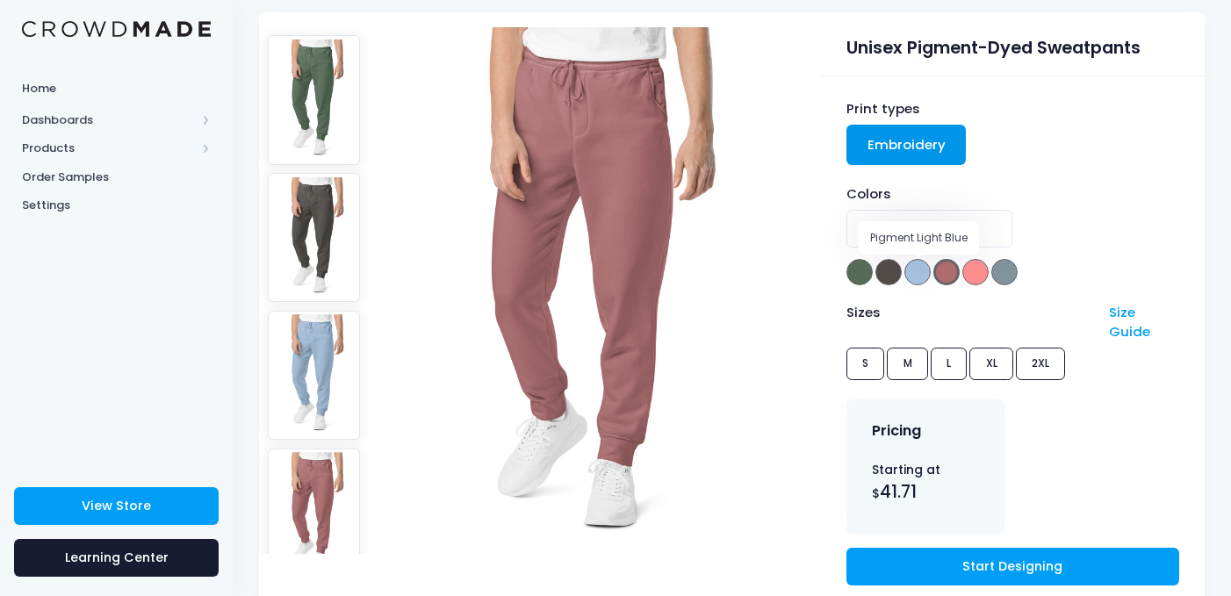
click at [913, 275] on span at bounding box center [918, 272] width 26 height 26
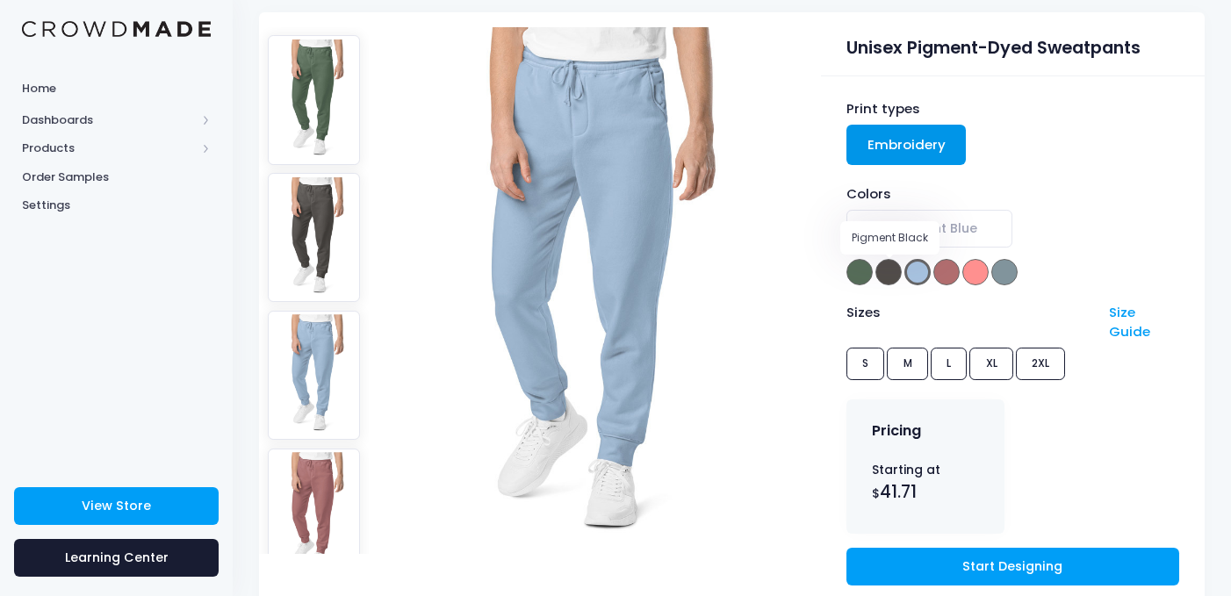
click at [889, 271] on span at bounding box center [889, 272] width 26 height 26
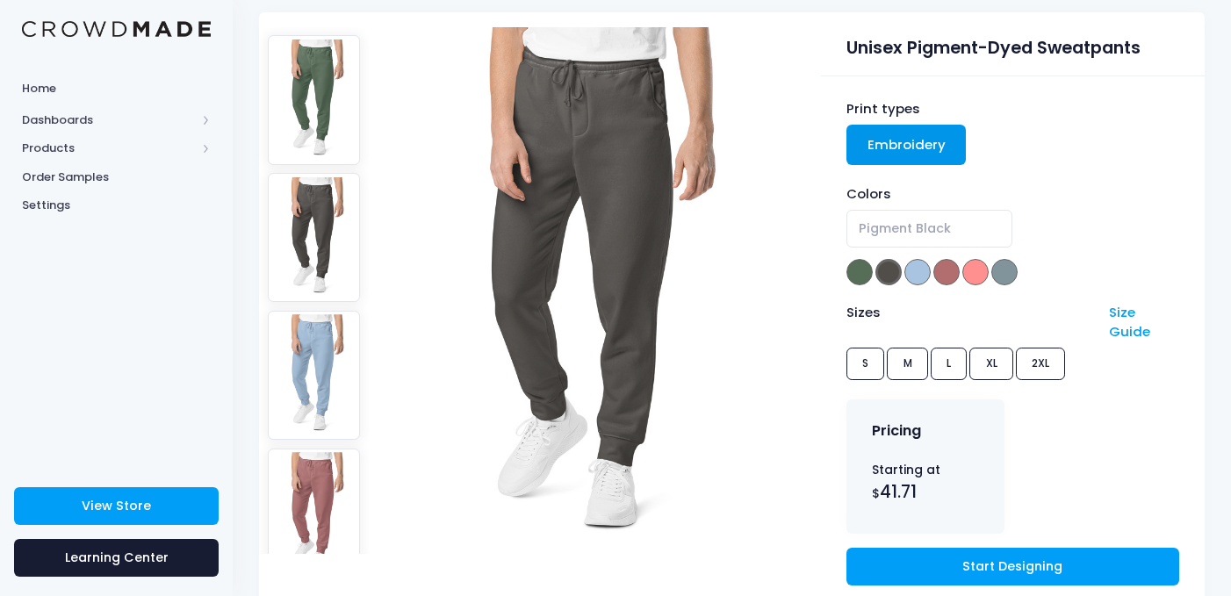
click at [842, 278] on div "Print types Embroidery Colors Pigment Alpine Green Pigment Black Pigment Light …" at bounding box center [1013, 346] width 384 height 541
click at [855, 278] on span at bounding box center [860, 272] width 26 height 26
select select "Pigment Alpine Green"
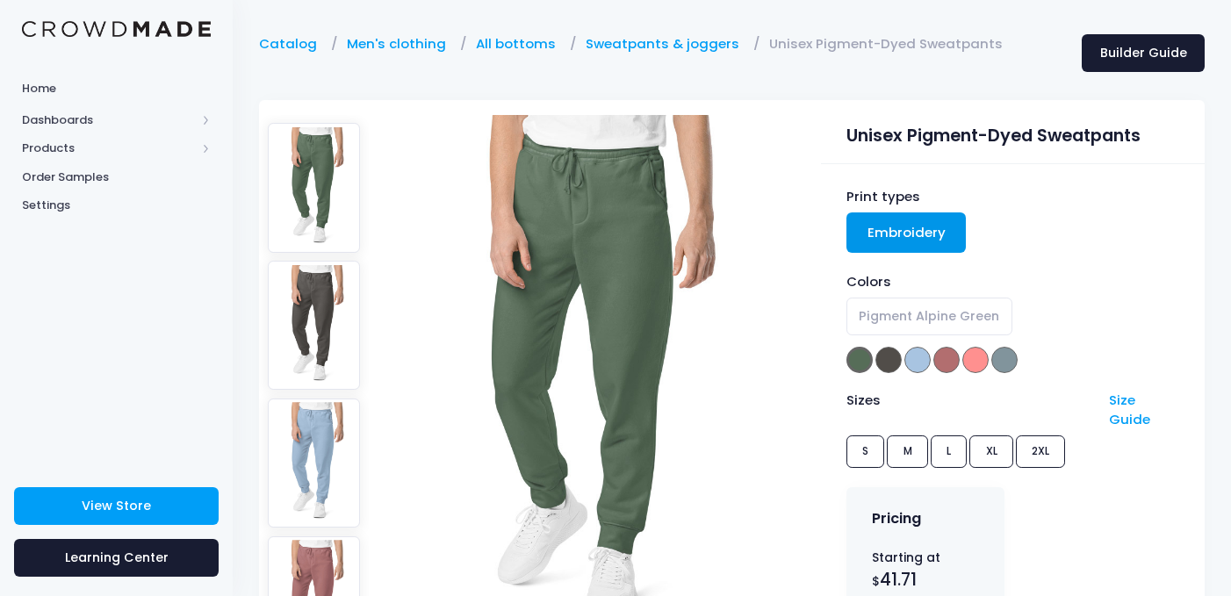
scroll to position [132, 0]
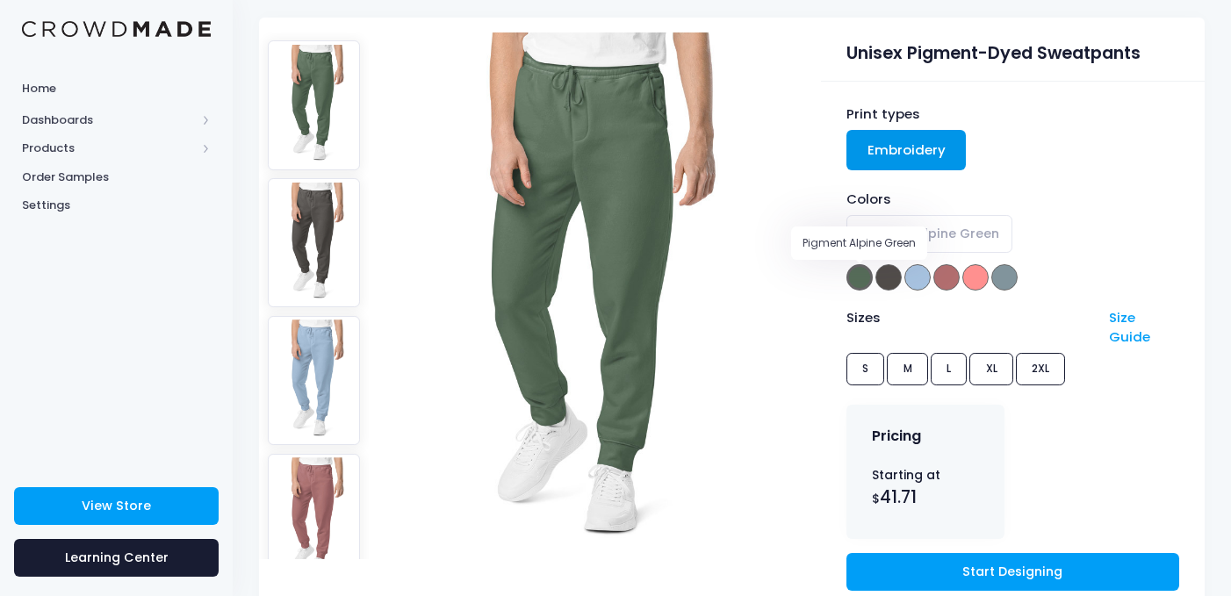
click at [863, 280] on span at bounding box center [860, 277] width 26 height 26
click at [1040, 350] on div "Sizes Size Guide S M L XL 2XL" at bounding box center [1013, 349] width 333 height 83
click at [1039, 360] on div "Sizes Size Guide S M L XL 2XL" at bounding box center [1013, 349] width 333 height 83
click at [1039, 352] on div "Sizes Size Guide S M L XL 2XL" at bounding box center [1013, 349] width 333 height 83
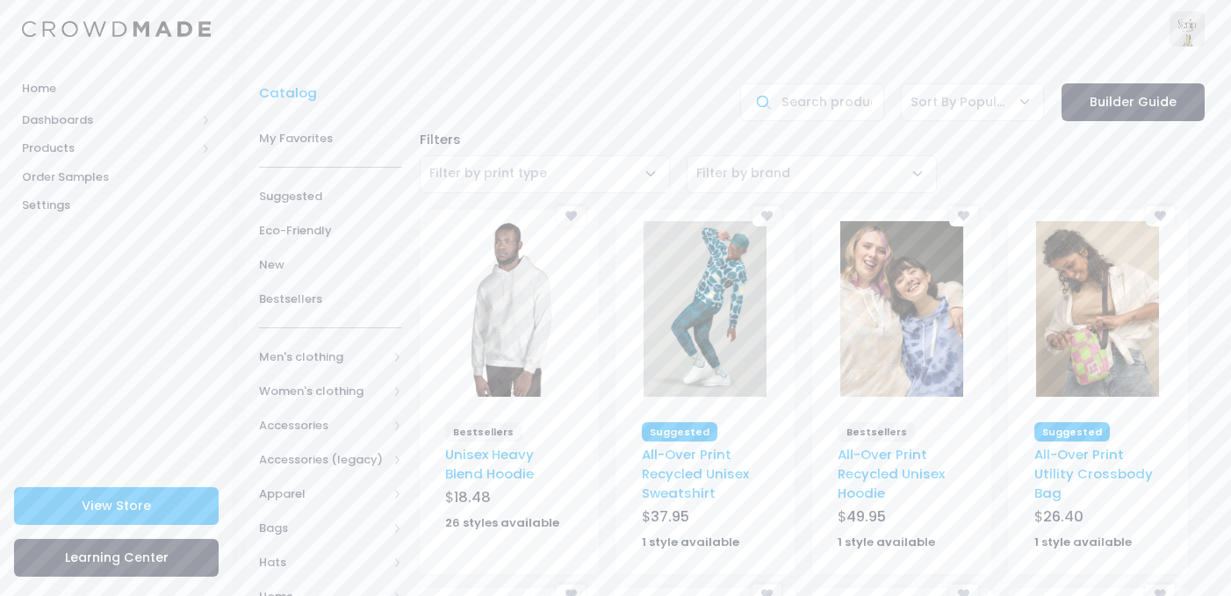
click at [761, 189] on span "Filter by brand" at bounding box center [812, 174] width 250 height 38
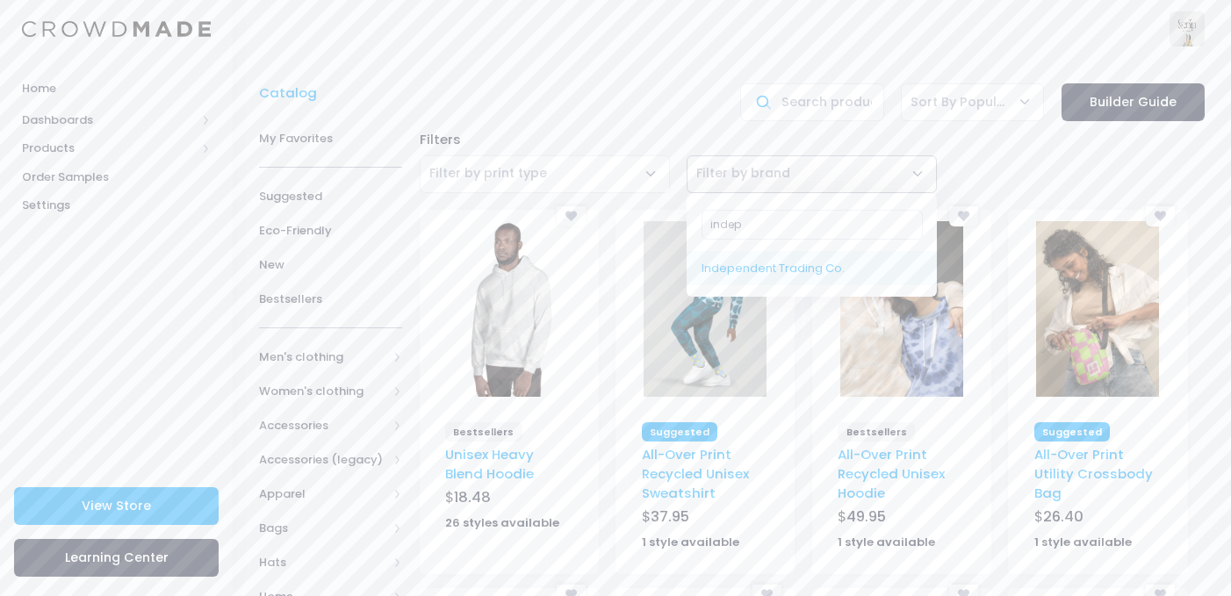
type input "indep"
select select "Independent Trading Co."
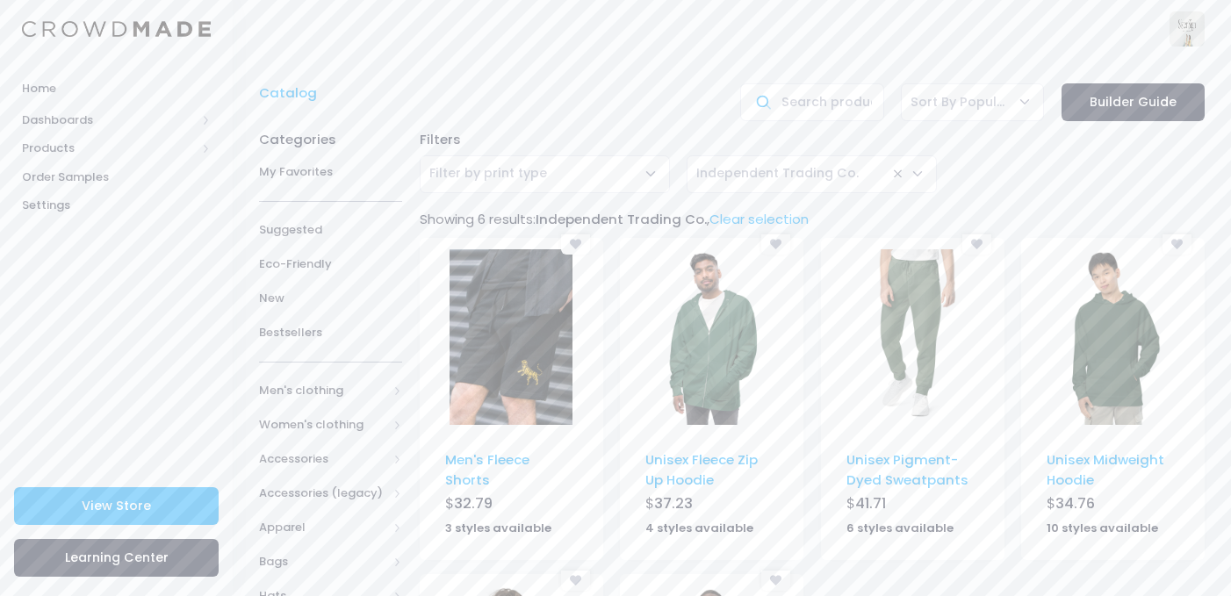
scroll to position [121, 0]
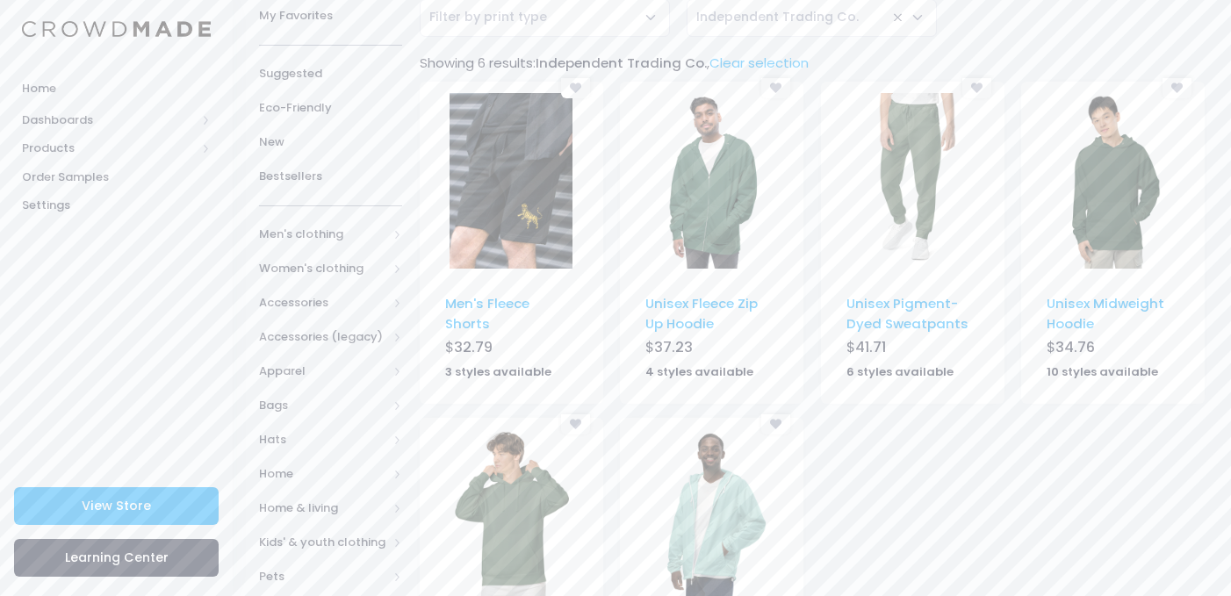
click at [1021, 505] on div "[] - Unisex Pigment-Dyed Hoodie - INDEPENDENT_TRADING_CO._PRM4500 - Hoodies Uni…" at bounding box center [812, 586] width 803 height 336
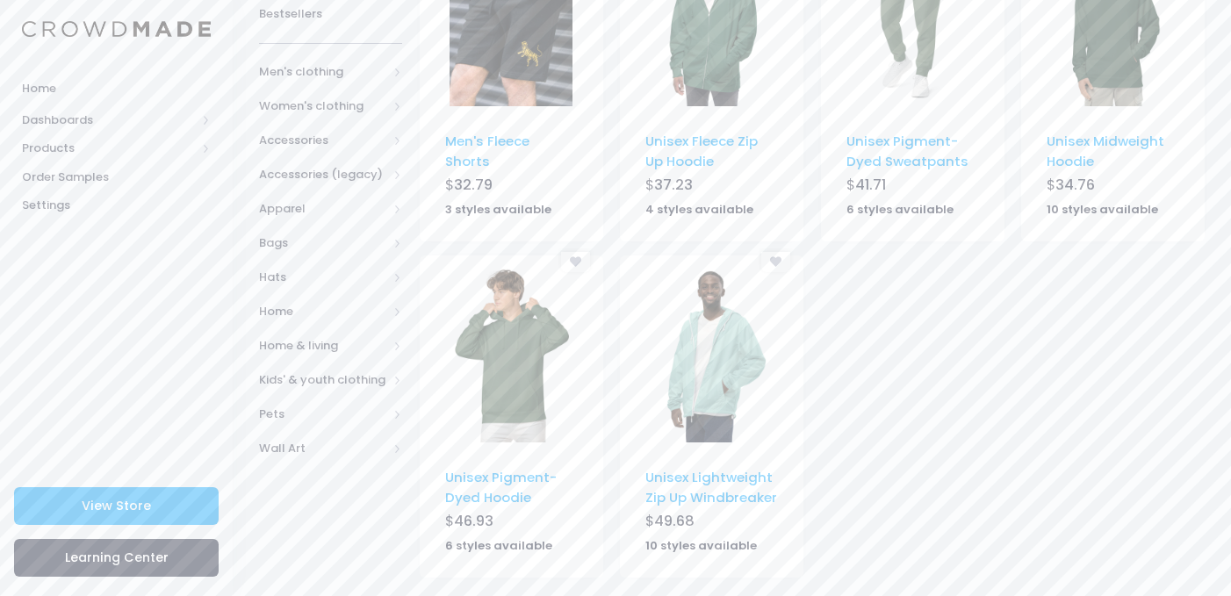
scroll to position [326, 0]
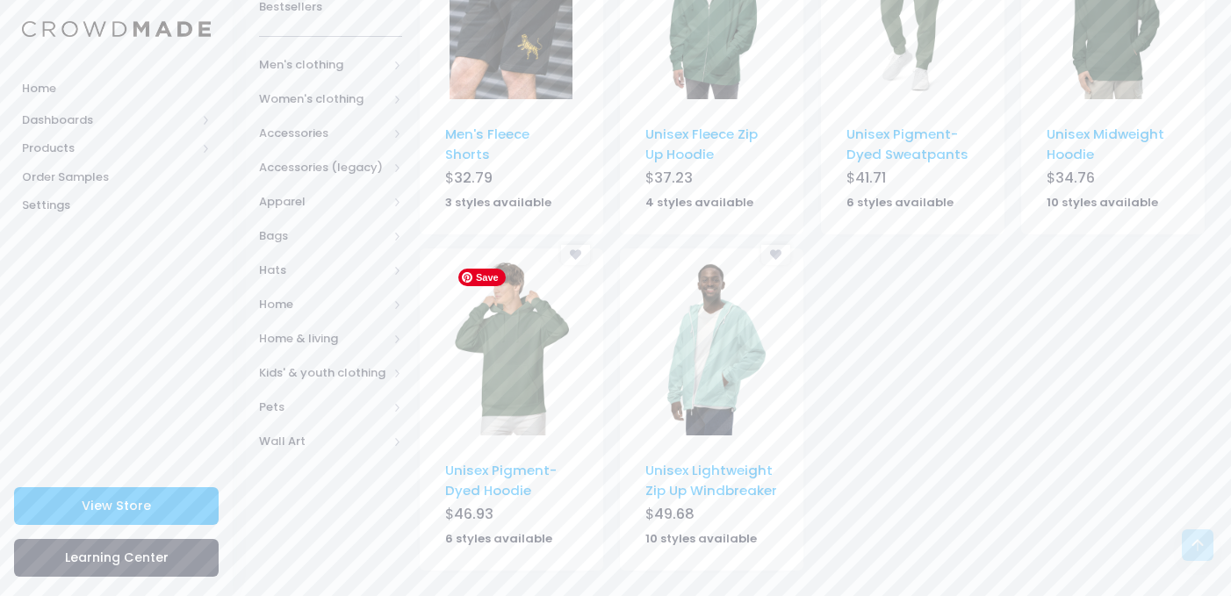
click at [519, 373] on img at bounding box center [511, 348] width 123 height 176
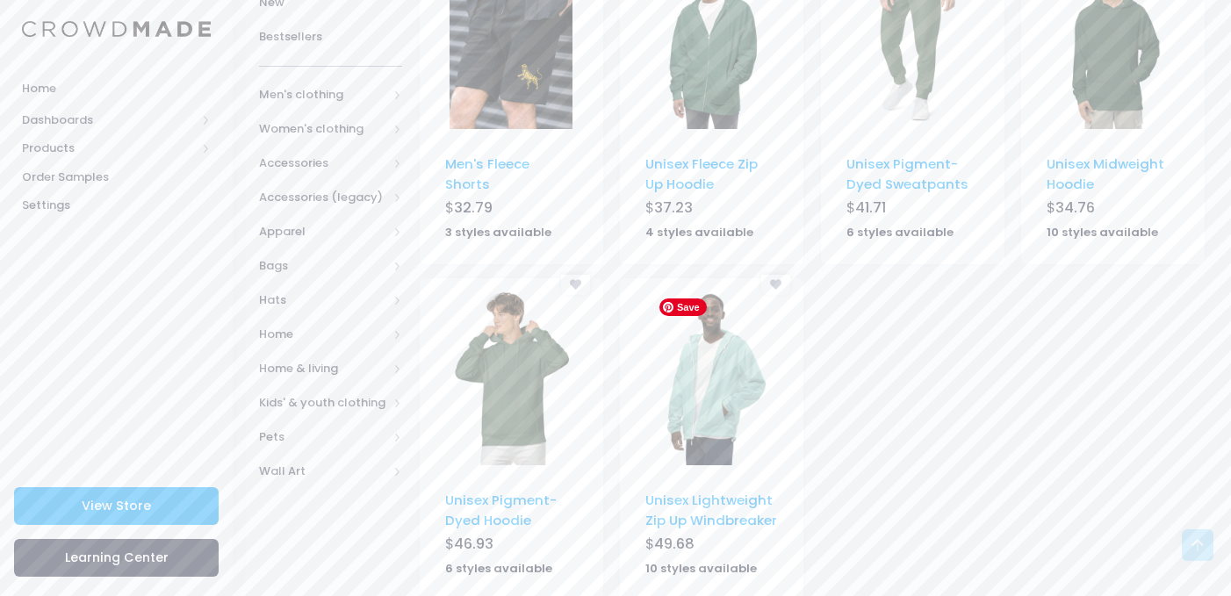
scroll to position [285, 0]
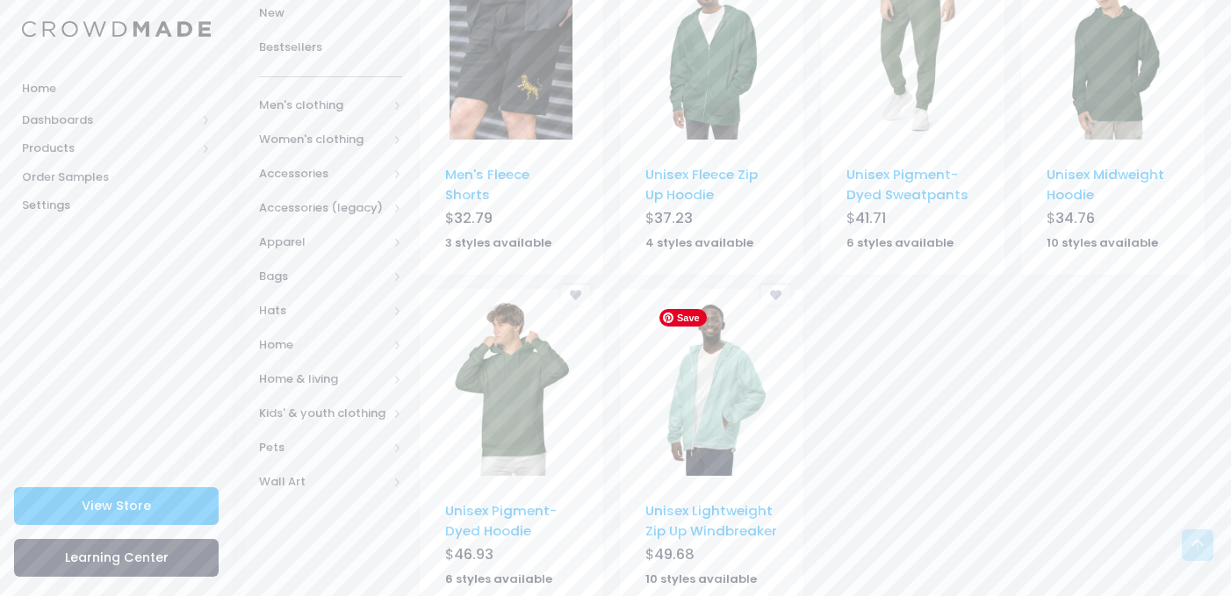
click at [718, 357] on img at bounding box center [712, 388] width 123 height 176
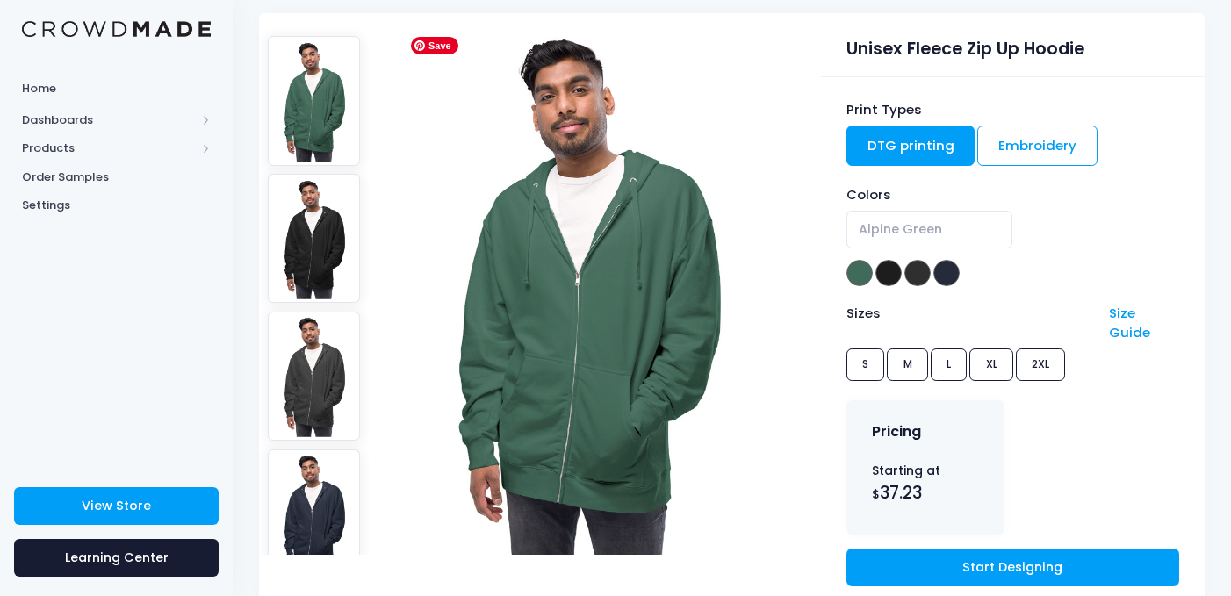
scroll to position [145, 0]
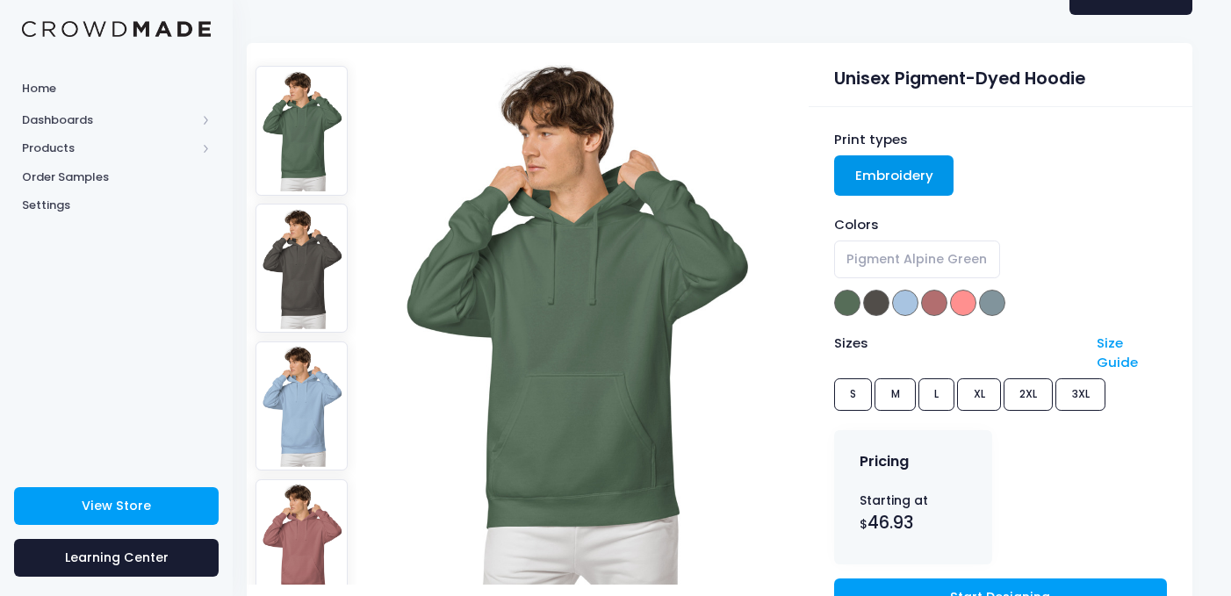
scroll to position [307, 0]
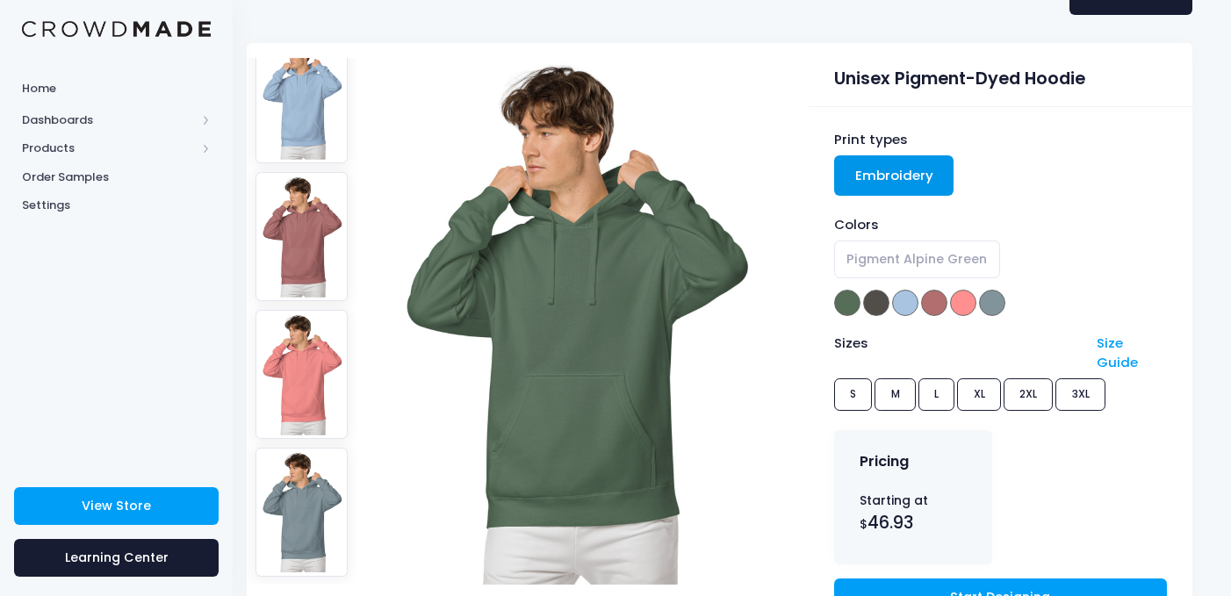
click at [335, 209] on img at bounding box center [302, 236] width 93 height 129
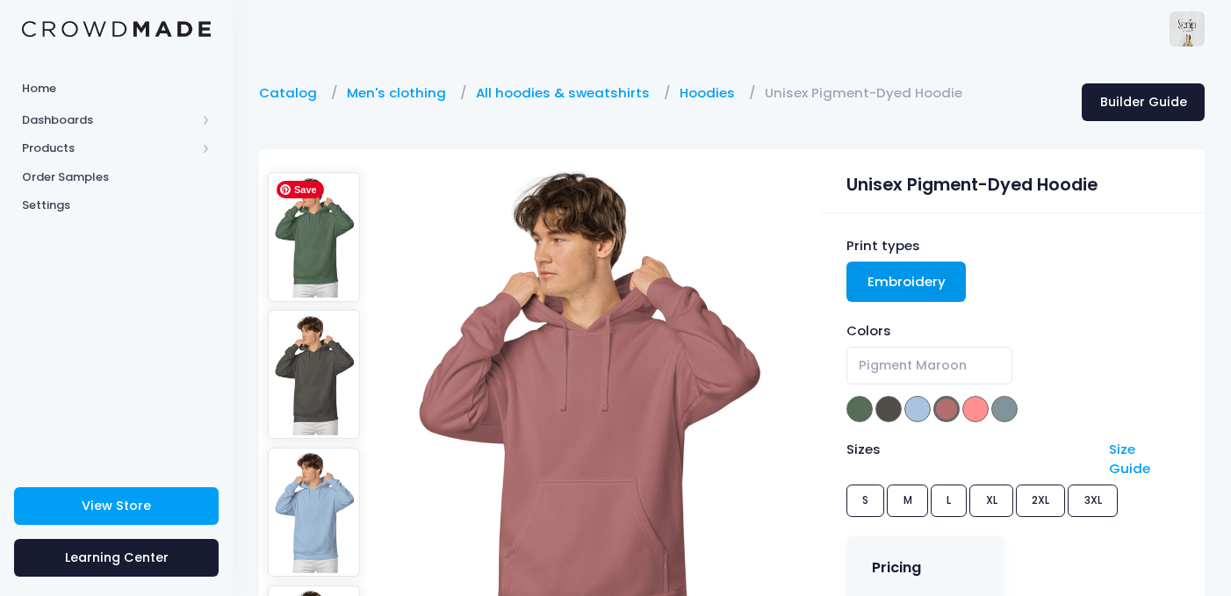
click at [328, 253] on img at bounding box center [314, 236] width 93 height 129
select select "Pigment Alpine Green"
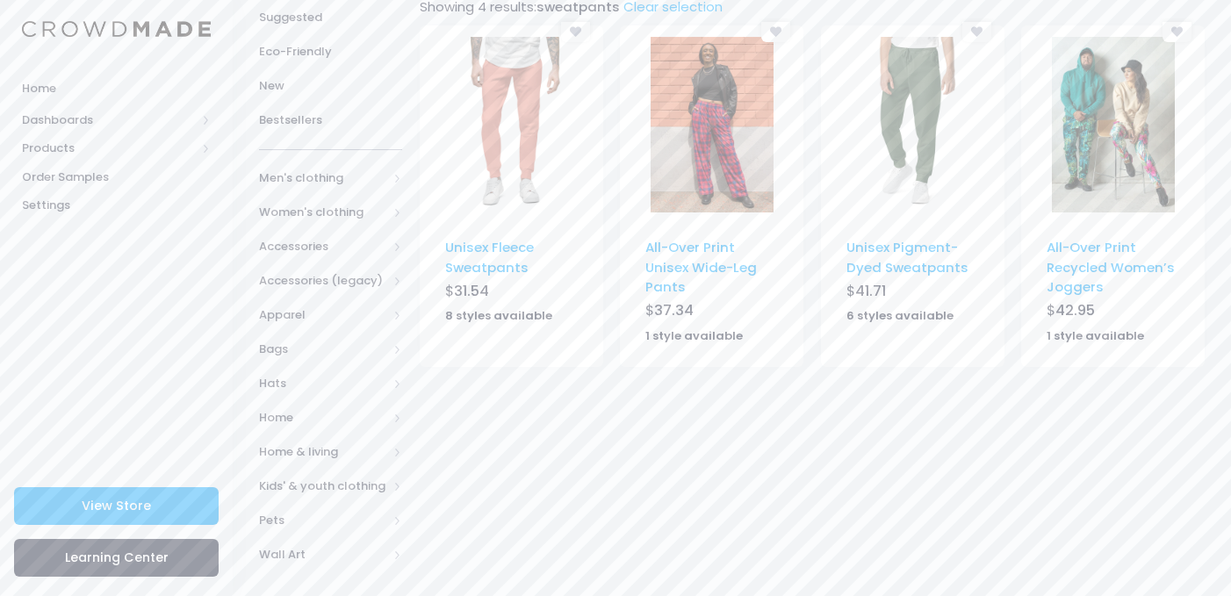
scroll to position [214, 0]
